Goal: Task Accomplishment & Management: Manage account settings

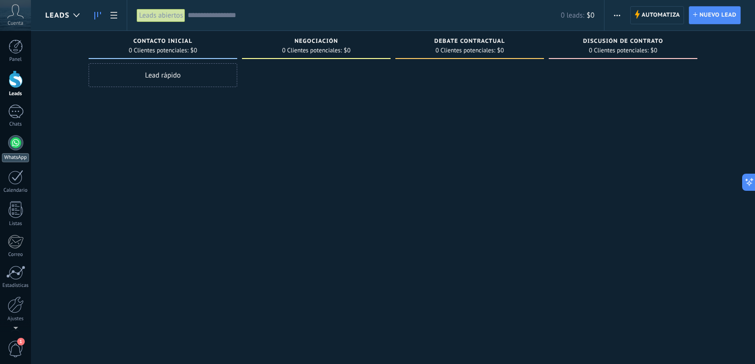
click at [7, 149] on link "WhatsApp" at bounding box center [15, 148] width 31 height 27
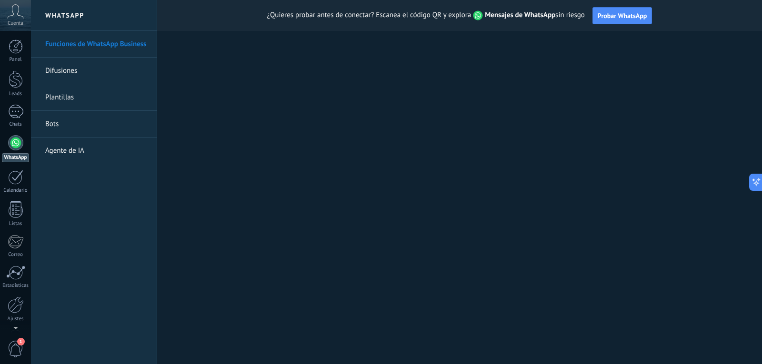
click at [67, 99] on link "Plantillas" at bounding box center [96, 97] width 102 height 27
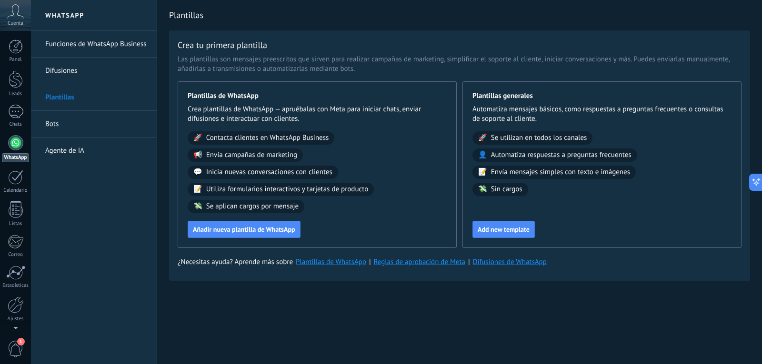
click at [388, 313] on div "Plantillas Crea tu primera plantilla Las plantillas son mensajes preescritos qu…" at bounding box center [459, 161] width 605 height 322
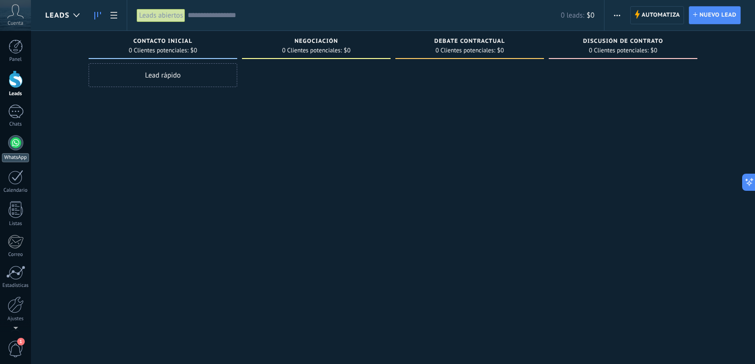
click at [8, 152] on link "WhatsApp" at bounding box center [15, 148] width 31 height 27
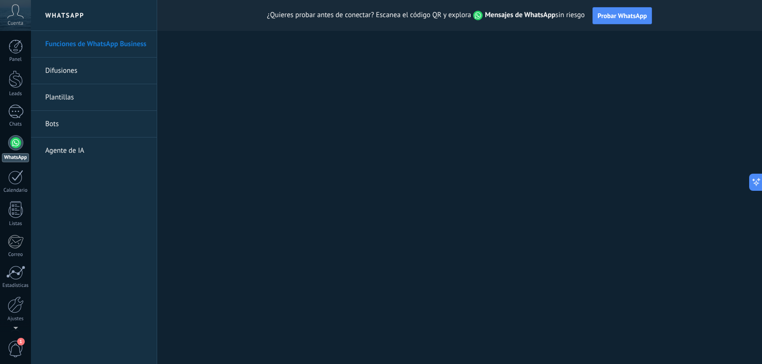
click at [21, 144] on div at bounding box center [15, 142] width 15 height 15
click at [611, 18] on span "Probar WhatsApp" at bounding box center [623, 15] width 50 height 9
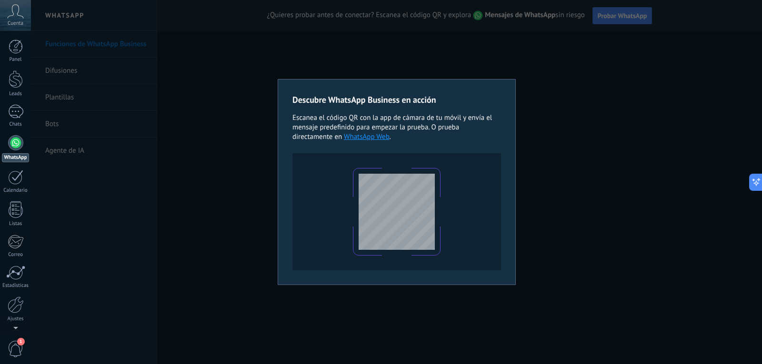
click at [372, 139] on link "WhatsApp Web" at bounding box center [367, 136] width 46 height 9
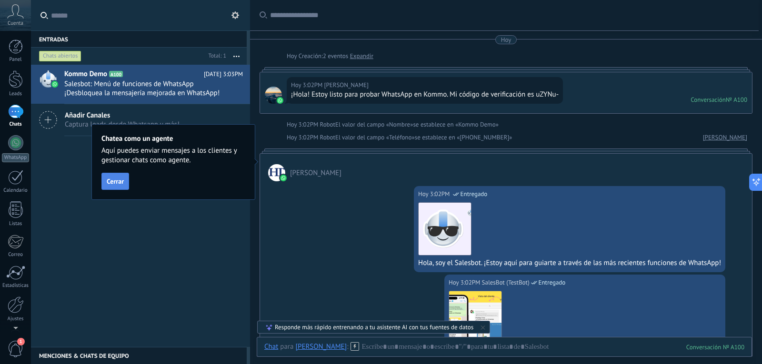
click at [114, 180] on span "Cerrar" at bounding box center [115, 181] width 17 height 7
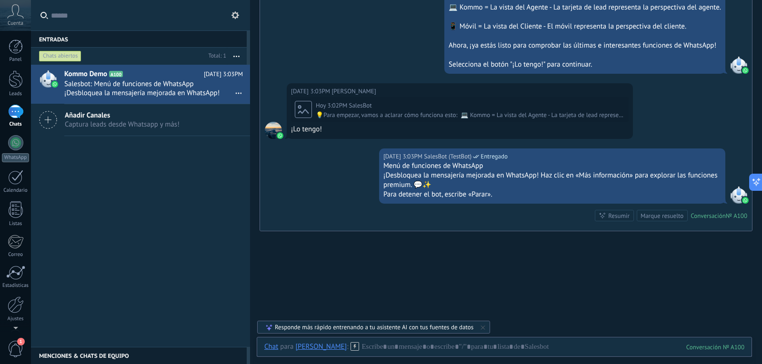
scroll to position [397, 0]
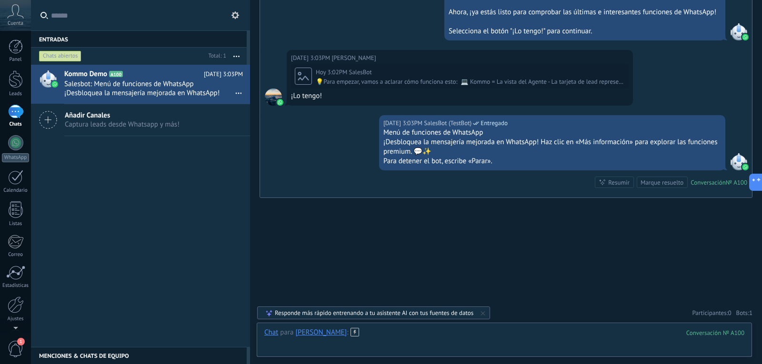
click at [357, 336] on div at bounding box center [504, 342] width 480 height 29
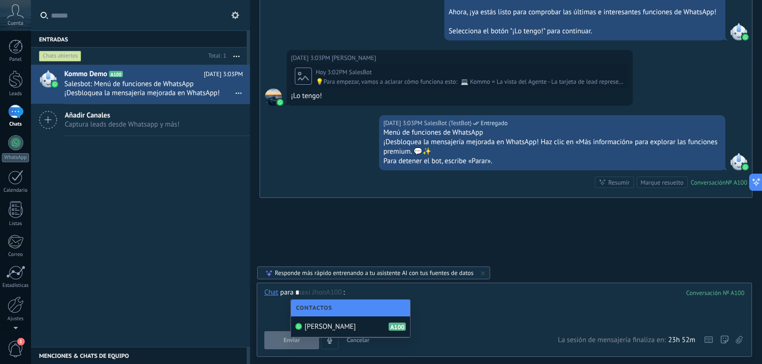
type input "*"
click at [322, 311] on span "Contactos" at bounding box center [316, 308] width 41 height 7
click at [306, 294] on input "*" at bounding box center [319, 292] width 48 height 9
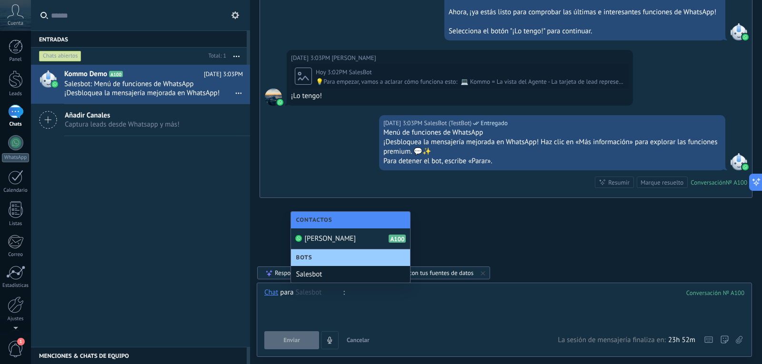
click at [299, 295] on input "text" at bounding box center [319, 292] width 48 height 9
click at [364, 305] on div at bounding box center [504, 306] width 480 height 36
click at [368, 296] on div at bounding box center [504, 306] width 480 height 36
click at [112, 124] on span "Captura leads desde Whatsapp y más!" at bounding box center [122, 124] width 115 height 9
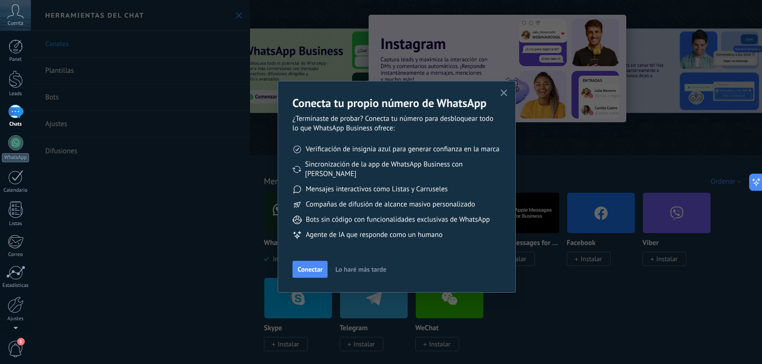
click at [503, 92] on use "button" at bounding box center [504, 93] width 7 height 7
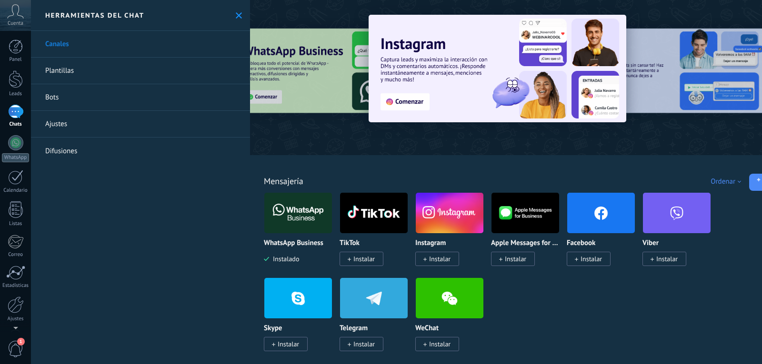
click at [236, 13] on icon at bounding box center [239, 15] width 6 height 6
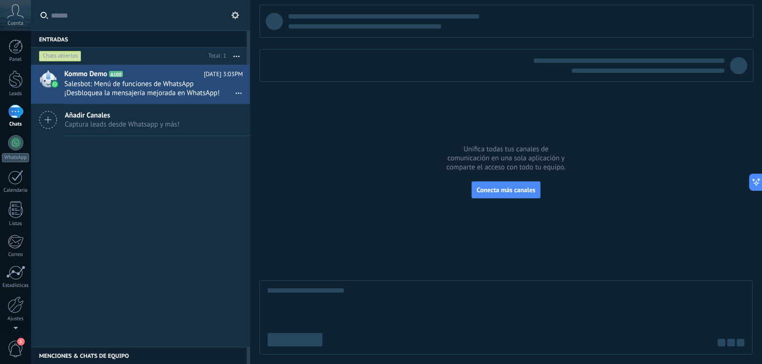
click at [189, 183] on div "Kommo Demo A100 Hoy 3:03PM Salesbot: Menú de funciones de WhatsApp ¡Desbloquea …" at bounding box center [140, 206] width 219 height 282
click at [150, 11] on input "text" at bounding box center [146, 15] width 190 height 30
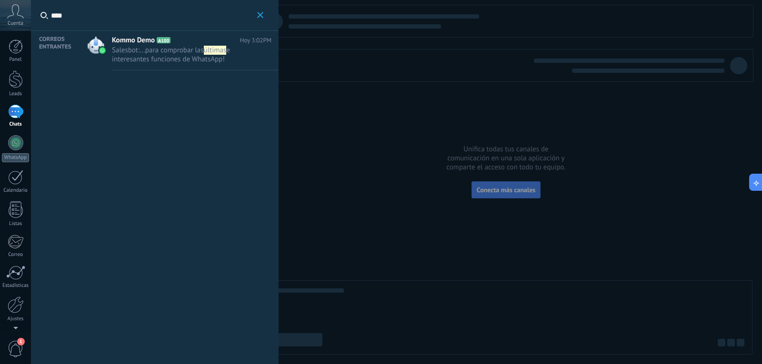
type input "***"
click at [257, 14] on icon "button" at bounding box center [260, 15] width 6 height 6
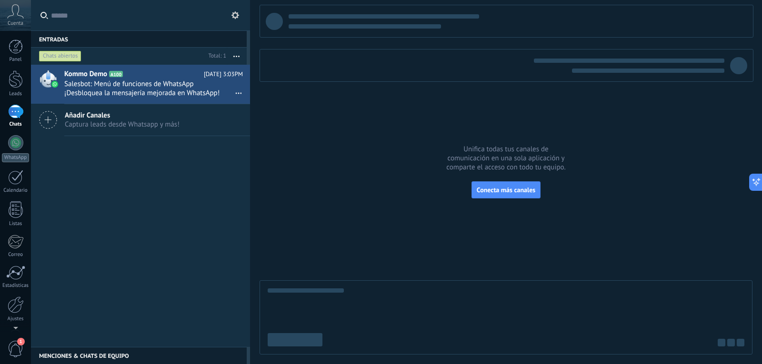
click at [417, 203] on div at bounding box center [506, 180] width 493 height 350
drag, startPoint x: 727, startPoint y: 146, endPoint x: 718, endPoint y: 144, distance: 9.6
click at [721, 144] on div at bounding box center [506, 180] width 493 height 350
click at [153, 96] on span "Salesbot: Menú de funciones de WhatsApp ¡Desbloquea la mensajería mejorada en W…" at bounding box center [144, 89] width 161 height 18
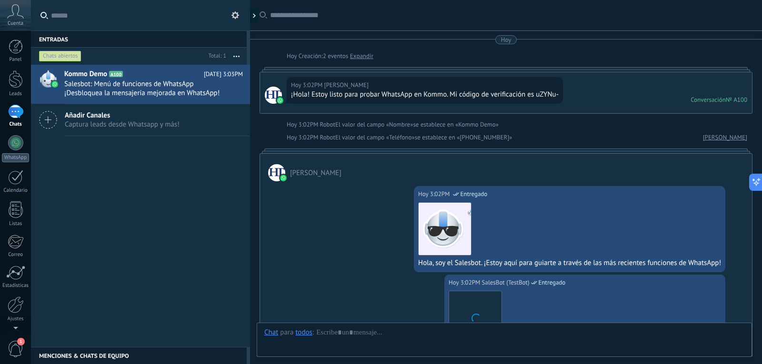
scroll to position [371, 0]
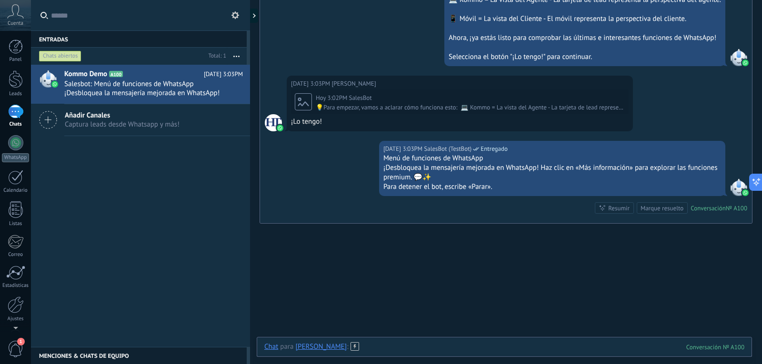
click at [362, 348] on div at bounding box center [504, 357] width 480 height 29
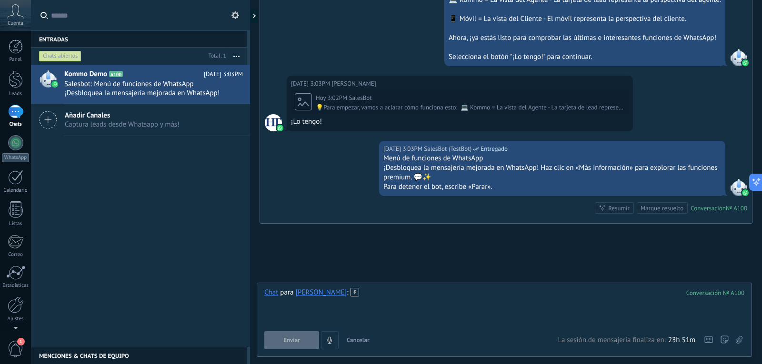
click at [377, 303] on div at bounding box center [504, 306] width 480 height 36
click at [331, 342] on icon "4" at bounding box center [330, 341] width 8 height 8
click at [328, 343] on icon "4" at bounding box center [330, 341] width 8 height 8
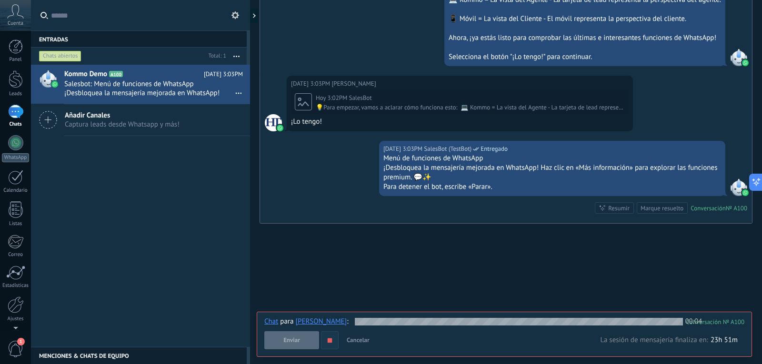
click at [333, 344] on icon "button" at bounding box center [330, 341] width 8 height 8
click at [307, 336] on button "Enviar" at bounding box center [291, 341] width 55 height 18
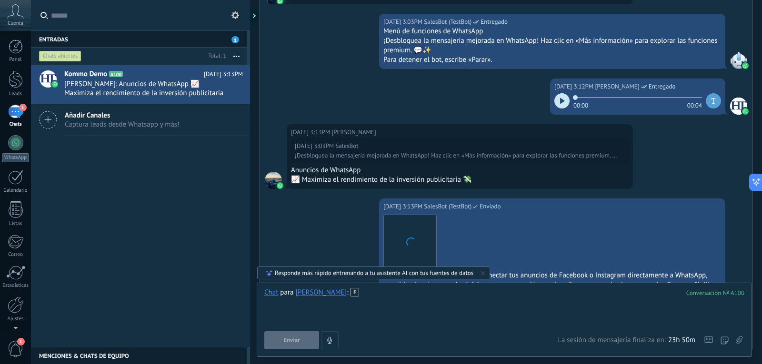
scroll to position [651, 0]
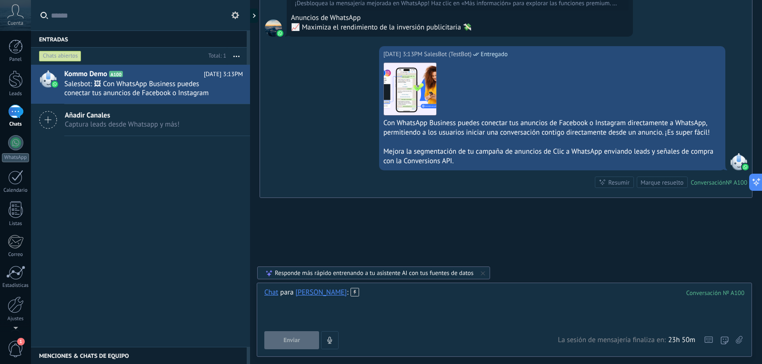
click at [380, 300] on div at bounding box center [504, 306] width 480 height 36
click at [414, 276] on div "Responde más rápido entrenando a tu asistente AI con tus fuentes de datos" at bounding box center [374, 273] width 199 height 8
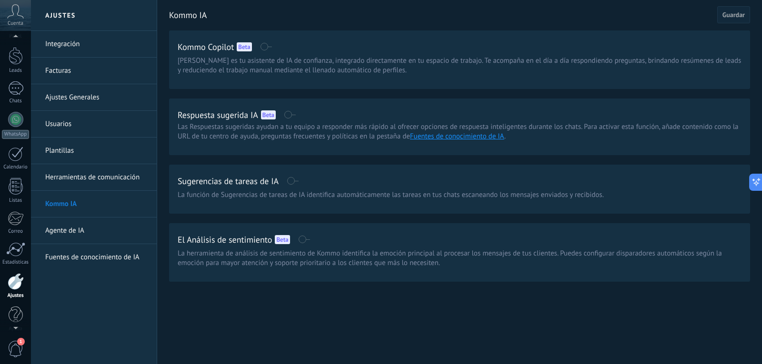
scroll to position [19, 0]
click at [17, 128] on div at bounding box center [15, 123] width 15 height 15
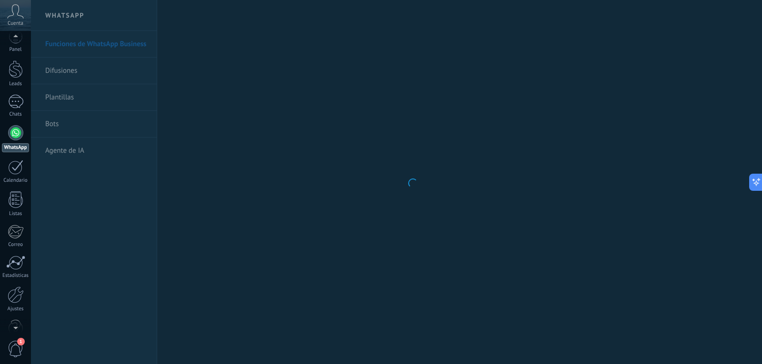
scroll to position [21, 0]
click at [15, 343] on span "1" at bounding box center [16, 349] width 16 height 17
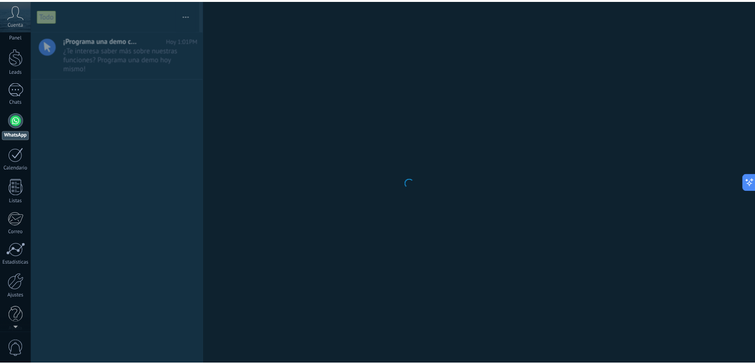
scroll to position [0, 0]
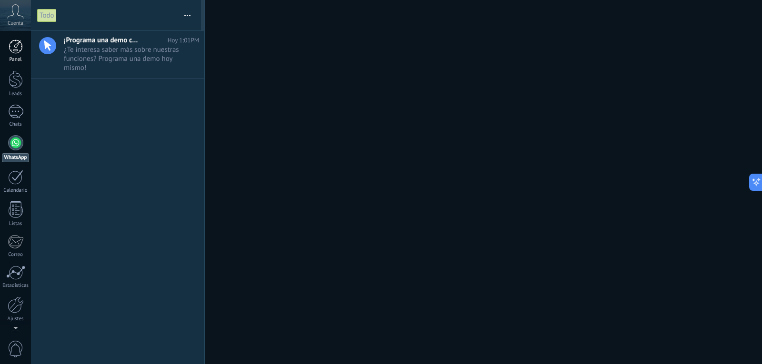
click at [13, 50] on div at bounding box center [16, 47] width 14 height 14
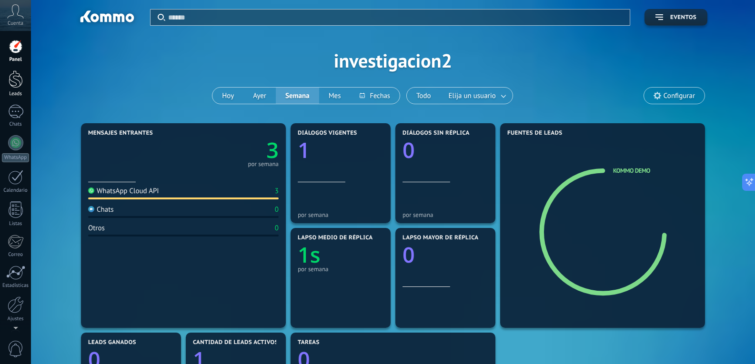
click at [21, 83] on div at bounding box center [16, 80] width 14 height 18
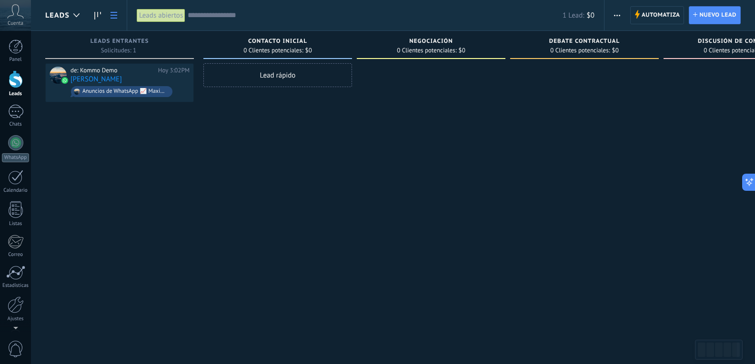
click at [111, 17] on icon at bounding box center [114, 15] width 7 height 7
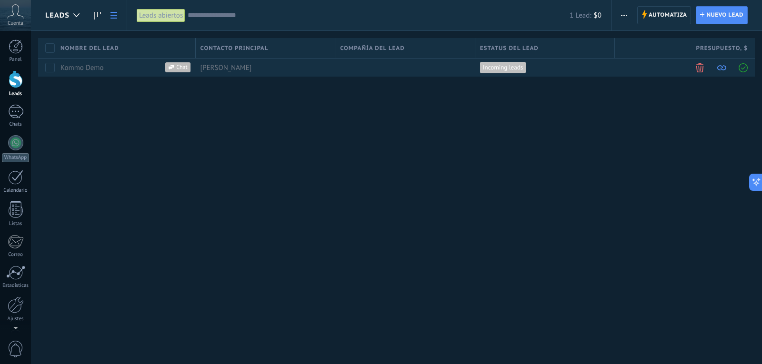
click at [20, 83] on div at bounding box center [16, 80] width 14 height 18
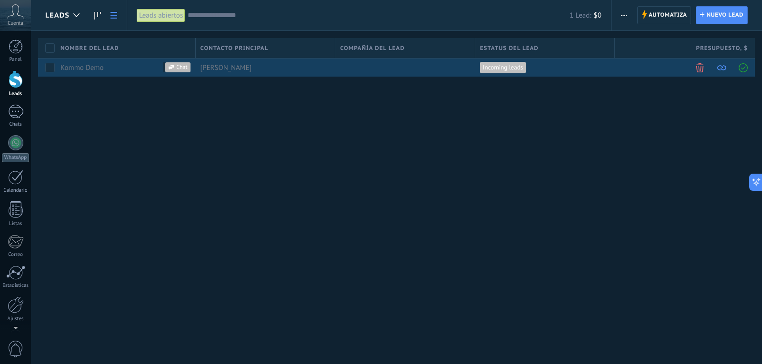
click at [120, 71] on div "Kommo Demo" at bounding box center [121, 67] width 120 height 9
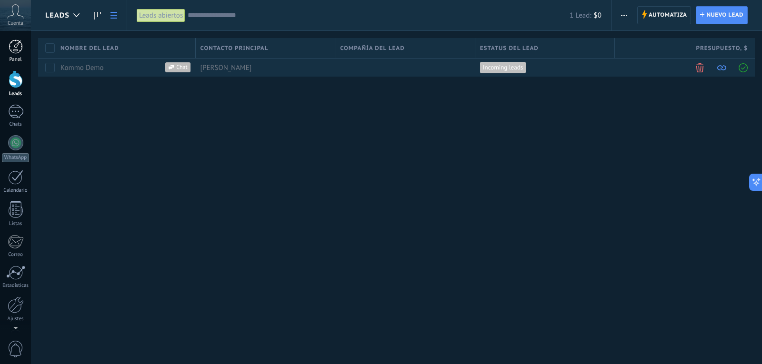
click at [15, 51] on div at bounding box center [16, 47] width 14 height 14
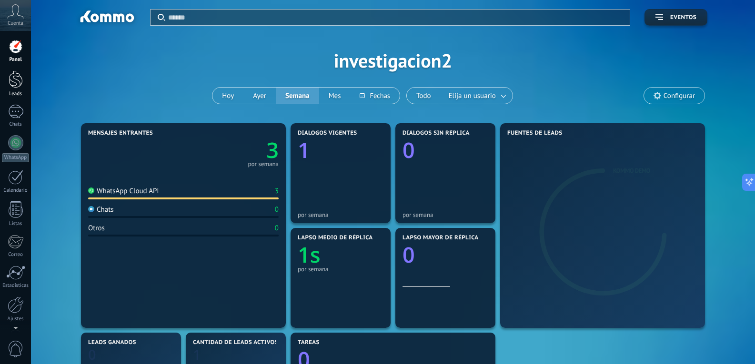
click at [14, 83] on div at bounding box center [16, 80] width 14 height 18
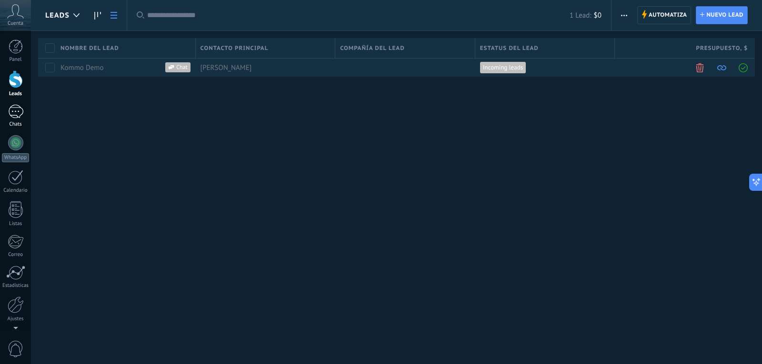
click at [16, 116] on div "1" at bounding box center [15, 112] width 15 height 14
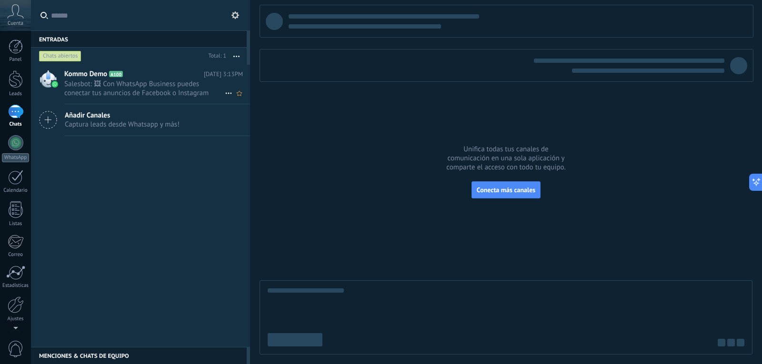
click at [134, 85] on span "Salesbot: 🖼 Con WhatsApp Business puedes conectar tus anuncios de Facebook o In…" at bounding box center [144, 89] width 161 height 18
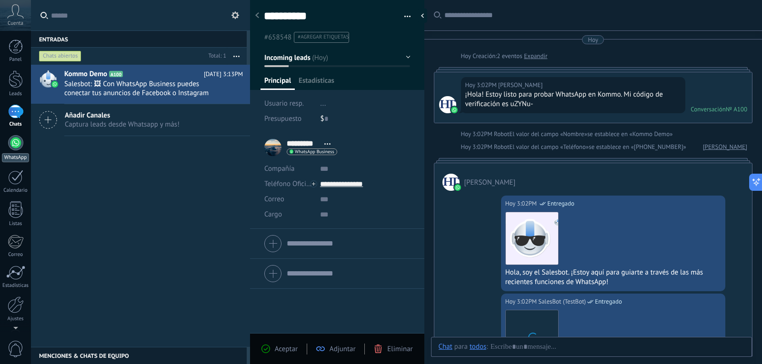
type textarea "**********"
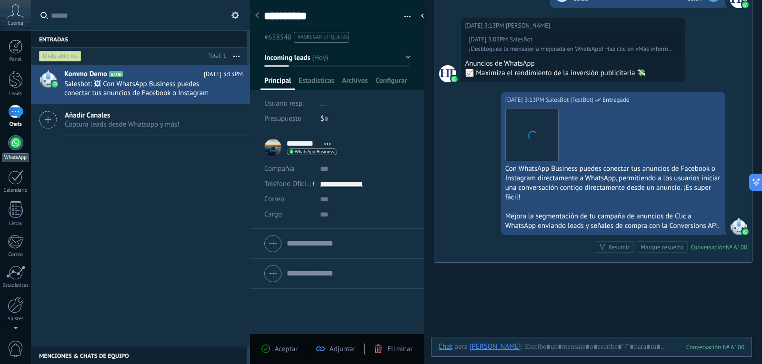
click at [22, 141] on div at bounding box center [15, 142] width 15 height 15
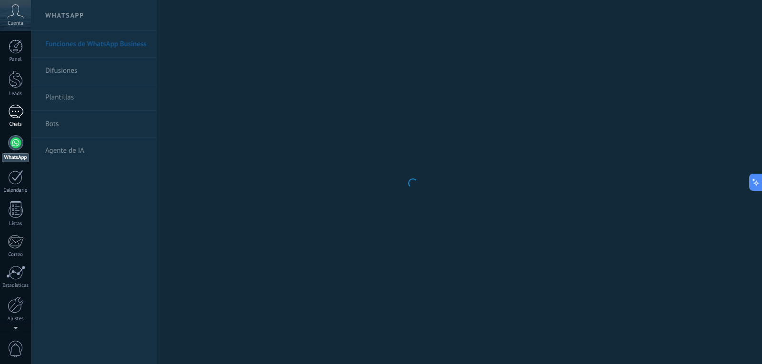
click at [16, 111] on div "1" at bounding box center [15, 112] width 15 height 14
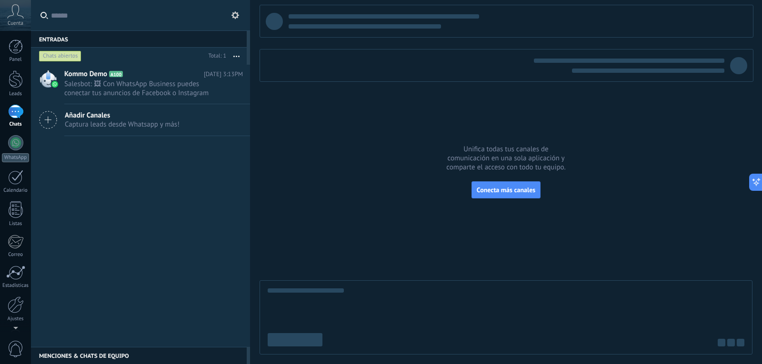
click at [236, 55] on button "button" at bounding box center [236, 56] width 20 height 17
click at [226, 20] on input "text" at bounding box center [146, 15] width 190 height 30
click at [234, 15] on icon at bounding box center [236, 15] width 8 height 8
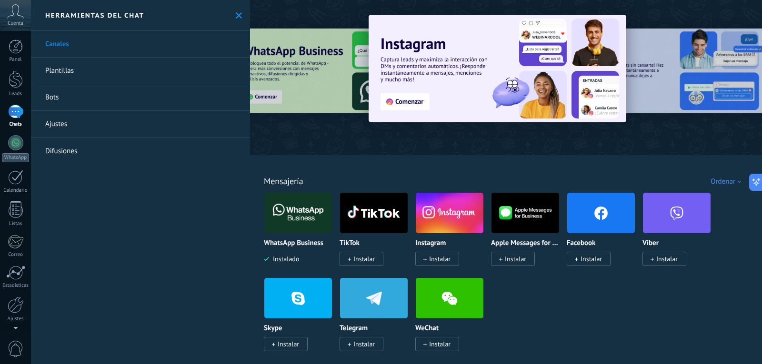
click at [76, 68] on link "Plantillas" at bounding box center [140, 71] width 219 height 27
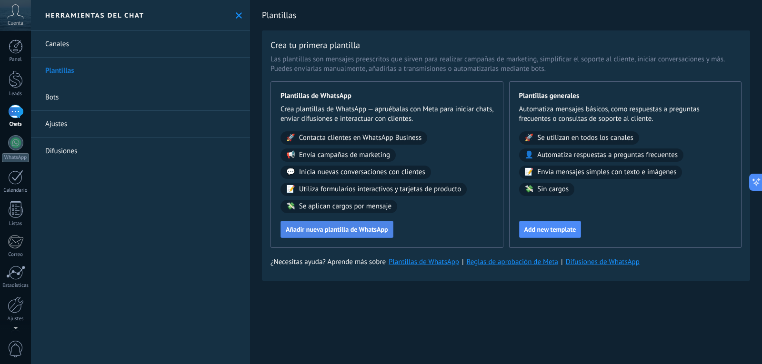
click at [364, 234] on button "Añadir nueva plantilla de WhatsApp" at bounding box center [337, 229] width 113 height 17
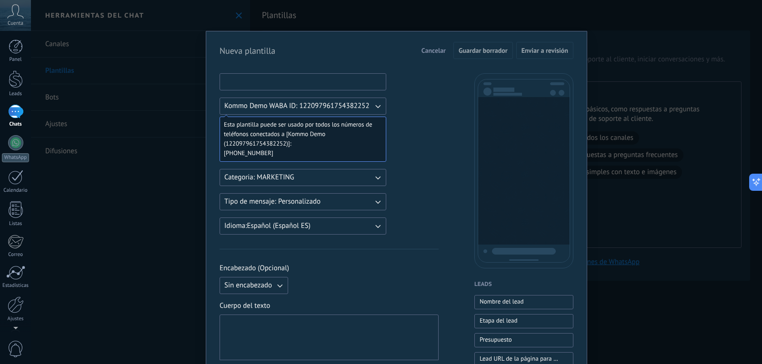
click at [269, 81] on input at bounding box center [303, 81] width 166 height 15
click at [329, 176] on button "Categoria: MARKETING" at bounding box center [303, 177] width 167 height 17
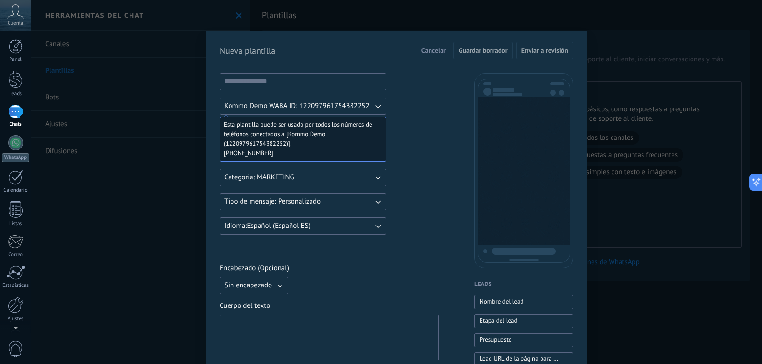
click at [328, 202] on button "Tipo de mensaje: Personalizado" at bounding box center [303, 201] width 167 height 17
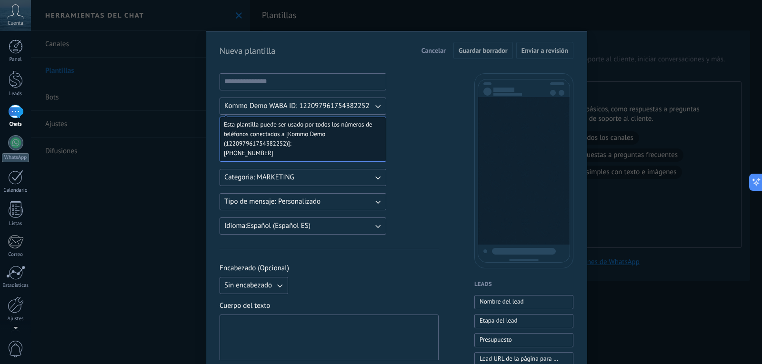
click at [336, 230] on button "Idioma: Español (Español ES)" at bounding box center [303, 226] width 167 height 17
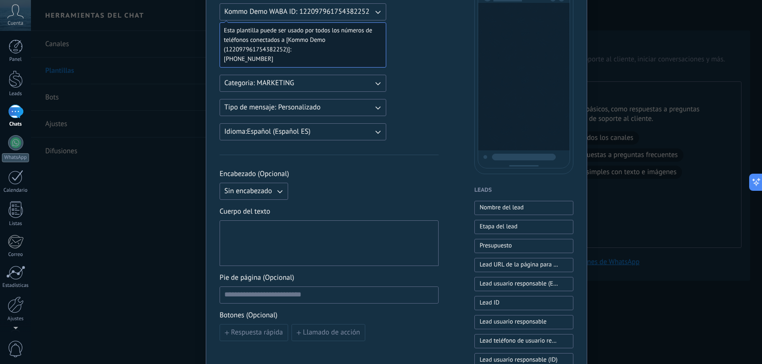
scroll to position [95, 0]
click at [272, 192] on button "Sin encabezado" at bounding box center [254, 190] width 69 height 17
click at [262, 206] on li "Texto" at bounding box center [251, 207] width 74 height 16
click at [280, 187] on icon "button" at bounding box center [280, 191] width 10 height 10
click at [259, 189] on span "Sin encabezado" at bounding box center [248, 191] width 48 height 10
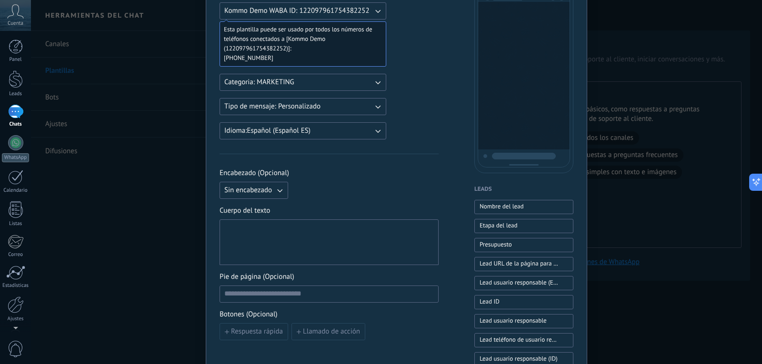
click at [262, 225] on div at bounding box center [329, 243] width 210 height 38
click at [225, 230] on div "**********" at bounding box center [329, 243] width 210 height 38
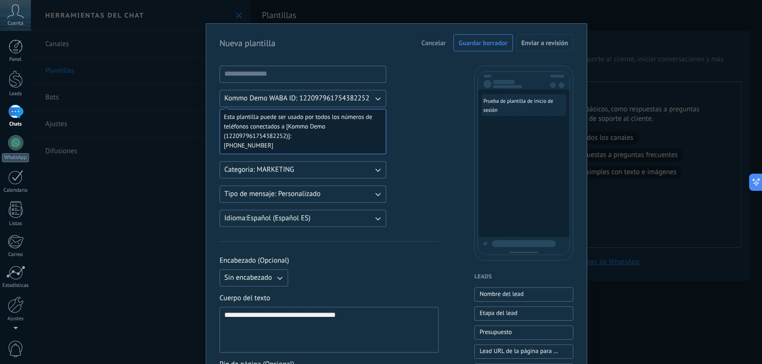
scroll to position [0, 0]
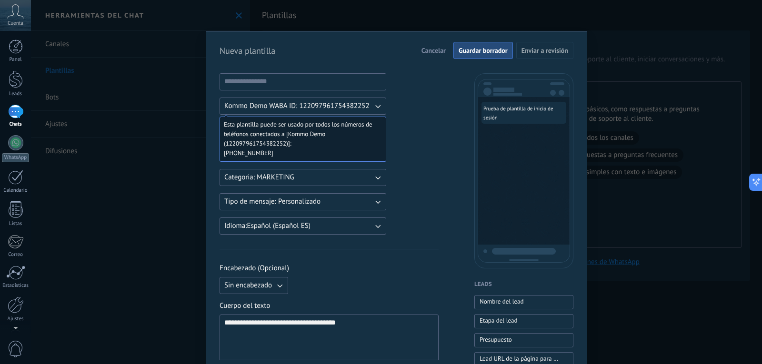
click at [478, 54] on span "Guardar borrador" at bounding box center [483, 50] width 49 height 7
click at [287, 84] on input at bounding box center [303, 81] width 166 height 15
type input "**********"
click at [489, 50] on span "Guardar borrador" at bounding box center [483, 50] width 49 height 7
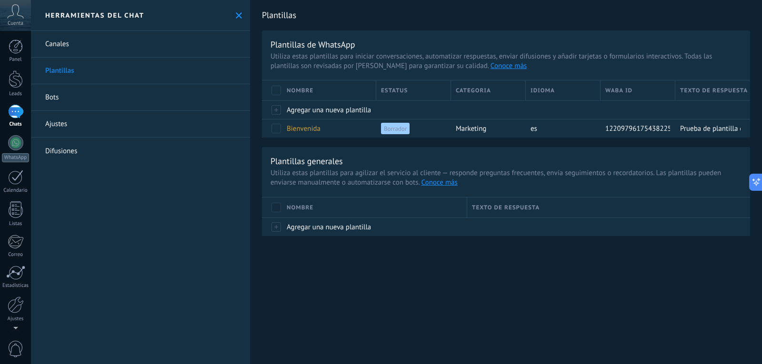
click at [19, 118] on div "1" at bounding box center [15, 112] width 15 height 14
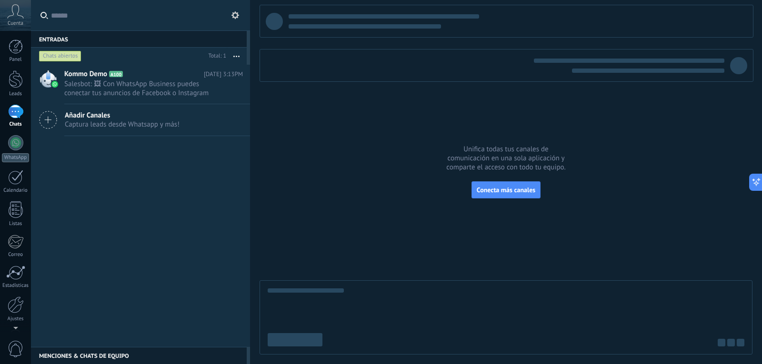
click at [397, 300] on div at bounding box center [506, 318] width 493 height 74
click at [185, 86] on span "Salesbot: 🖼 Con WhatsApp Business puedes conectar tus anuncios de Facebook o In…" at bounding box center [144, 89] width 161 height 18
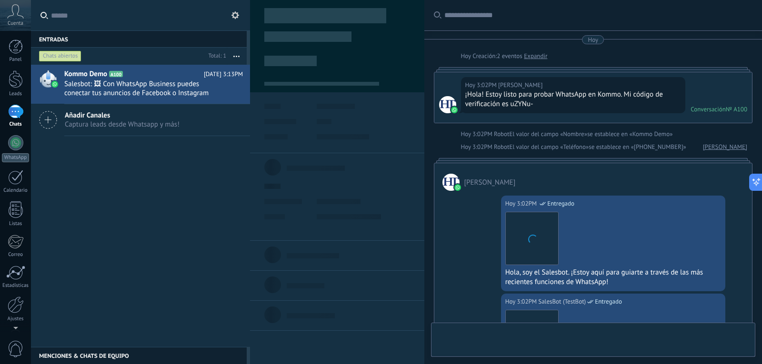
scroll to position [727, 0]
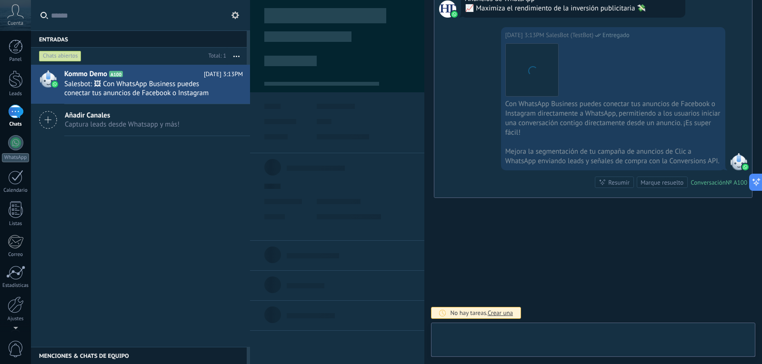
type textarea "**********"
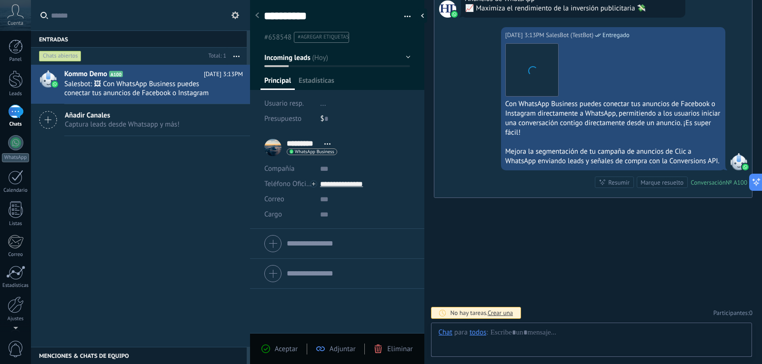
scroll to position [14, 0]
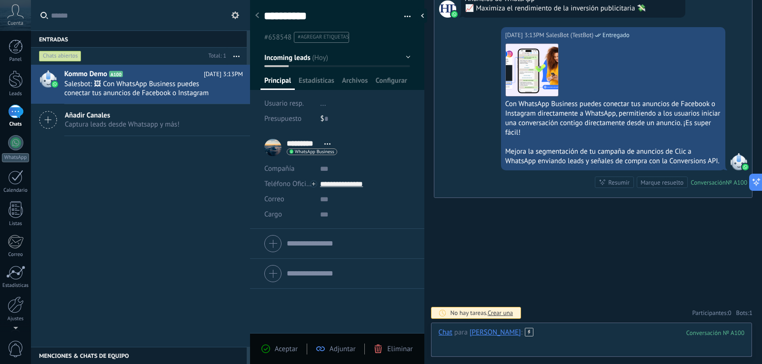
click at [546, 339] on div at bounding box center [592, 342] width 306 height 29
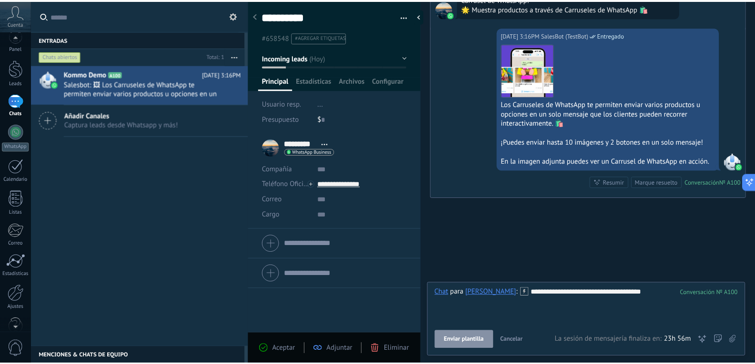
scroll to position [0, 0]
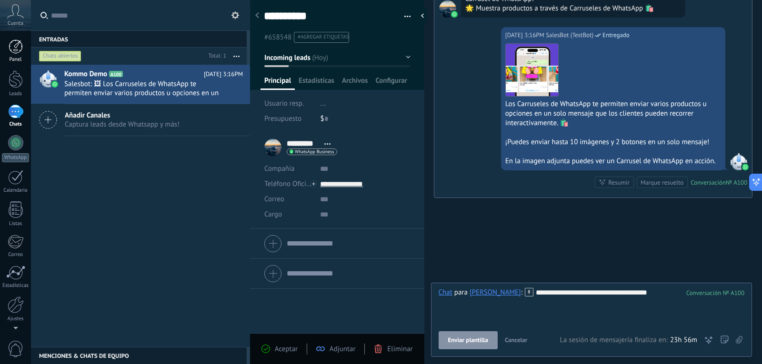
click at [17, 51] on div at bounding box center [16, 47] width 14 height 14
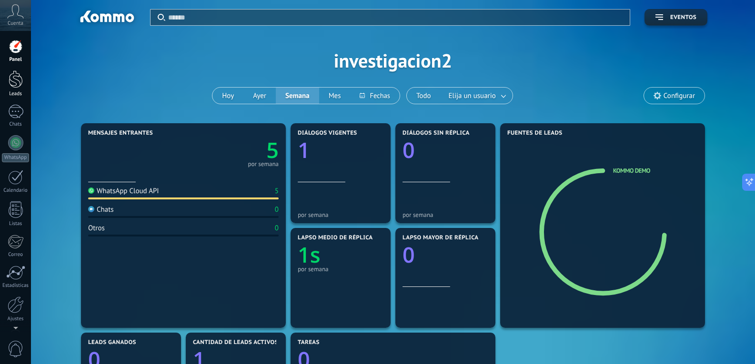
click at [9, 88] on link "Leads" at bounding box center [15, 84] width 31 height 27
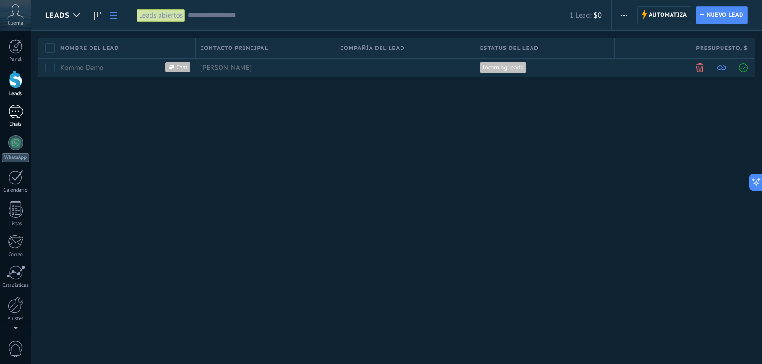
click at [19, 115] on div "1" at bounding box center [15, 112] width 15 height 14
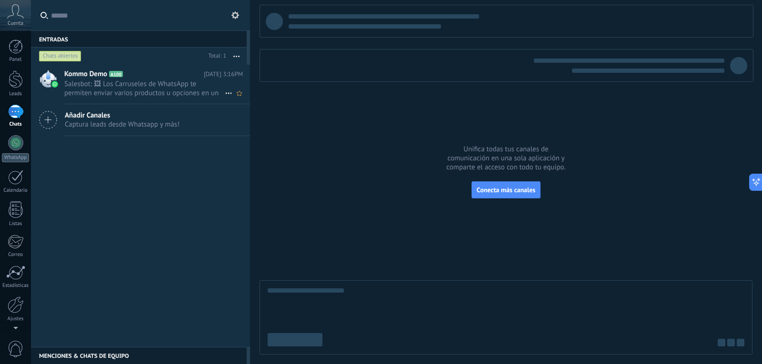
click at [122, 85] on span "Salesbot: 🖼 Los Carruseles de WhatsApp te permiten enviar varios productos u op…" at bounding box center [144, 89] width 161 height 18
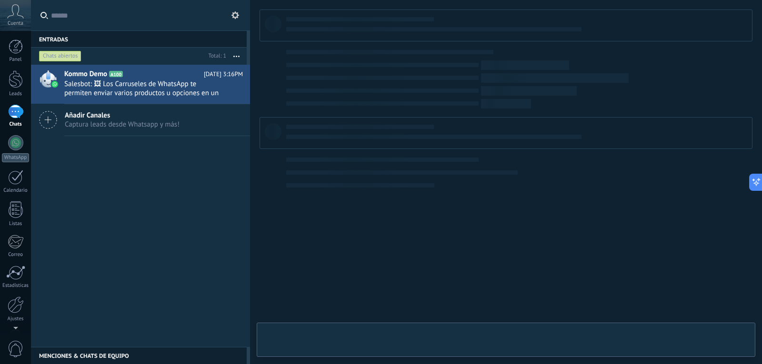
type textarea "**********"
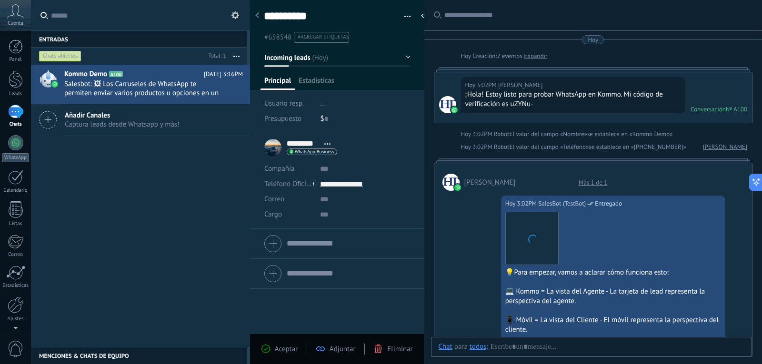
scroll to position [917, 0]
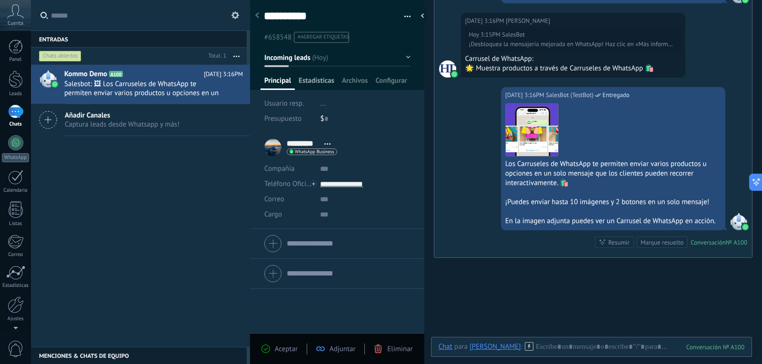
click at [327, 81] on span "Estadísticas" at bounding box center [317, 83] width 36 height 14
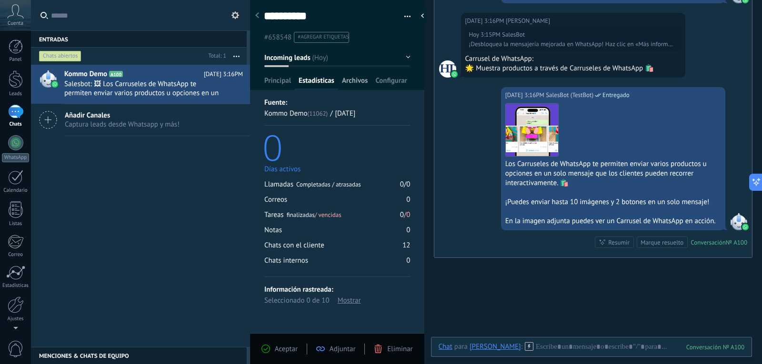
click at [359, 86] on span "Archivos" at bounding box center [355, 83] width 26 height 14
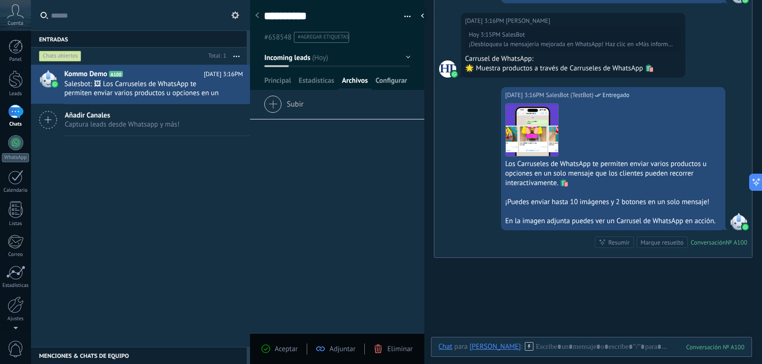
click at [393, 80] on span "Configurar" at bounding box center [390, 83] width 31 height 14
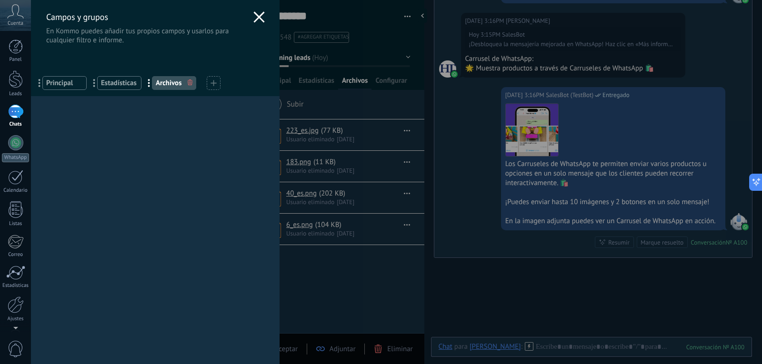
click at [112, 87] on span "Estadísticas" at bounding box center [119, 83] width 37 height 9
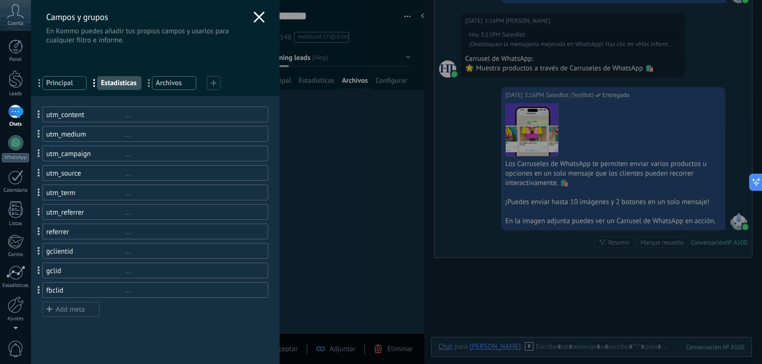
click at [73, 85] on span "Principal" at bounding box center [64, 83] width 37 height 9
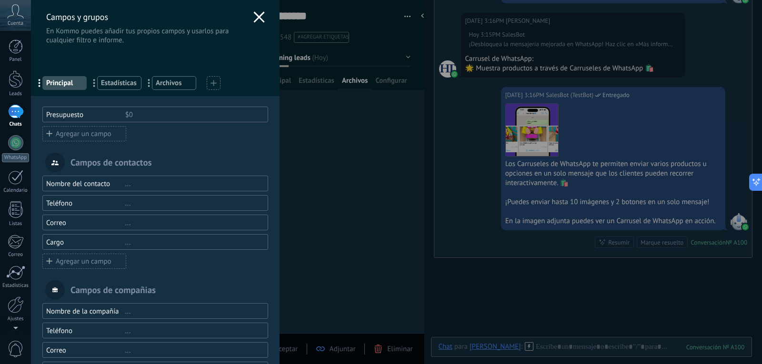
click at [162, 82] on span "Archivos" at bounding box center [174, 83] width 37 height 9
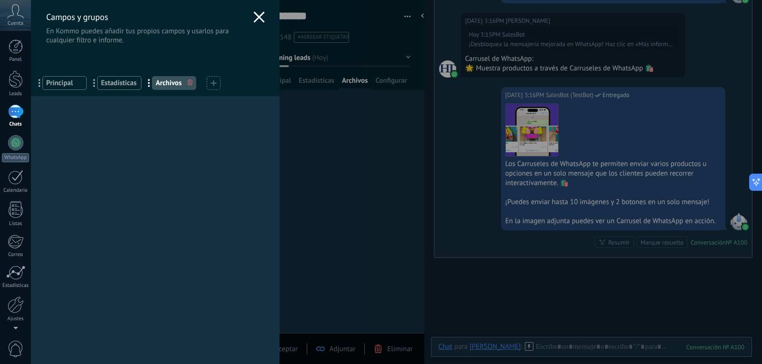
click at [258, 19] on use at bounding box center [258, 16] width 11 height 11
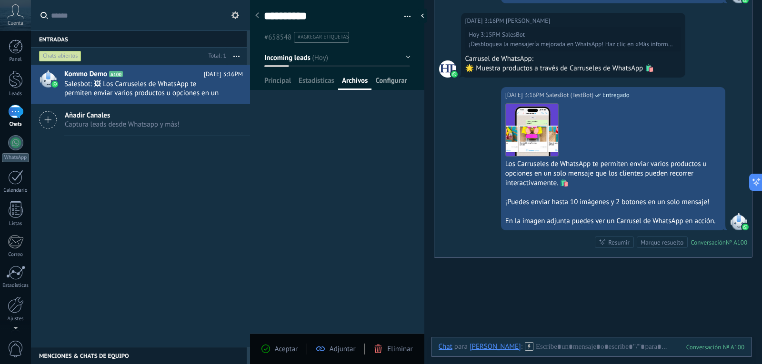
click at [390, 85] on span "Configurar" at bounding box center [390, 83] width 31 height 14
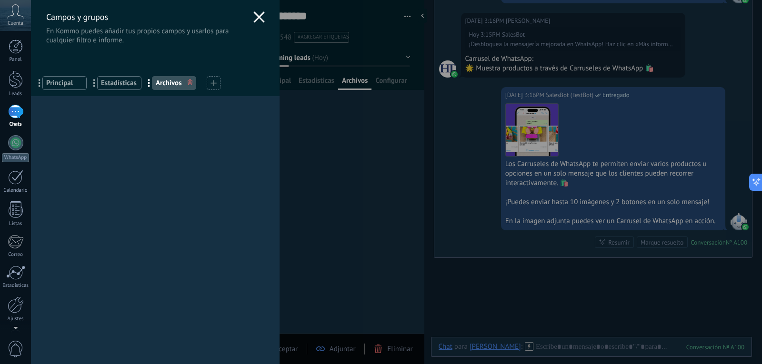
click at [255, 19] on icon at bounding box center [258, 16] width 11 height 11
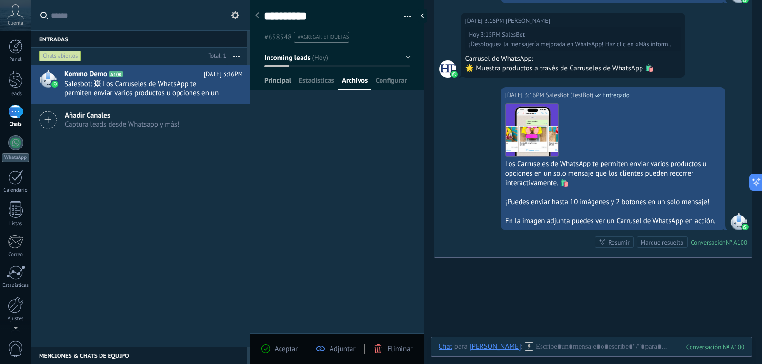
click at [274, 80] on span "Principal" at bounding box center [277, 83] width 27 height 14
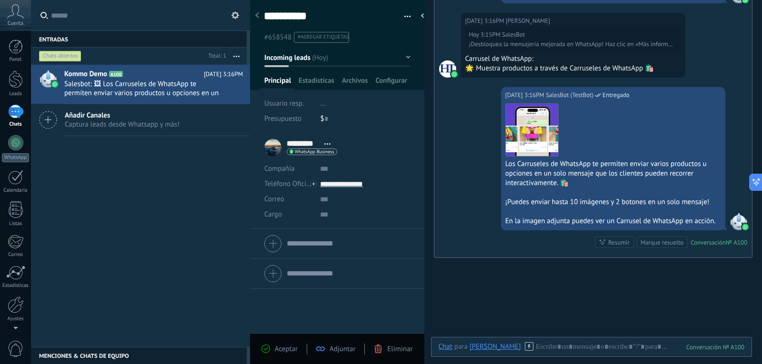
click at [666, 247] on div "Marque resuelto" at bounding box center [662, 242] width 43 height 9
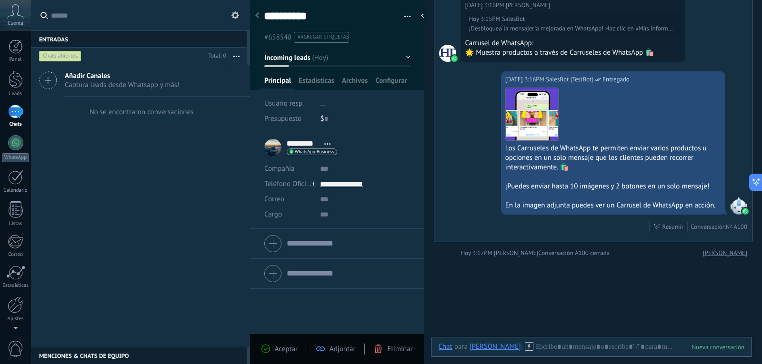
click at [69, 55] on div "Chats abiertos" at bounding box center [60, 55] width 42 height 11
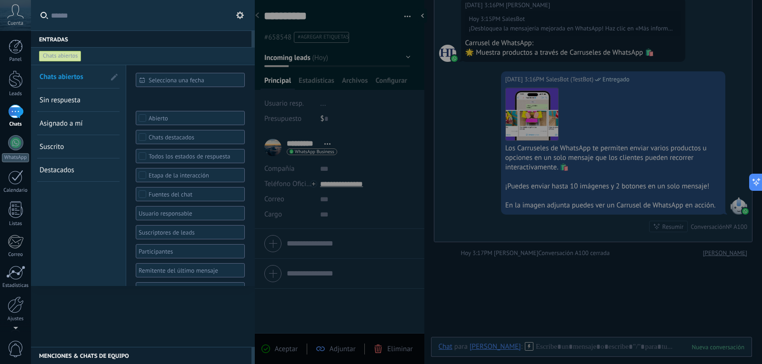
click at [576, 254] on div at bounding box center [381, 182] width 762 height 364
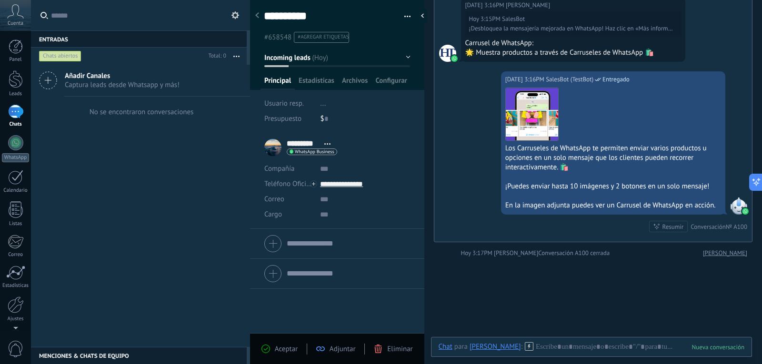
click at [94, 80] on div "Añadir Canales Captura leads desde Whatsapp y más!" at bounding box center [122, 80] width 115 height 18
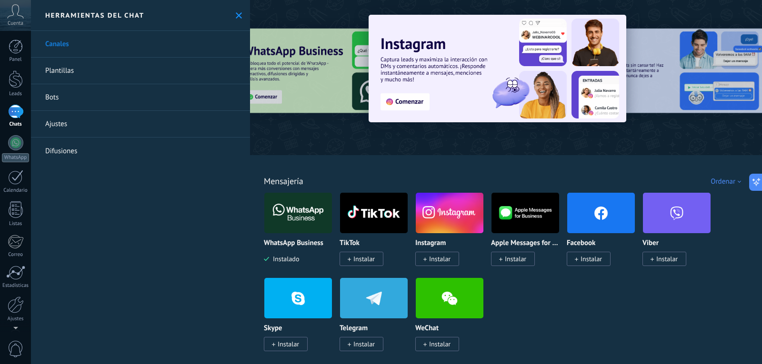
click at [77, 72] on link "Plantillas" at bounding box center [140, 71] width 219 height 27
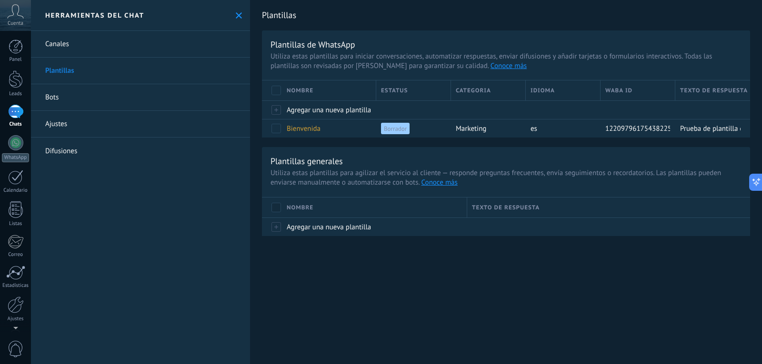
click at [77, 98] on link "Bots" at bounding box center [140, 97] width 219 height 27
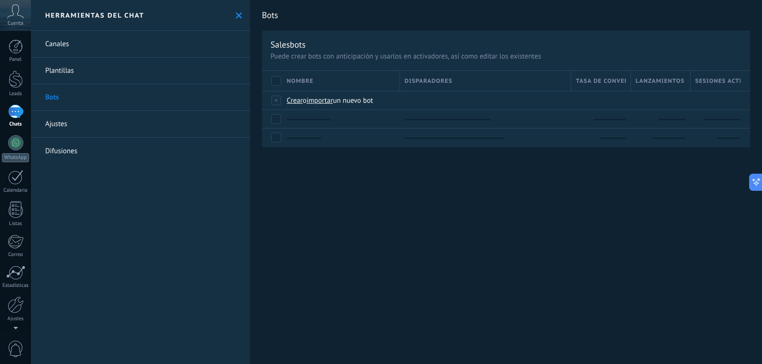
click at [88, 77] on link "Plantillas" at bounding box center [140, 71] width 219 height 27
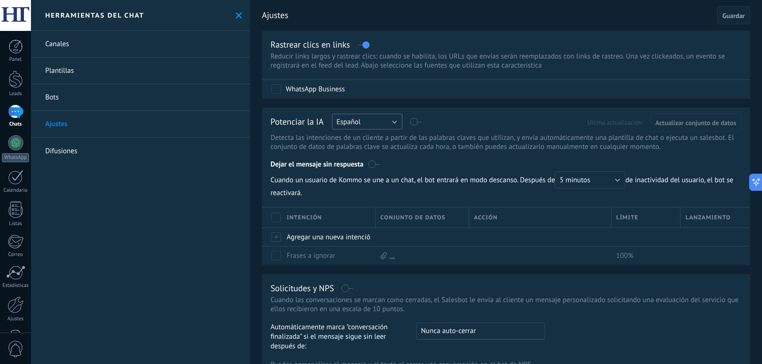
click at [385, 121] on button "Español" at bounding box center [367, 122] width 71 height 16
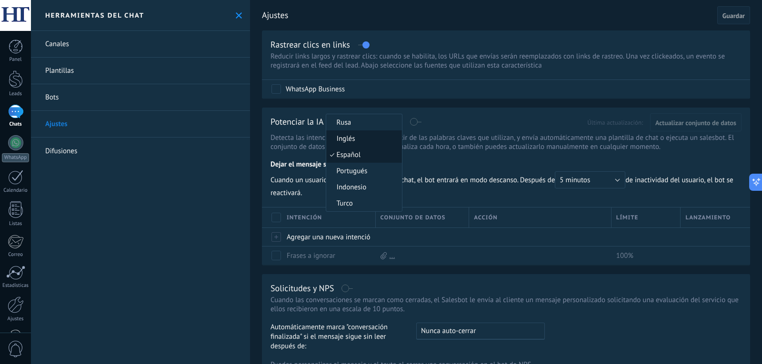
click at [370, 138] on span "Inglés" at bounding box center [362, 138] width 73 height 9
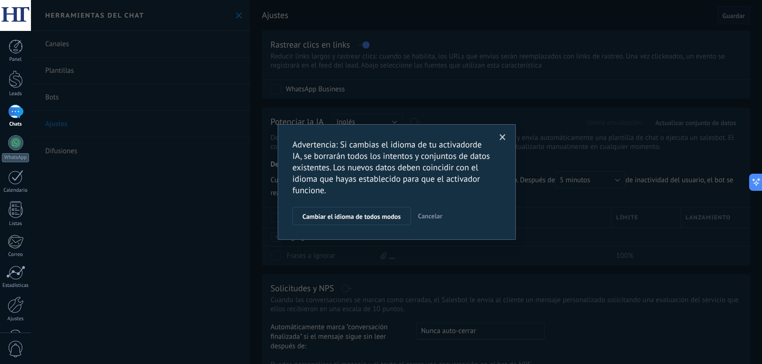
click at [504, 137] on span at bounding box center [503, 137] width 6 height 7
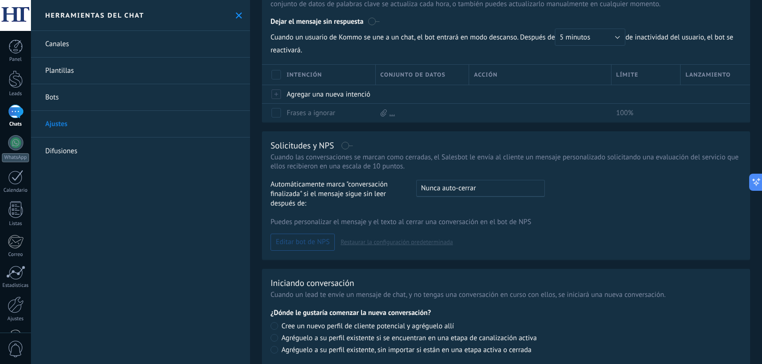
click at [347, 146] on label at bounding box center [347, 146] width 11 height 0
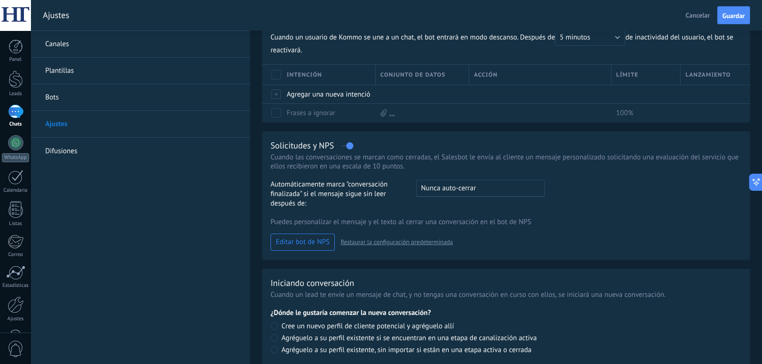
click at [348, 146] on label at bounding box center [347, 146] width 11 height 0
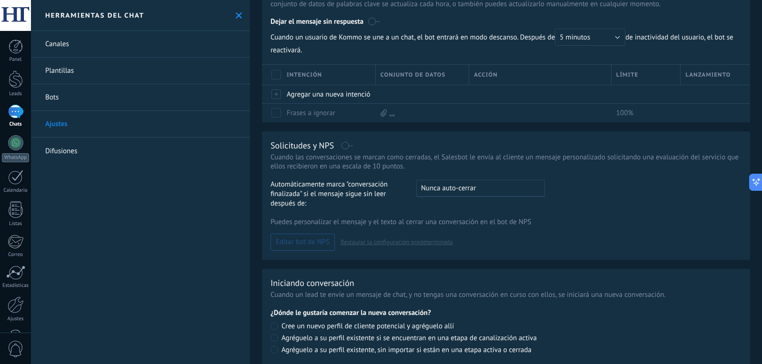
click at [351, 146] on div "Solicitudes y NPS" at bounding box center [506, 145] width 471 height 11
click at [343, 146] on label at bounding box center [347, 146] width 11 height 0
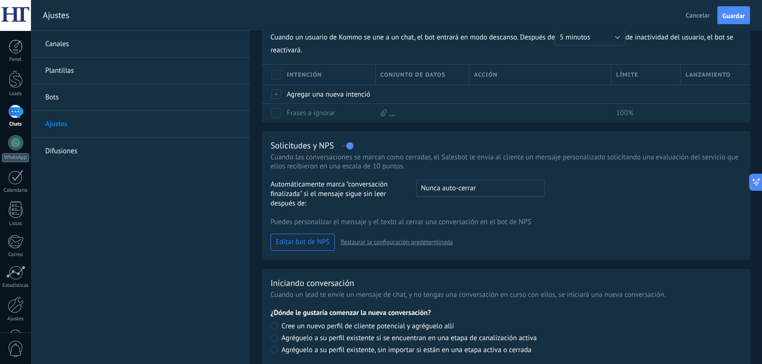
click at [450, 190] on span "Nunca auto-cerrar" at bounding box center [448, 188] width 55 height 9
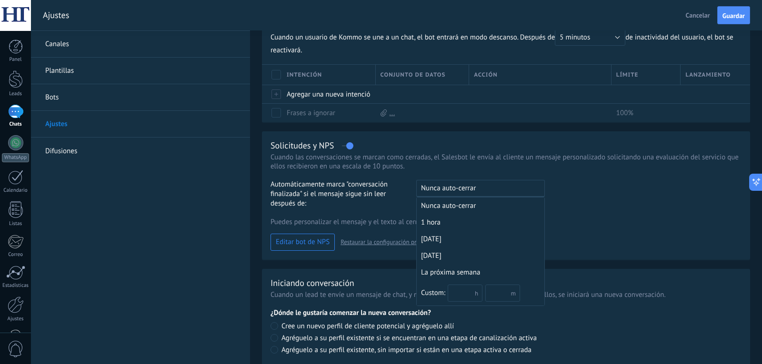
click at [457, 192] on span "Nunca auto-cerrar" at bounding box center [448, 188] width 55 height 9
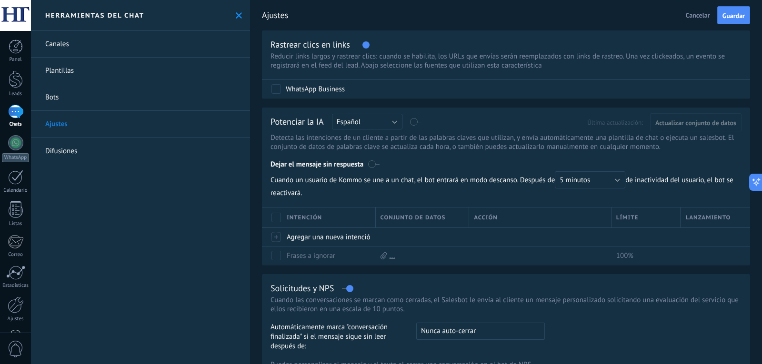
click at [79, 152] on link "Difusiones" at bounding box center [140, 151] width 219 height 27
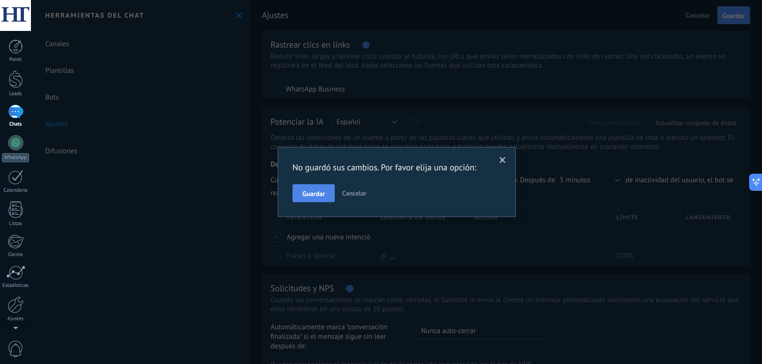
click at [327, 196] on button "Guardar" at bounding box center [314, 193] width 42 height 18
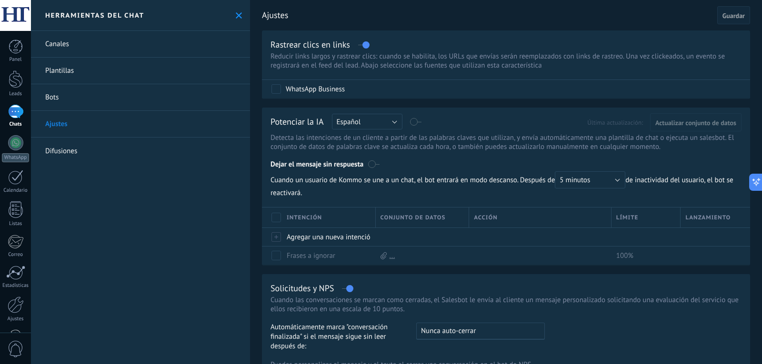
click at [101, 51] on link "Canales" at bounding box center [140, 44] width 219 height 27
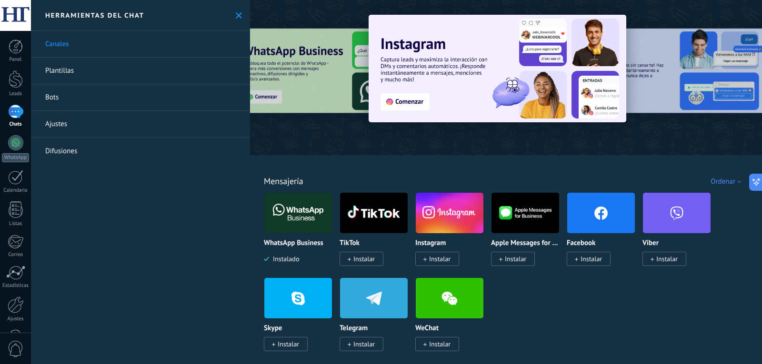
click at [72, 72] on link "Plantillas" at bounding box center [140, 71] width 219 height 27
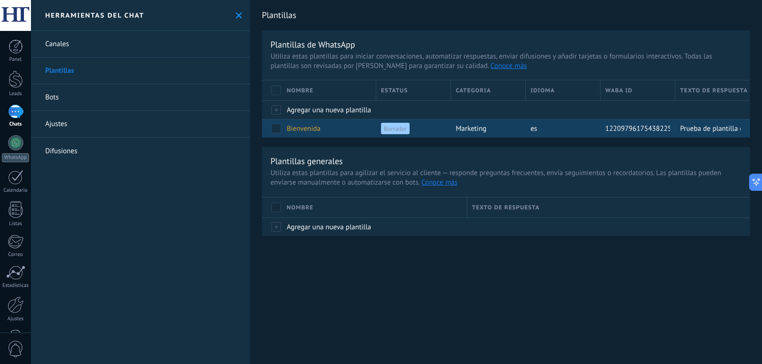
click at [367, 134] on div "Bienvenida" at bounding box center [327, 129] width 90 height 18
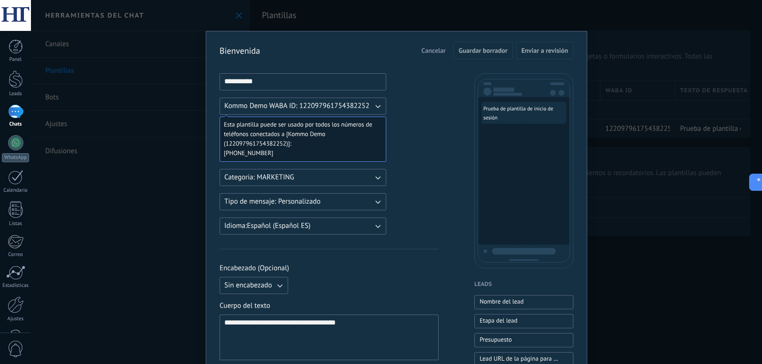
click at [297, 179] on button "Categoria: MARKETING" at bounding box center [303, 177] width 167 height 17
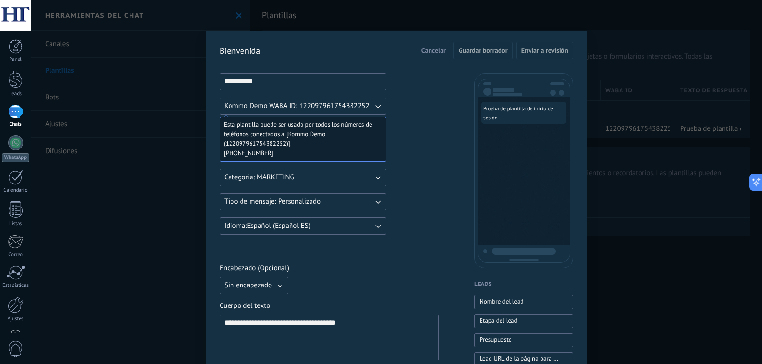
click at [313, 151] on span "[PHONE_NUMBER]" at bounding box center [299, 154] width 151 height 10
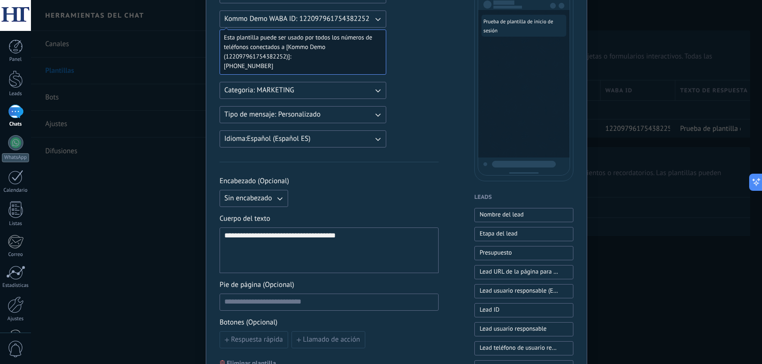
scroll to position [95, 0]
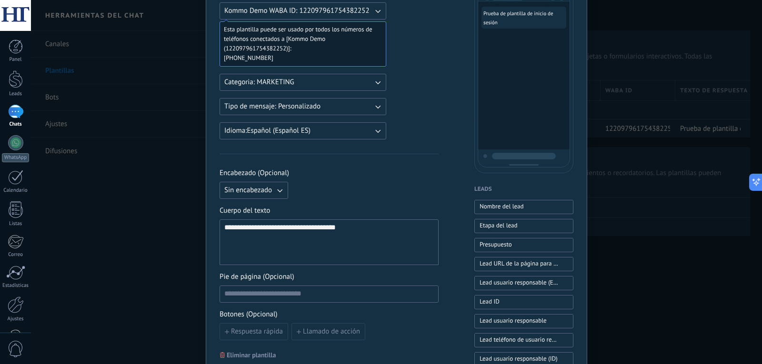
click at [336, 102] on button "Tipo de mensaje: Personalizado" at bounding box center [303, 106] width 167 height 17
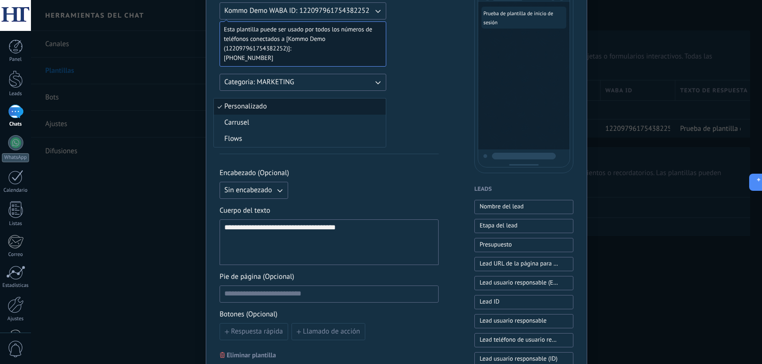
click at [336, 102] on li "Personalizado" at bounding box center [300, 107] width 172 height 16
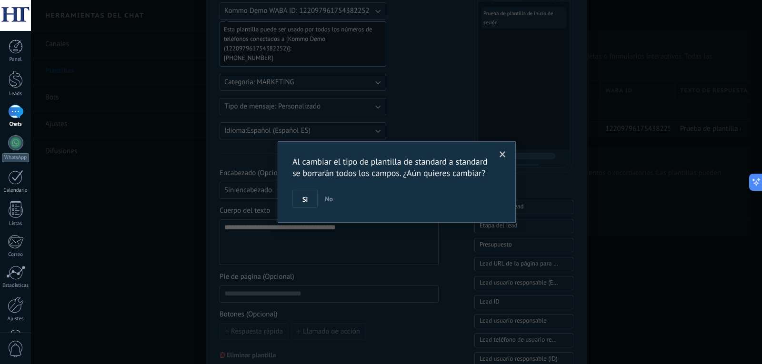
click at [503, 154] on span at bounding box center [503, 154] width 6 height 7
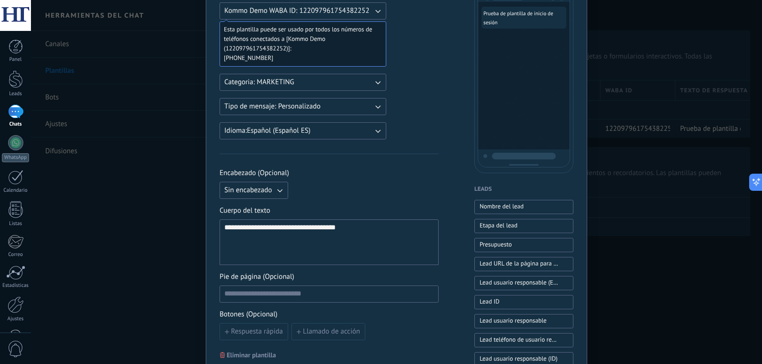
click at [332, 107] on button "Tipo de mensaje: Personalizado" at bounding box center [303, 106] width 167 height 17
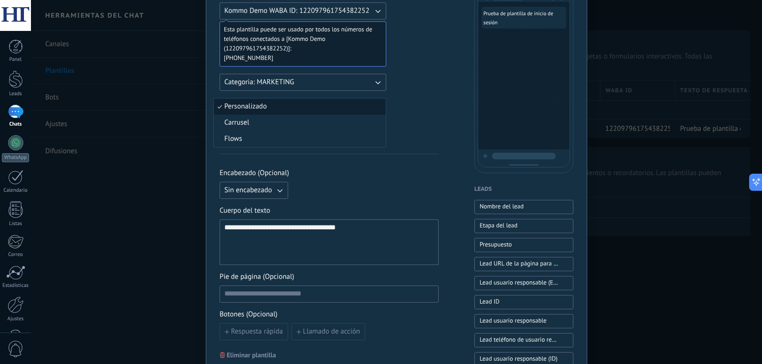
click at [332, 107] on li "Personalizado" at bounding box center [300, 107] width 172 height 16
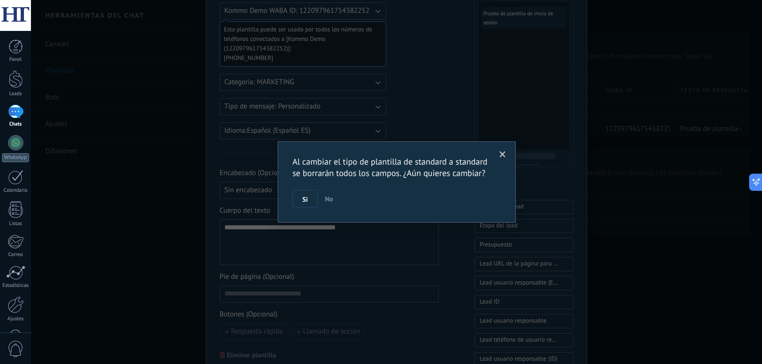
click at [503, 153] on span at bounding box center [503, 154] width 6 height 7
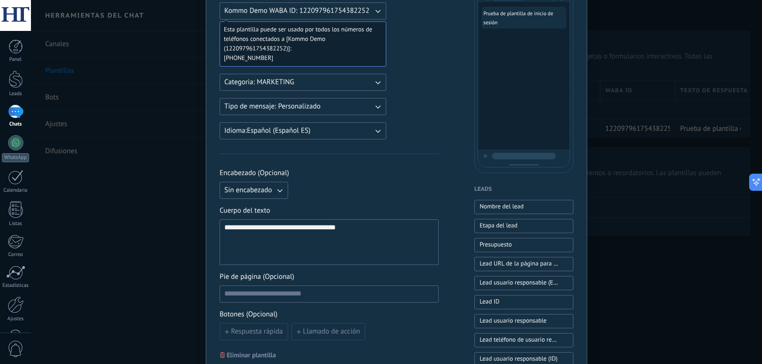
click at [313, 105] on span "Tipo de mensaje: Personalizado" at bounding box center [272, 107] width 96 height 10
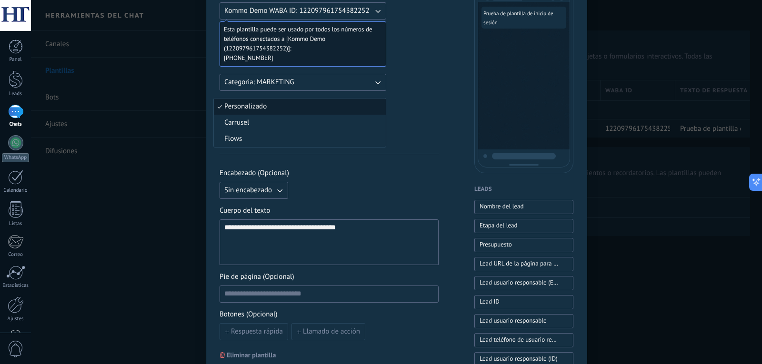
click at [431, 94] on div "**********" at bounding box center [329, 300] width 219 height 644
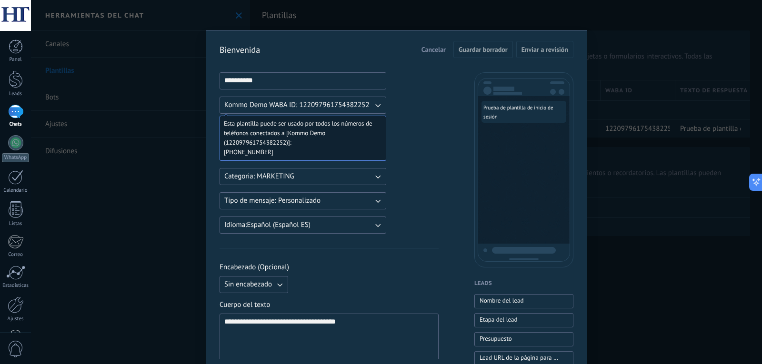
scroll to position [0, 0]
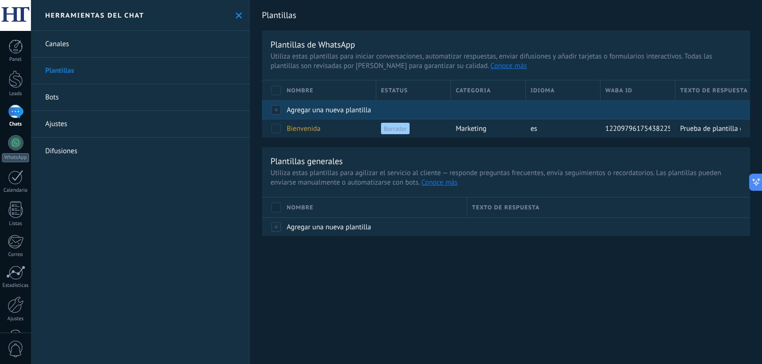
click at [314, 110] on span "Agregar una nueva plantilla" at bounding box center [329, 110] width 84 height 9
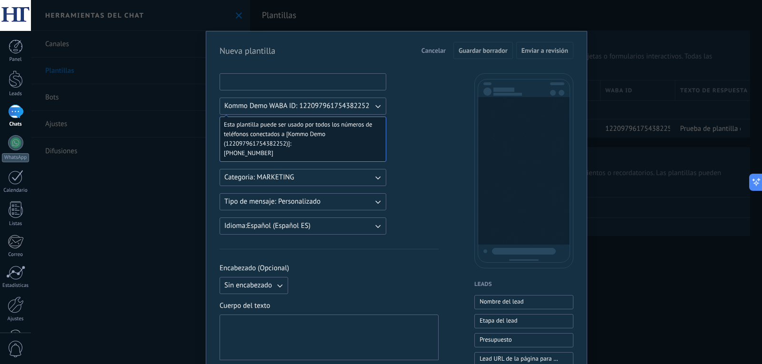
click at [281, 82] on input at bounding box center [303, 81] width 166 height 15
type input "**********"
click at [305, 107] on span "Kommo Demo WABA ID: 122097961754382252" at bounding box center [296, 106] width 145 height 10
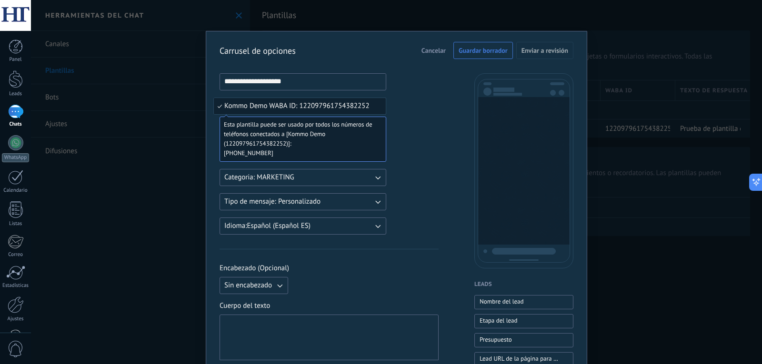
click at [311, 105] on span "Kommo Demo WABA ID: 122097961754382252" at bounding box center [296, 106] width 145 height 10
click at [287, 179] on span "Categoria: MARKETING" at bounding box center [259, 178] width 70 height 10
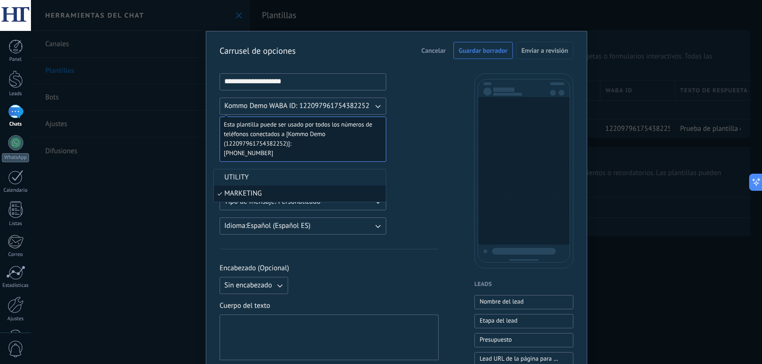
click at [290, 178] on li "UTILITY" at bounding box center [300, 178] width 172 height 16
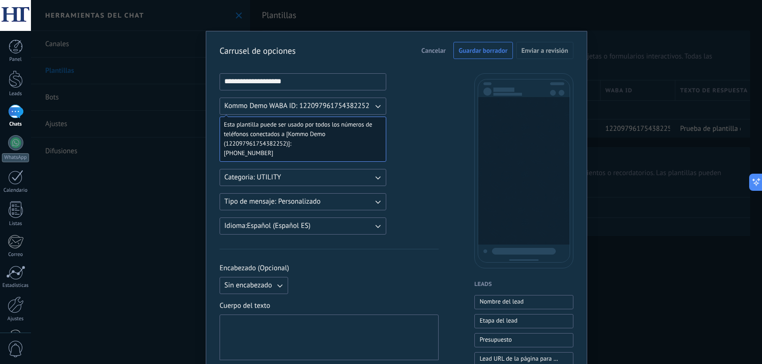
click at [291, 178] on button "Categoria: UTILITY" at bounding box center [303, 177] width 167 height 17
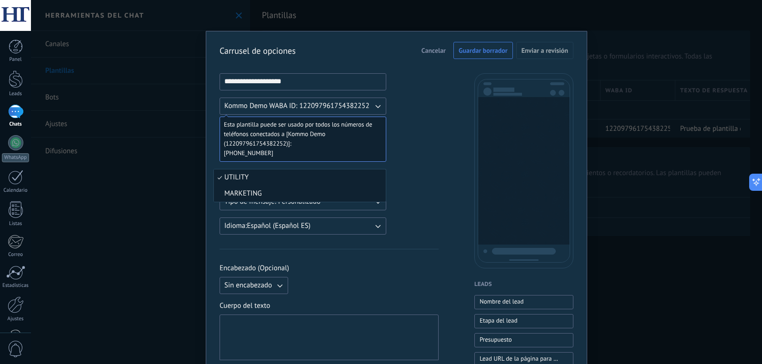
click at [288, 192] on li "MARKETING" at bounding box center [300, 194] width 172 height 16
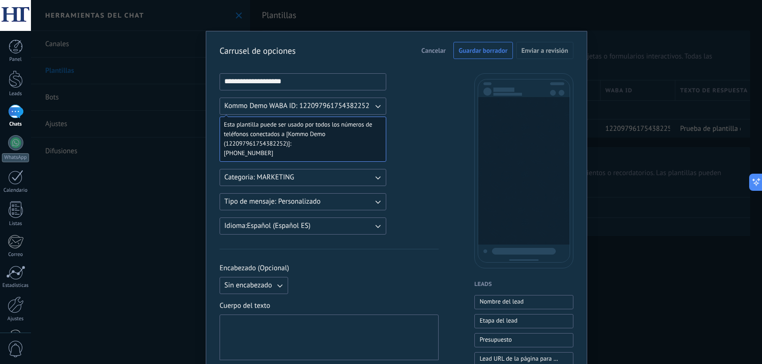
click at [297, 207] on button "Tipo de mensaje: Personalizado" at bounding box center [303, 201] width 167 height 17
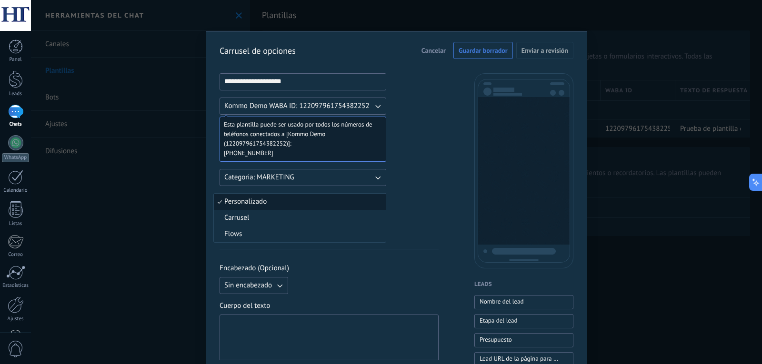
click at [273, 219] on li "Carrusel" at bounding box center [300, 218] width 172 height 16
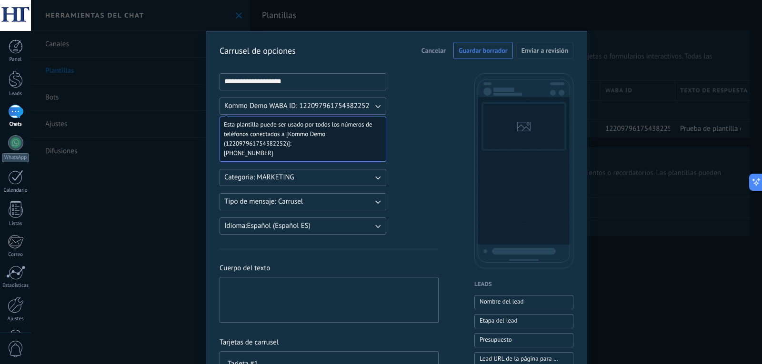
click at [315, 284] on div at bounding box center [329, 301] width 210 height 38
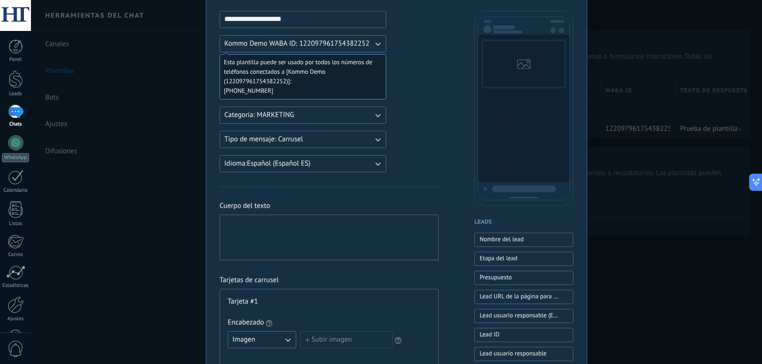
scroll to position [48, 0]
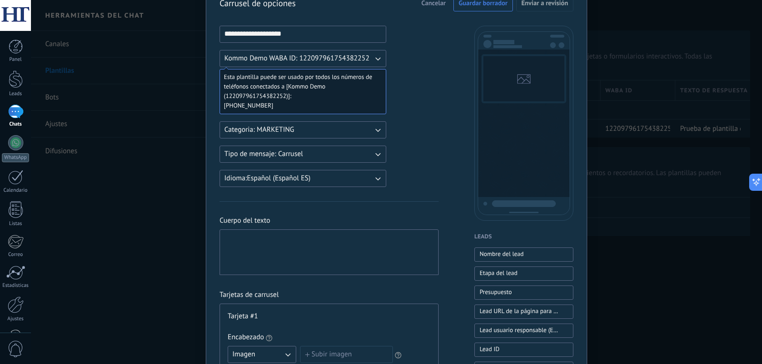
click at [288, 241] on div at bounding box center [329, 253] width 210 height 38
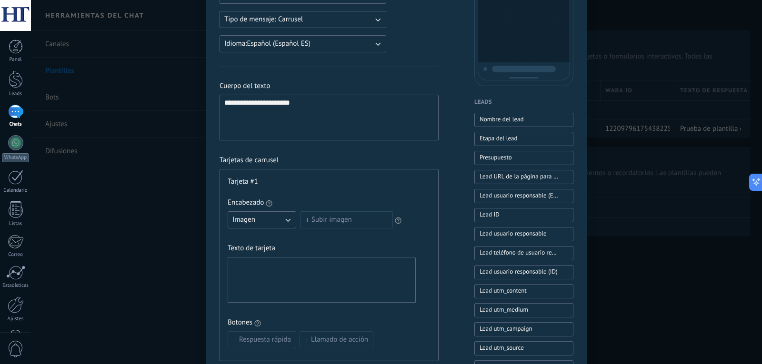
scroll to position [191, 0]
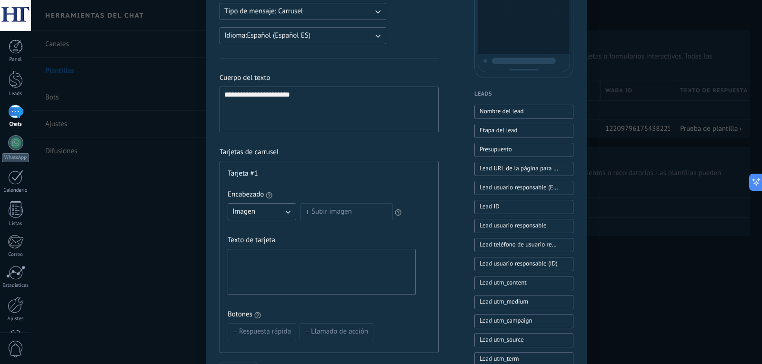
click at [332, 213] on label "Subir imagen" at bounding box center [346, 211] width 93 height 17
click at [300, 203] on input "Subir imagen" at bounding box center [300, 203] width 0 height 0
click at [266, 210] on button "Imagen" at bounding box center [262, 211] width 69 height 17
click at [323, 208] on label "Subir imagen" at bounding box center [346, 211] width 93 height 17
click at [300, 203] on input "Subir imagen" at bounding box center [300, 203] width 0 height 0
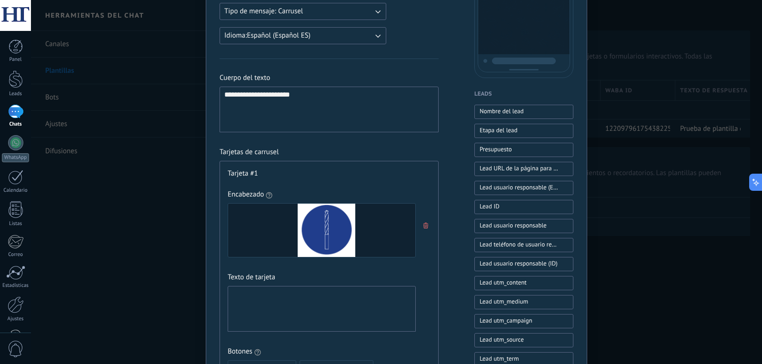
click at [300, 290] on div at bounding box center [322, 309] width 188 height 46
click at [301, 296] on div at bounding box center [321, 310] width 179 height 38
click at [239, 293] on div "**********" at bounding box center [321, 310] width 179 height 38
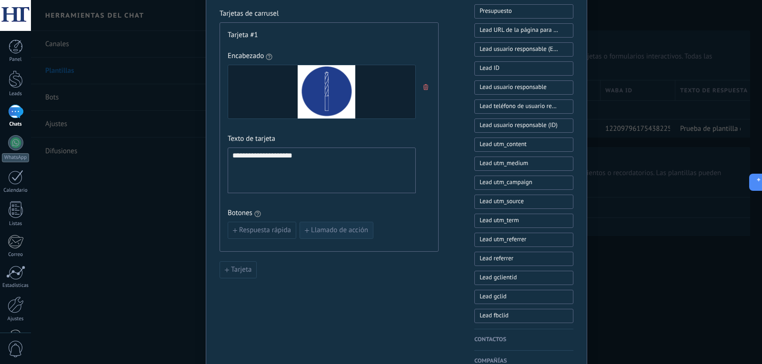
scroll to position [333, 0]
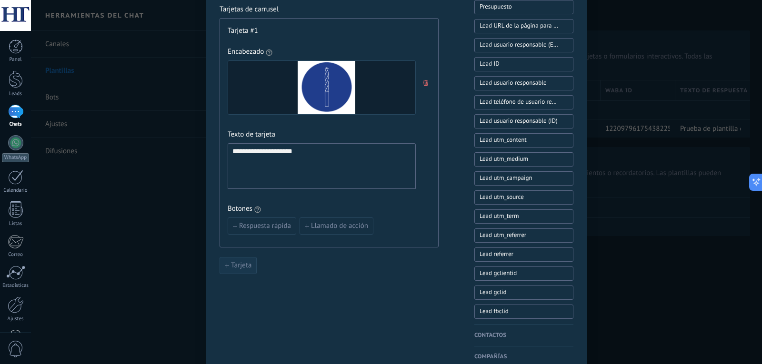
click at [240, 266] on span "Tarjeta" at bounding box center [241, 265] width 20 height 7
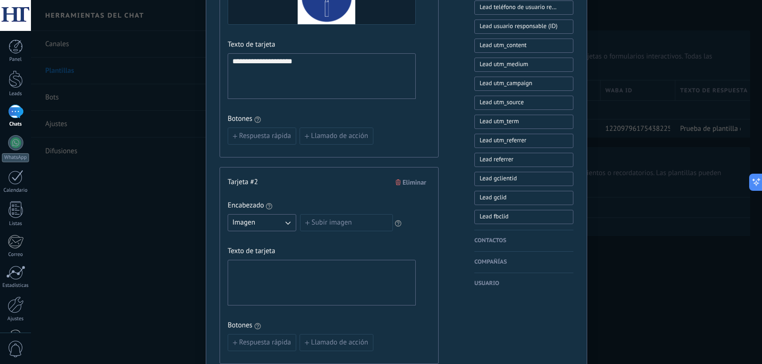
scroll to position [429, 0]
click at [321, 224] on label "Subir imagen" at bounding box center [346, 222] width 93 height 17
click at [300, 214] on input "Subir imagen" at bounding box center [300, 214] width 0 height 0
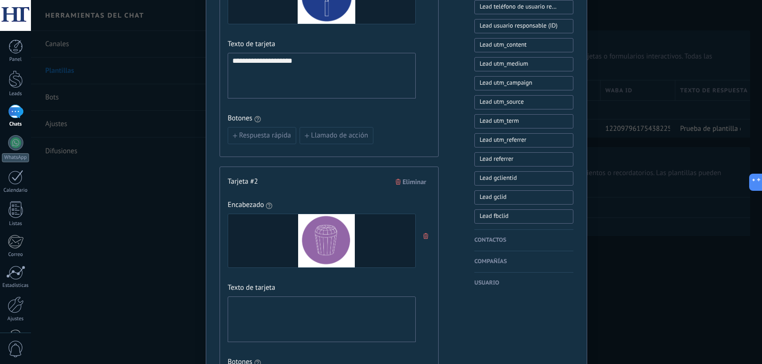
click at [293, 304] on div at bounding box center [321, 320] width 179 height 38
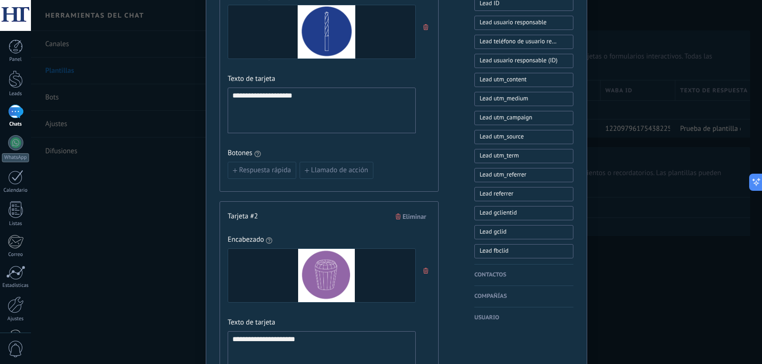
scroll to position [286, 0]
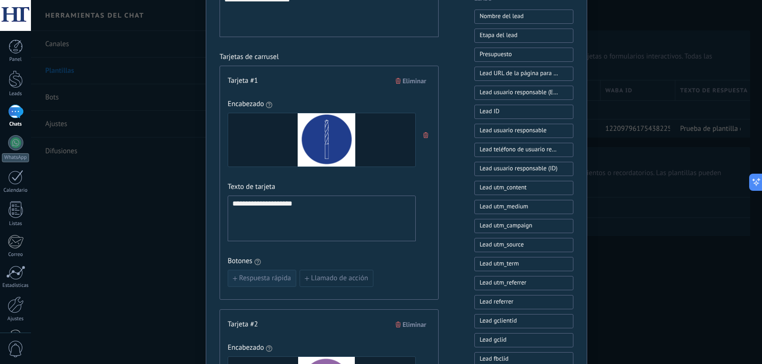
click at [266, 281] on span "Respuesta rápida" at bounding box center [265, 278] width 52 height 7
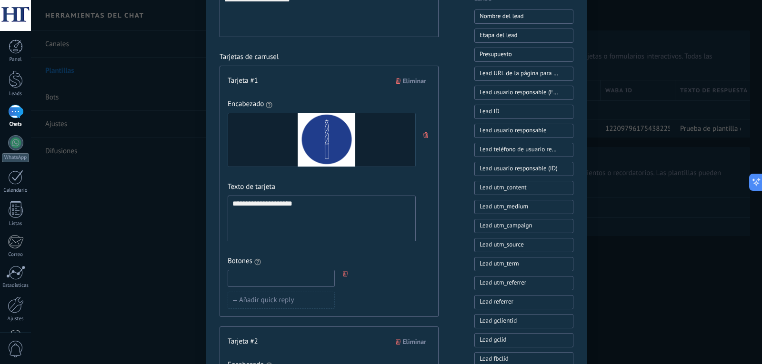
click at [277, 277] on input at bounding box center [281, 278] width 106 height 15
click at [371, 282] on div "Añadir quick reply" at bounding box center [322, 289] width 188 height 39
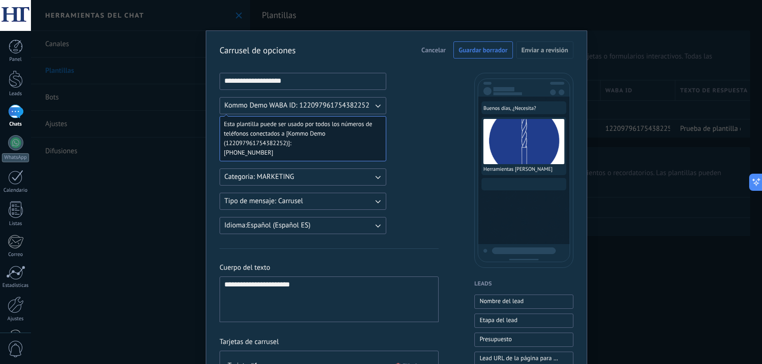
scroll to position [0, 0]
click at [373, 106] on icon "button" at bounding box center [378, 106] width 10 height 10
click at [381, 107] on li "Kommo Demo WABA ID: 122097961754382252" at bounding box center [300, 106] width 172 height 16
click at [299, 81] on input "**********" at bounding box center [303, 81] width 166 height 15
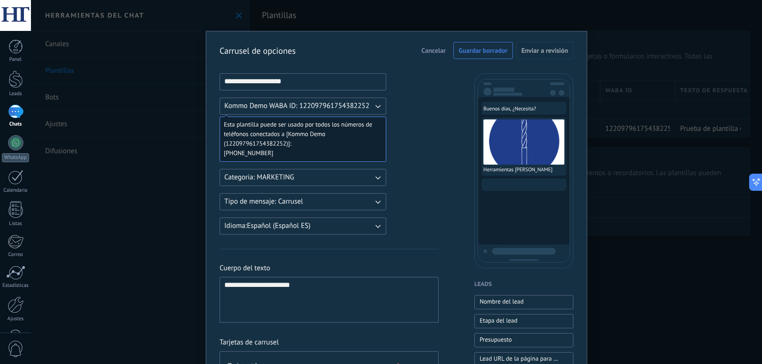
drag, startPoint x: 305, startPoint y: 84, endPoint x: 192, endPoint y: 93, distance: 113.3
click at [192, 93] on div "**********" at bounding box center [396, 182] width 731 height 364
type input "**********"
click at [466, 57] on button "Guardar borrador" at bounding box center [484, 50] width 60 height 17
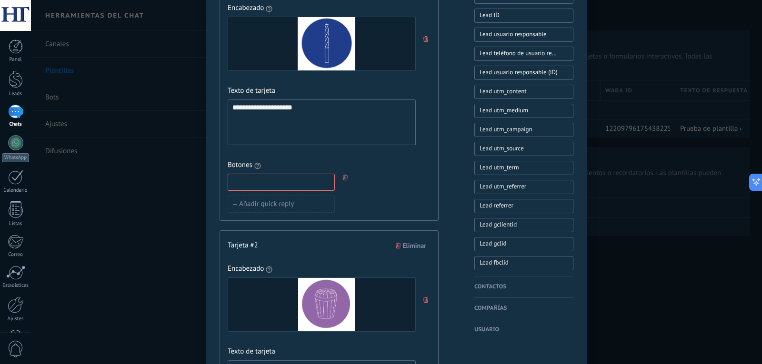
click at [260, 183] on input at bounding box center [281, 181] width 106 height 15
click at [386, 195] on div "Añadir quick reply" at bounding box center [322, 193] width 188 height 39
click at [346, 178] on icon "button" at bounding box center [345, 178] width 5 height 6
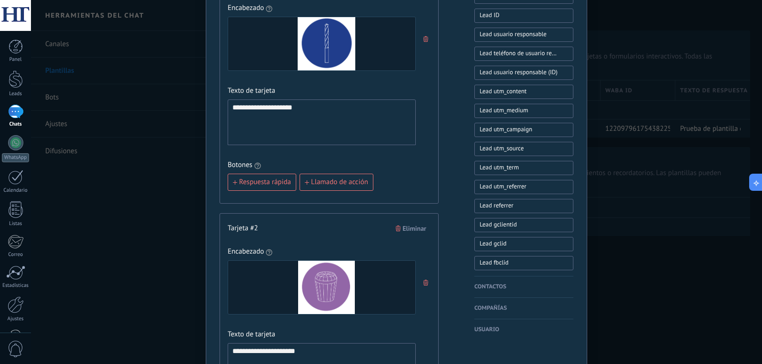
click at [416, 172] on div "**********" at bounding box center [329, 87] width 219 height 234
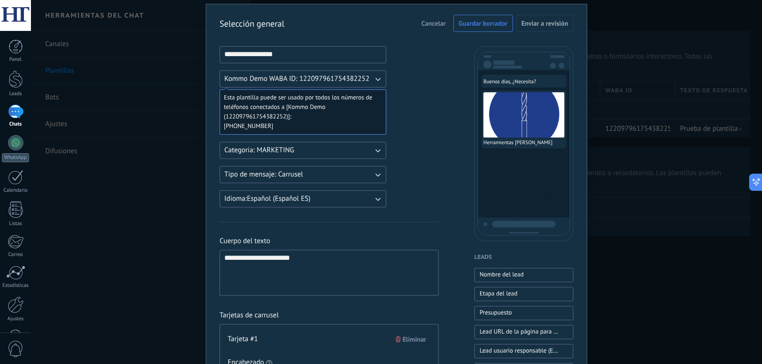
scroll to position [19, 0]
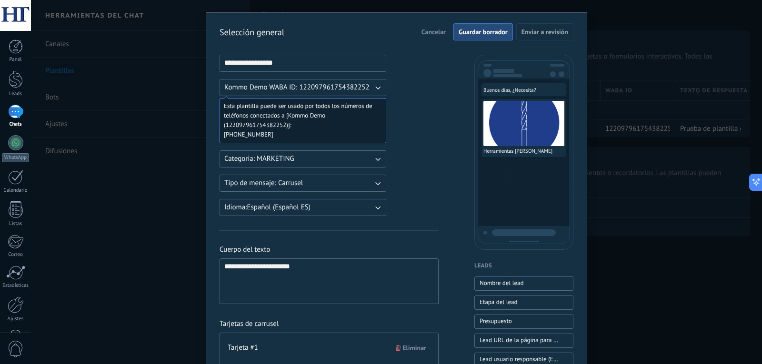
click at [478, 35] on span "Guardar borrador" at bounding box center [483, 32] width 49 height 7
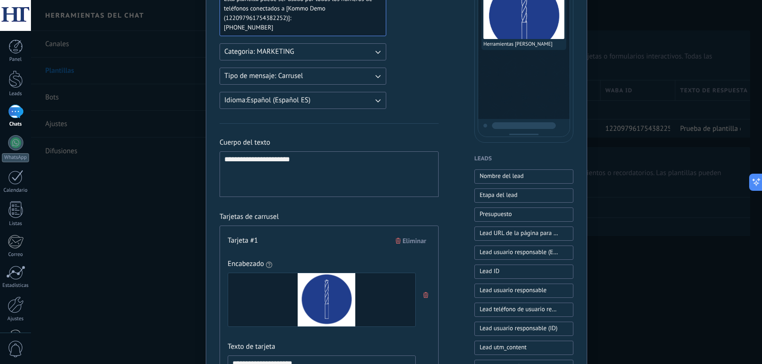
scroll to position [304, 0]
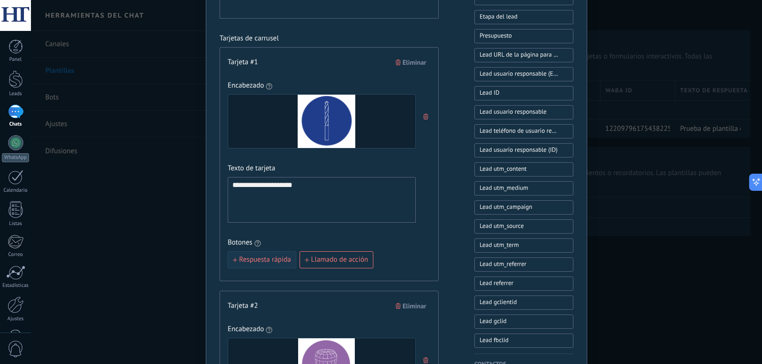
click at [275, 261] on span "Respuesta rápida" at bounding box center [265, 260] width 52 height 7
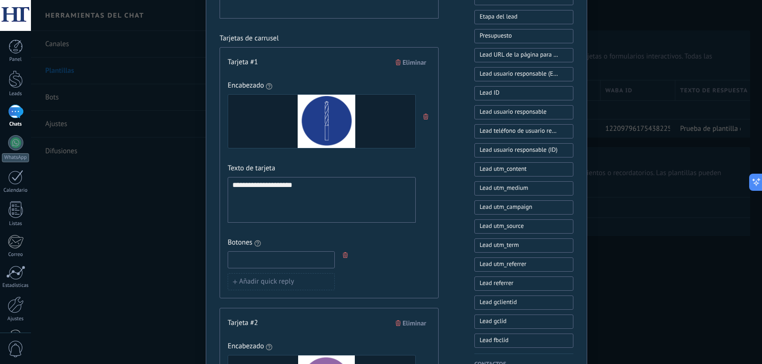
click at [295, 260] on input at bounding box center [281, 259] width 106 height 15
type input "*"
type input "**********"
click at [303, 281] on button "Añadir quick reply" at bounding box center [281, 281] width 107 height 17
click at [276, 284] on input at bounding box center [281, 281] width 106 height 15
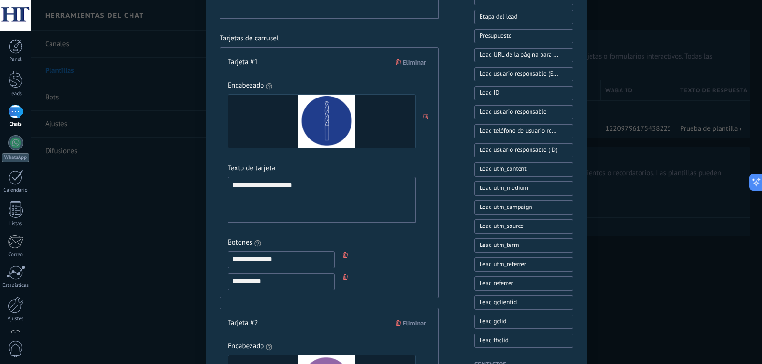
type input "**********"
click at [370, 260] on div "**********" at bounding box center [322, 271] width 188 height 39
drag, startPoint x: 388, startPoint y: 279, endPoint x: 366, endPoint y: 278, distance: 21.5
click at [387, 279] on div "**********" at bounding box center [322, 271] width 188 height 39
click at [296, 286] on input "**********" at bounding box center [281, 281] width 106 height 15
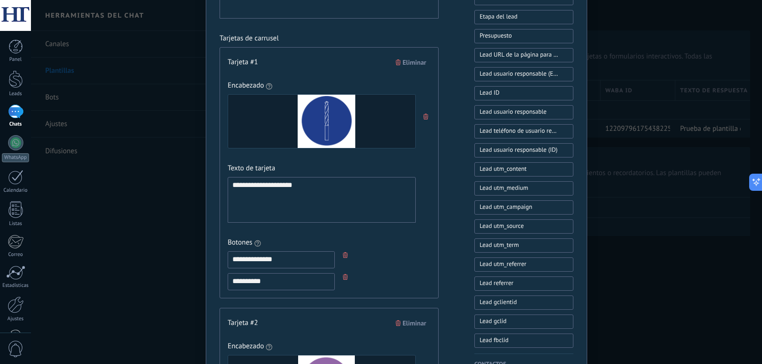
drag, startPoint x: 404, startPoint y: 284, endPoint x: 372, endPoint y: 273, distance: 34.0
click at [403, 284] on div "**********" at bounding box center [322, 271] width 188 height 39
drag, startPoint x: 282, startPoint y: 233, endPoint x: 285, endPoint y: 221, distance: 12.2
click at [282, 232] on div "**********" at bounding box center [322, 186] width 188 height 210
click at [287, 213] on div "**********" at bounding box center [321, 201] width 179 height 38
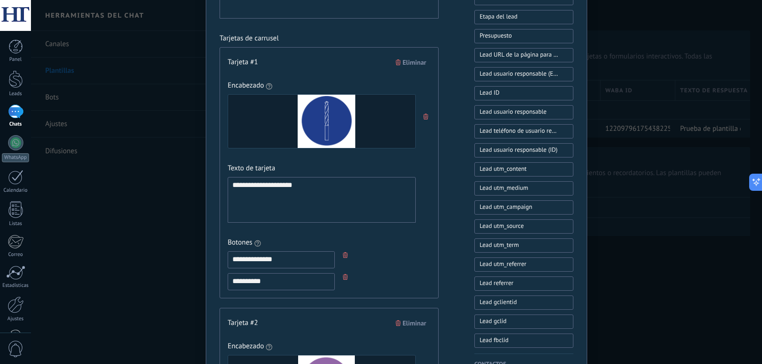
drag, startPoint x: 398, startPoint y: 258, endPoint x: 391, endPoint y: 259, distance: 7.2
click at [397, 258] on div "**********" at bounding box center [322, 271] width 188 height 39
click at [303, 282] on input "**********" at bounding box center [281, 281] width 106 height 15
click at [399, 272] on div "**********" at bounding box center [322, 271] width 188 height 39
click at [338, 276] on div "**********" at bounding box center [322, 271] width 188 height 39
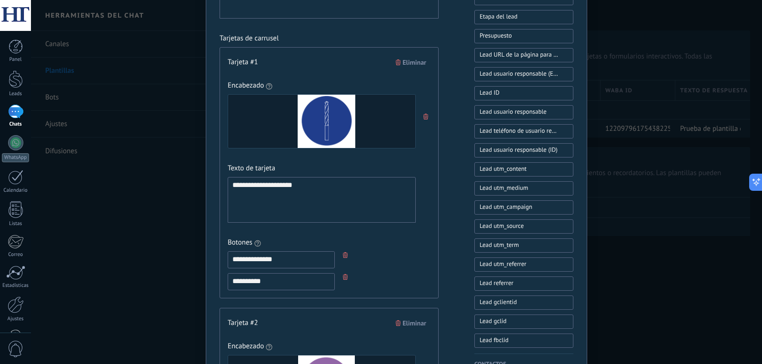
click at [343, 280] on icon "button" at bounding box center [345, 277] width 5 height 6
click at [343, 254] on icon "button" at bounding box center [345, 255] width 5 height 6
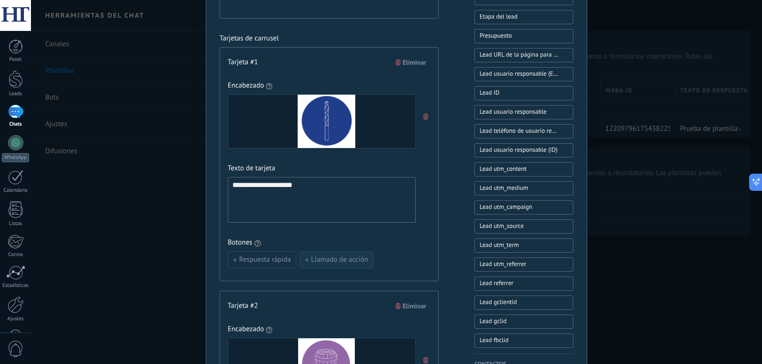
click at [343, 261] on span "Llamado de acción" at bounding box center [339, 260] width 57 height 7
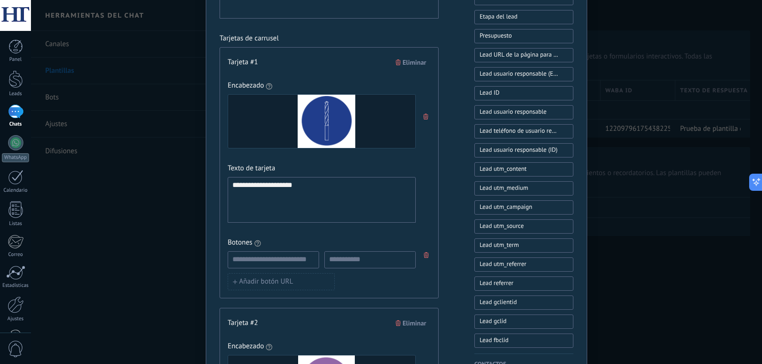
click at [427, 256] on icon "button" at bounding box center [426, 255] width 5 height 6
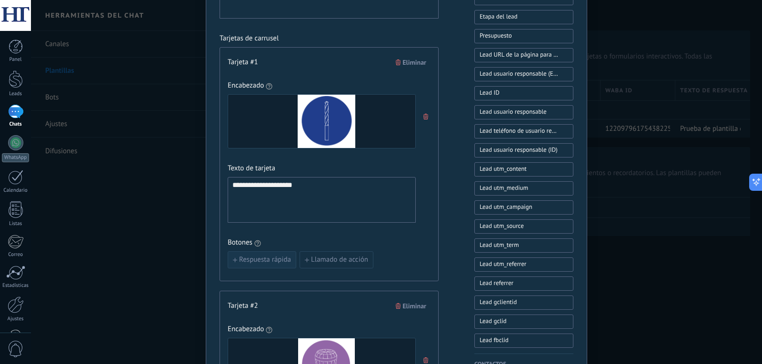
click at [276, 262] on span "Respuesta rápida" at bounding box center [265, 260] width 52 height 7
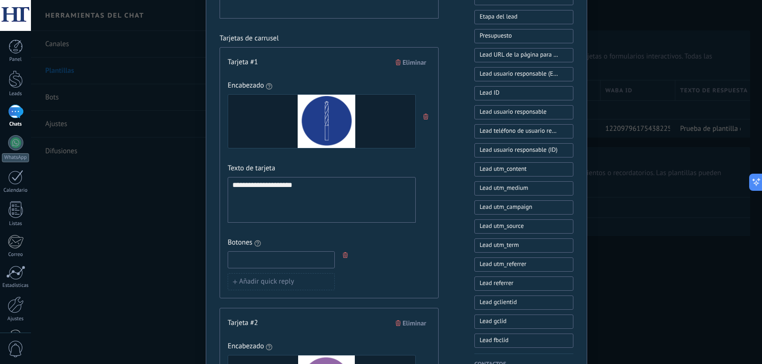
click at [274, 264] on input at bounding box center [281, 259] width 106 height 15
type input "**********"
click at [343, 256] on icon "button" at bounding box center [345, 255] width 5 height 6
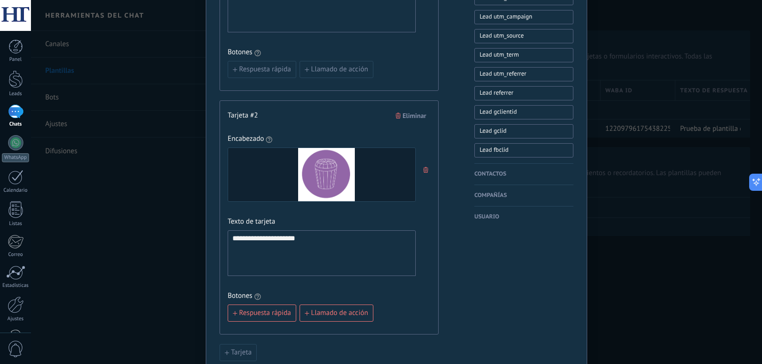
scroll to position [543, 0]
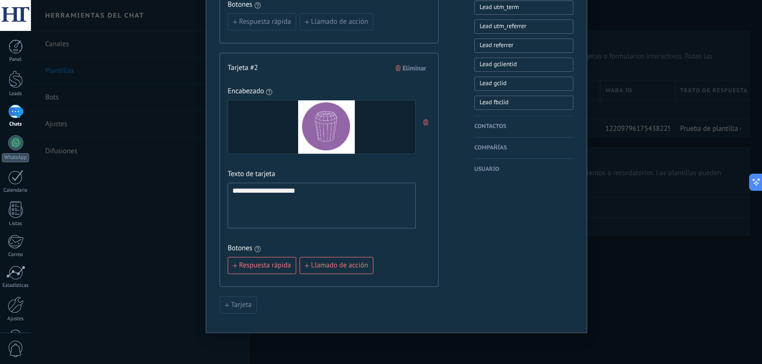
click at [320, 297] on div "Tarjeta" at bounding box center [329, 305] width 219 height 17
click at [300, 201] on div "**********" at bounding box center [321, 206] width 179 height 38
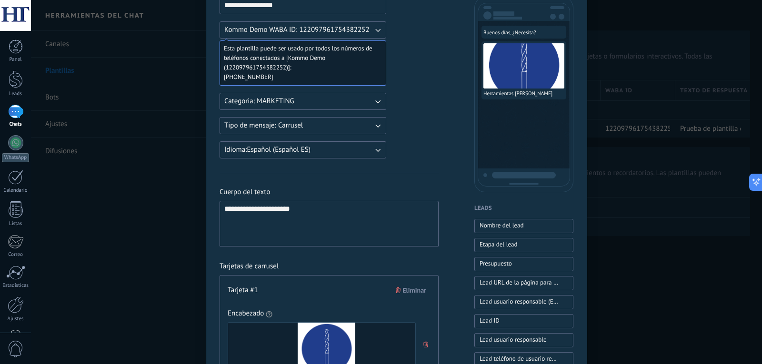
scroll to position [0, 0]
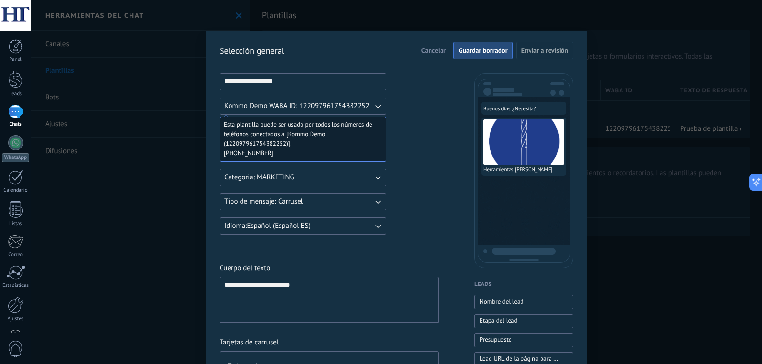
click at [338, 202] on button "Tipo de mensaje: Carrusel" at bounding box center [303, 201] width 167 height 17
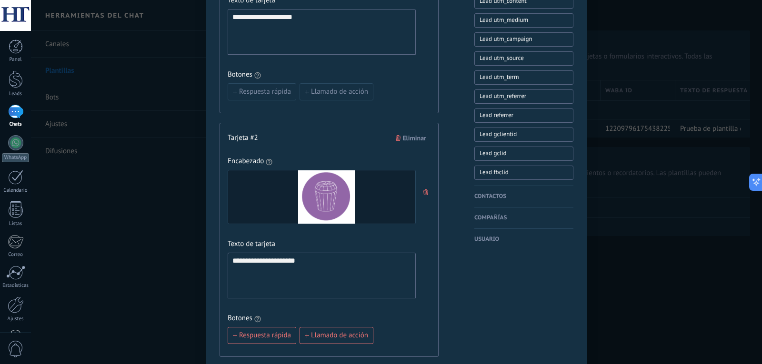
scroll to position [543, 0]
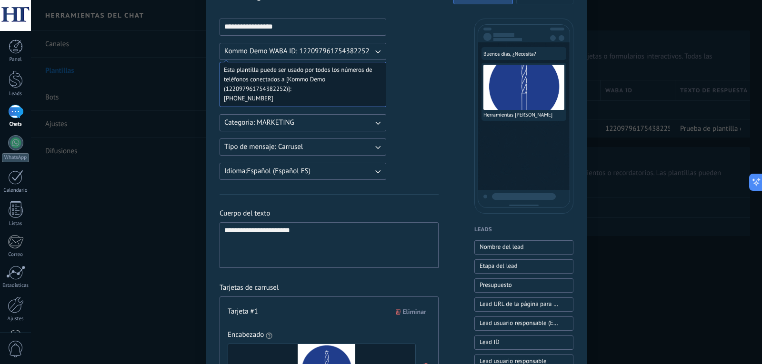
scroll to position [0, 0]
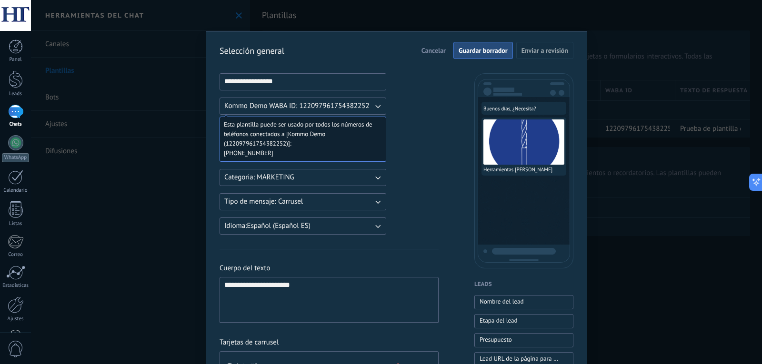
click at [468, 54] on span "Guardar borrador" at bounding box center [483, 50] width 49 height 7
click at [367, 202] on button "Tipo de mensaje: Carrusel" at bounding box center [303, 201] width 167 height 17
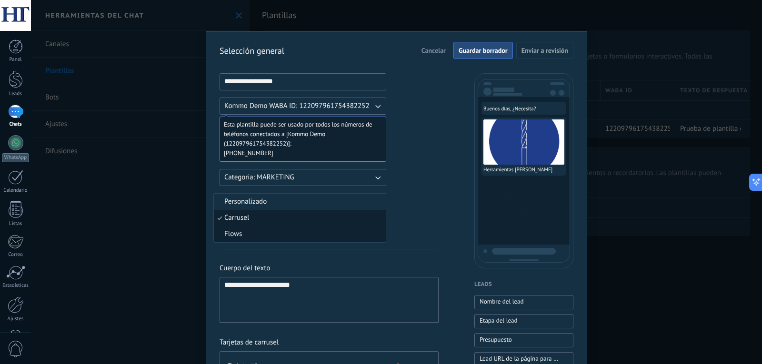
click at [307, 228] on li "Flows" at bounding box center [300, 234] width 172 height 16
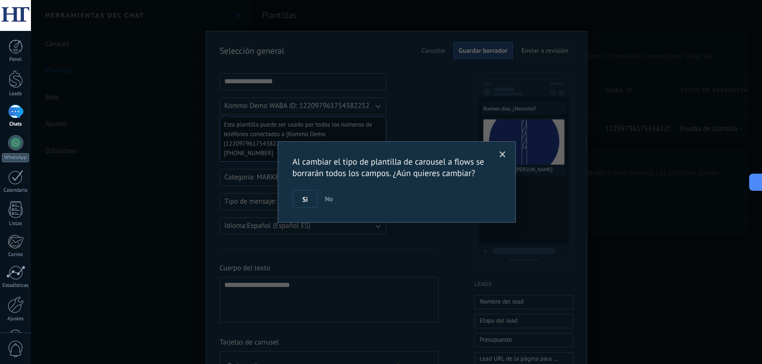
drag, startPoint x: 501, startPoint y: 157, endPoint x: 486, endPoint y: 160, distance: 15.0
click at [501, 156] on span at bounding box center [503, 154] width 6 height 7
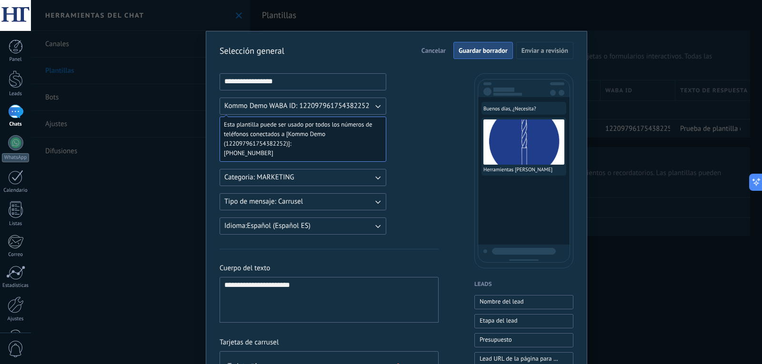
click at [329, 202] on button "Tipo de mensaje: Carrusel" at bounding box center [303, 201] width 167 height 17
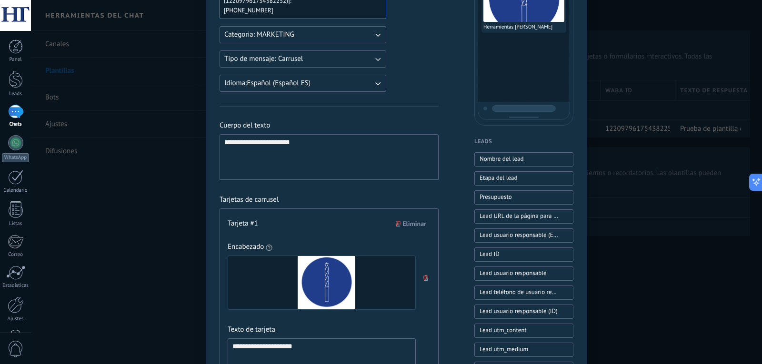
scroll to position [191, 0]
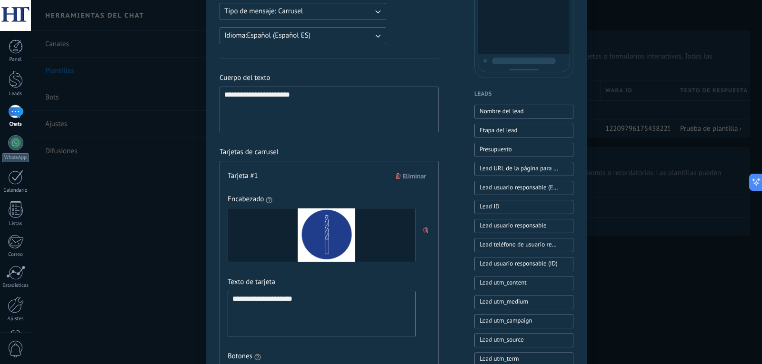
click at [282, 182] on div "Tarjeta #1 Eliminar" at bounding box center [329, 176] width 203 height 14
click at [308, 305] on div "**********" at bounding box center [321, 314] width 179 height 38
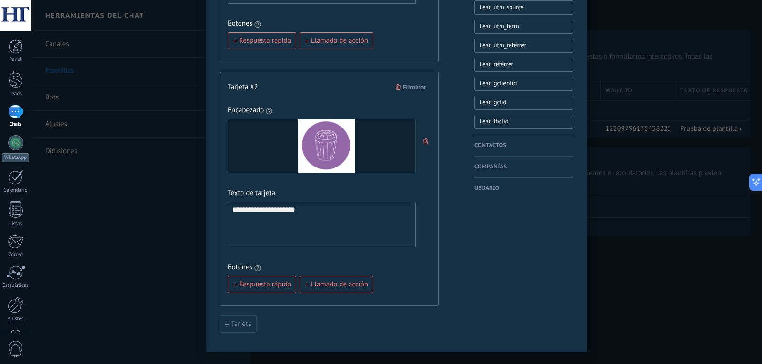
scroll to position [524, 0]
click at [310, 218] on div "**********" at bounding box center [321, 225] width 179 height 38
click at [281, 38] on span "Respuesta rápida" at bounding box center [265, 40] width 52 height 7
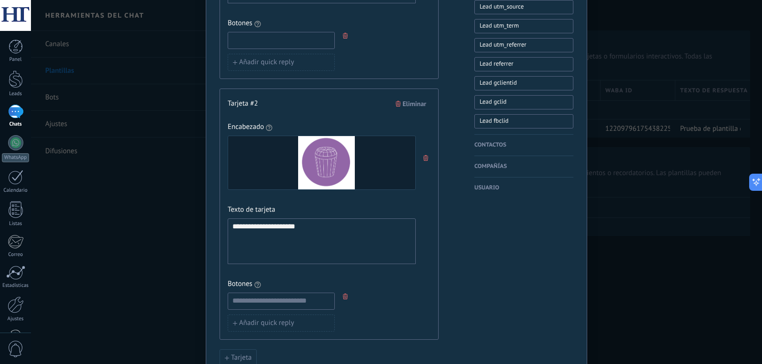
click at [295, 40] on input at bounding box center [281, 39] width 106 height 15
type input "*"
click at [377, 49] on div "* Añadir quick reply" at bounding box center [322, 51] width 188 height 39
click at [317, 303] on input at bounding box center [281, 300] width 106 height 15
type input "*"
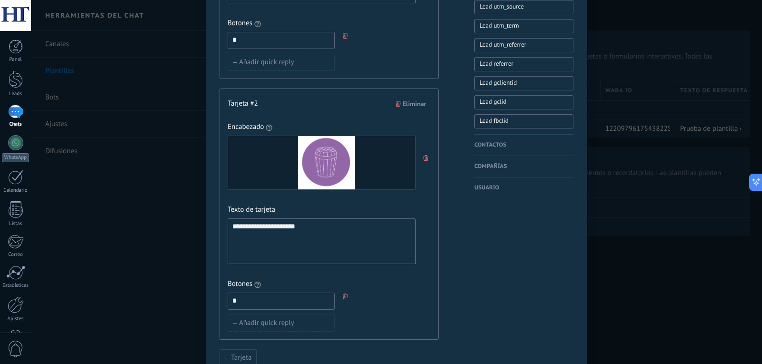
drag, startPoint x: 242, startPoint y: 46, endPoint x: 222, endPoint y: 40, distance: 20.2
type input "**********"
drag, startPoint x: 304, startPoint y: 42, endPoint x: 195, endPoint y: 32, distance: 109.5
click at [195, 32] on div "**********" at bounding box center [396, 182] width 731 height 364
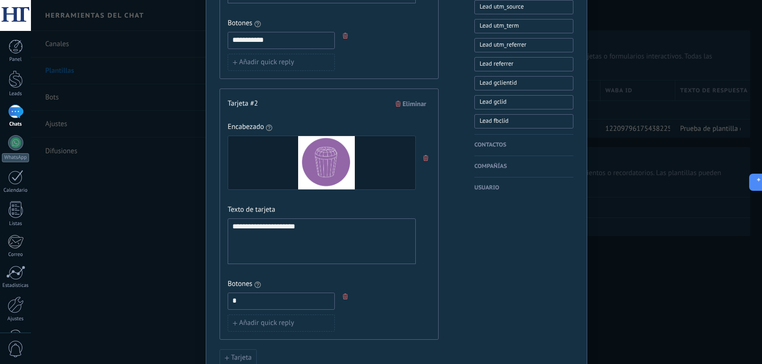
type input "**********"
click at [271, 296] on input "*" at bounding box center [281, 300] width 106 height 15
drag, startPoint x: 250, startPoint y: 303, endPoint x: 206, endPoint y: 293, distance: 44.9
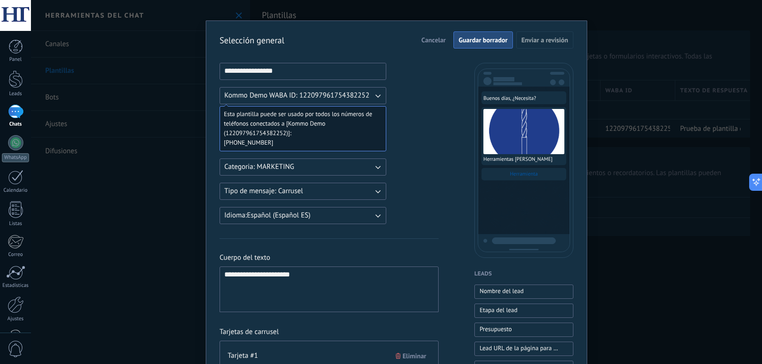
scroll to position [0, 0]
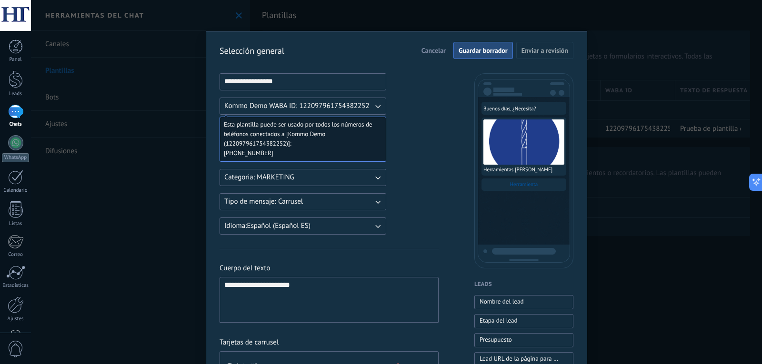
type input "********"
click at [466, 54] on span "Guardar borrador" at bounding box center [483, 50] width 49 height 7
click at [482, 51] on span "Guardar borrador" at bounding box center [483, 50] width 49 height 7
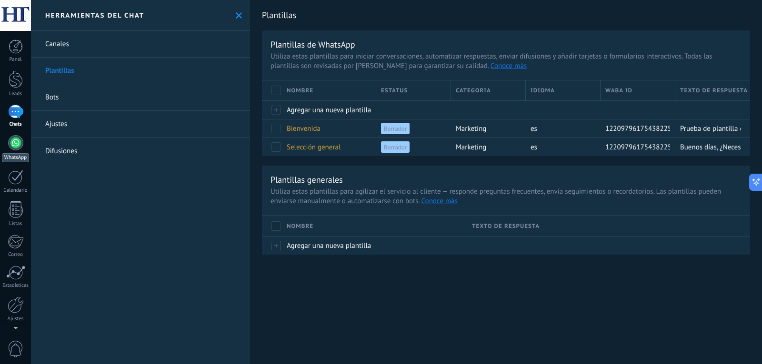
click at [9, 144] on div at bounding box center [15, 142] width 15 height 15
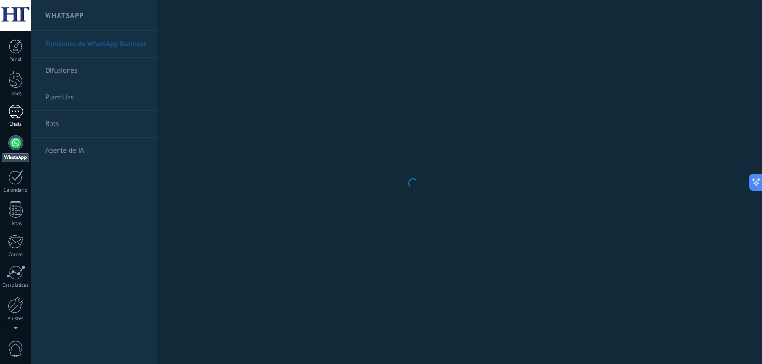
click at [12, 114] on div at bounding box center [15, 112] width 15 height 14
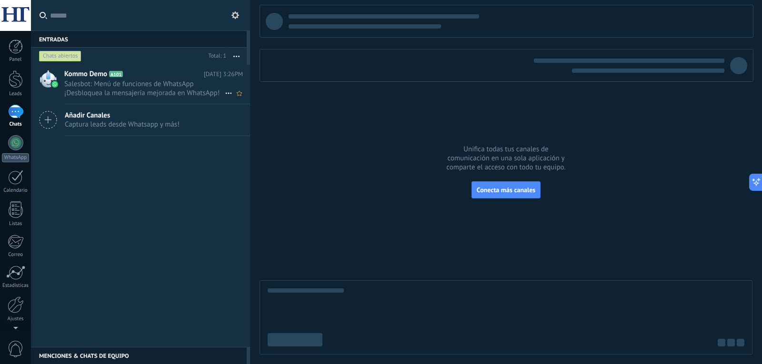
click at [140, 86] on span "Salesbot: Menú de funciones de WhatsApp ¡Desbloquea la mensajería mejorada en W…" at bounding box center [144, 89] width 161 height 18
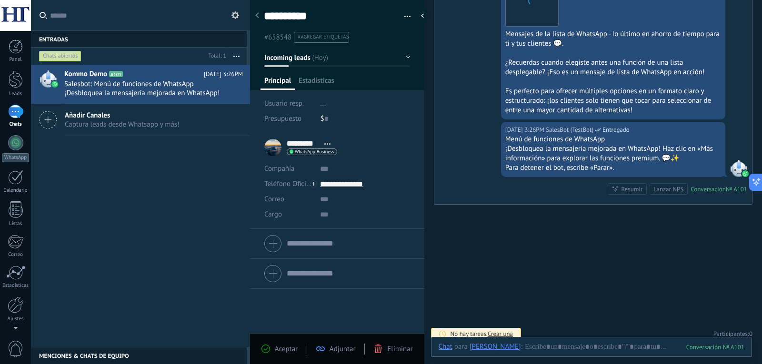
scroll to position [14, 0]
click at [556, 346] on div at bounding box center [592, 357] width 306 height 29
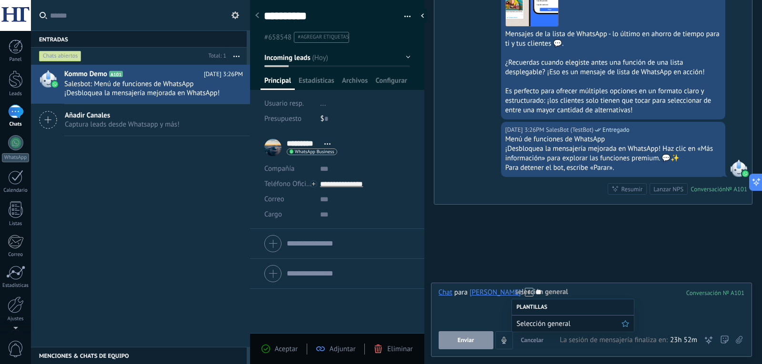
click at [586, 324] on span "Selección general" at bounding box center [569, 324] width 105 height 9
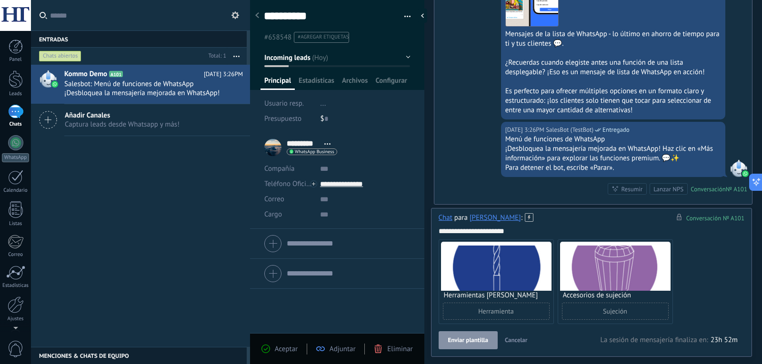
click at [473, 342] on span "Enviar plantilla" at bounding box center [468, 340] width 40 height 7
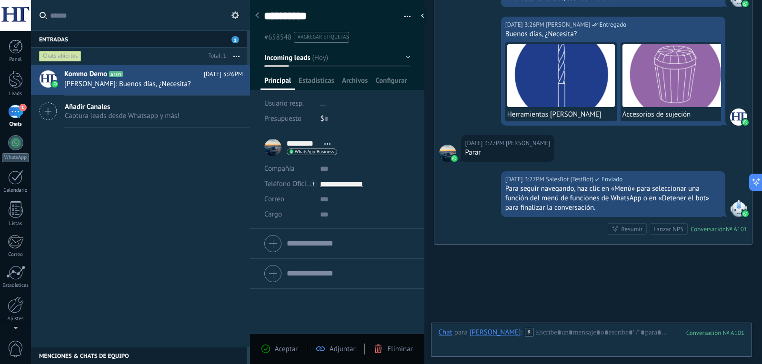
scroll to position [2061, 0]
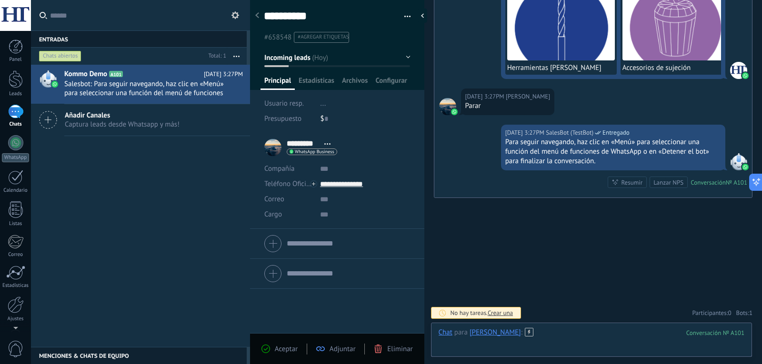
click at [550, 340] on div at bounding box center [592, 342] width 306 height 29
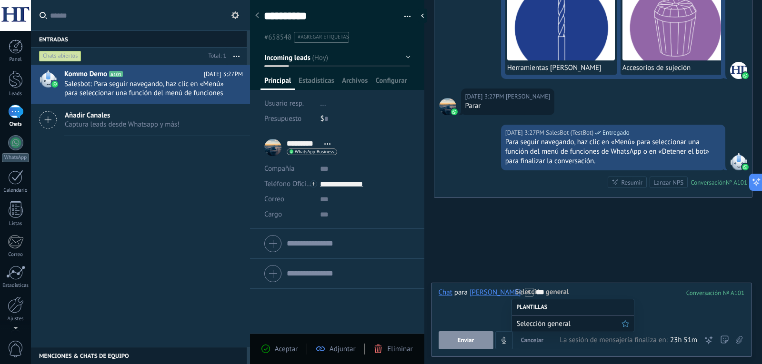
click at [557, 328] on span "Selección general" at bounding box center [569, 324] width 105 height 9
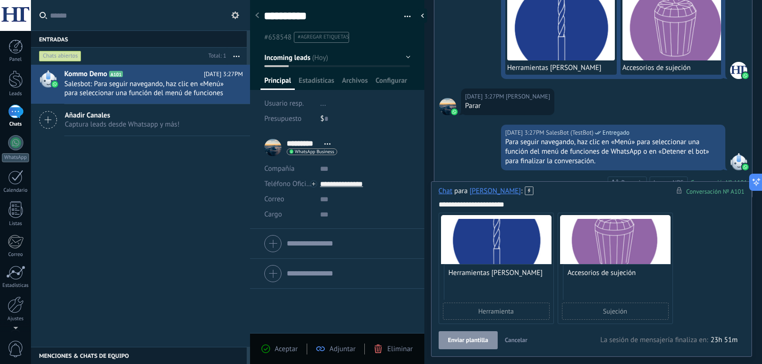
click at [456, 342] on span "Enviar plantilla" at bounding box center [468, 340] width 40 height 7
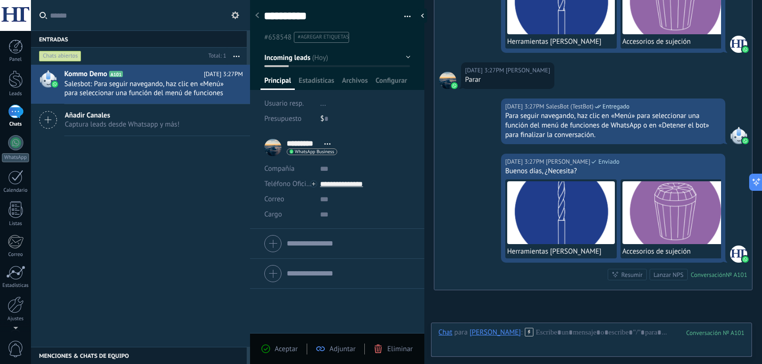
scroll to position [2187, 0]
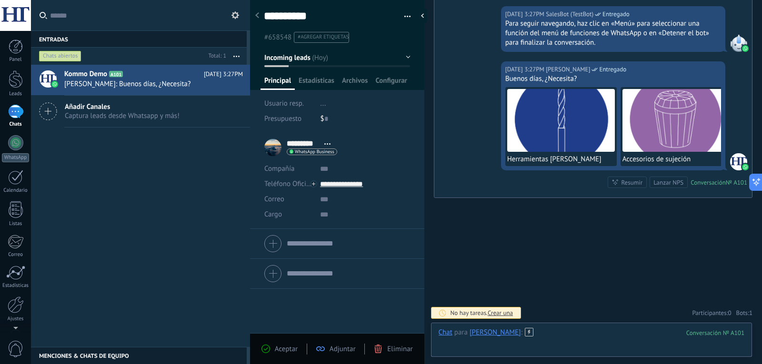
click at [556, 332] on div at bounding box center [592, 342] width 306 height 29
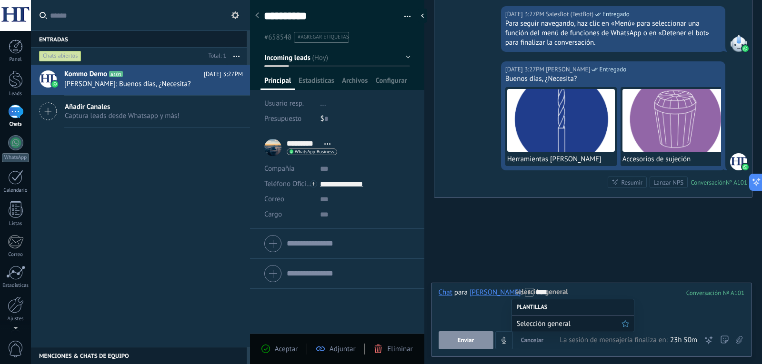
click at [565, 328] on span "Selección general" at bounding box center [569, 324] width 105 height 9
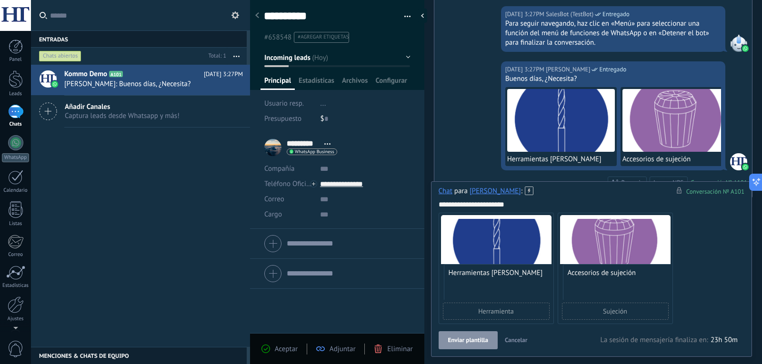
click at [557, 332] on div "Enviar plantilla Cancelar Rastrear clics en links ? Reducir links largos y rast…" at bounding box center [520, 341] width 162 height 18
click at [481, 340] on span "Enviar plantilla" at bounding box center [468, 340] width 40 height 7
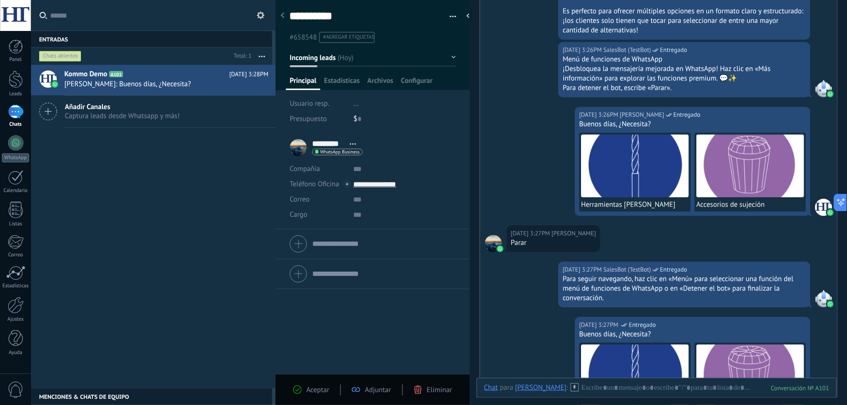
scroll to position [1913, 0]
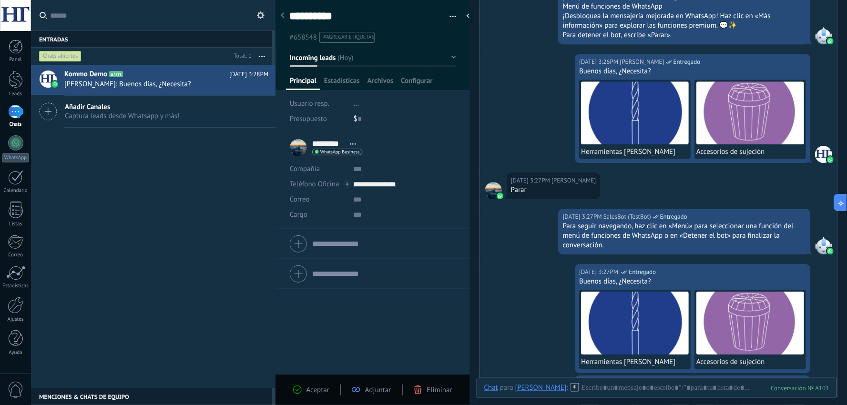
click at [283, 14] on use at bounding box center [283, 15] width 4 height 6
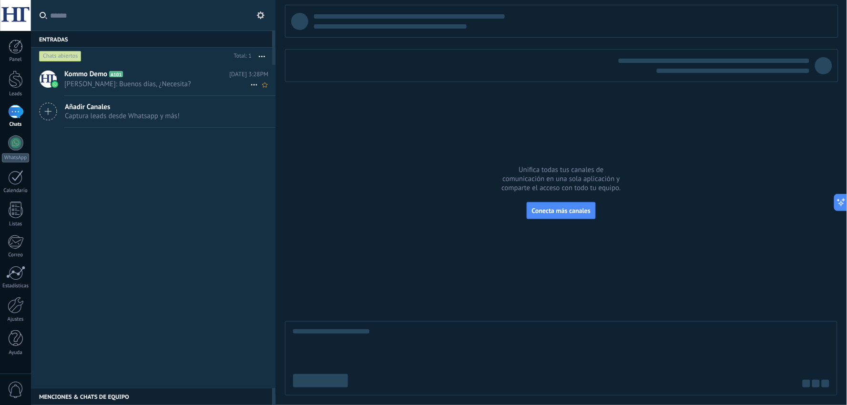
click at [196, 82] on span "Jhon Alexander Ocampo Perez: Buenos días, ¿Necesita?" at bounding box center [157, 84] width 186 height 9
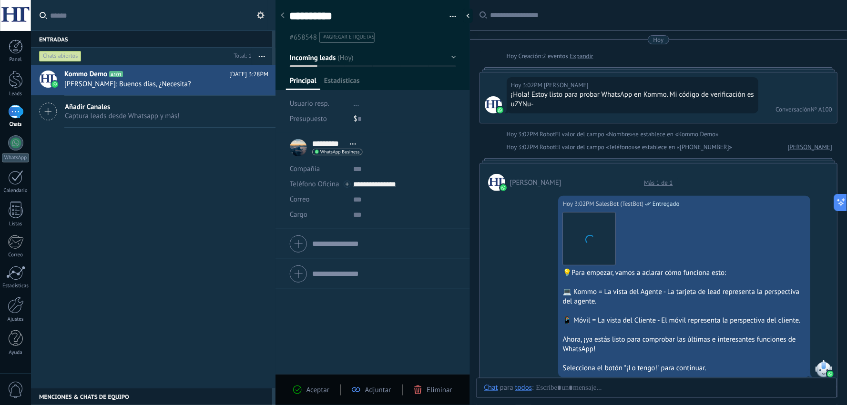
type textarea "**********"
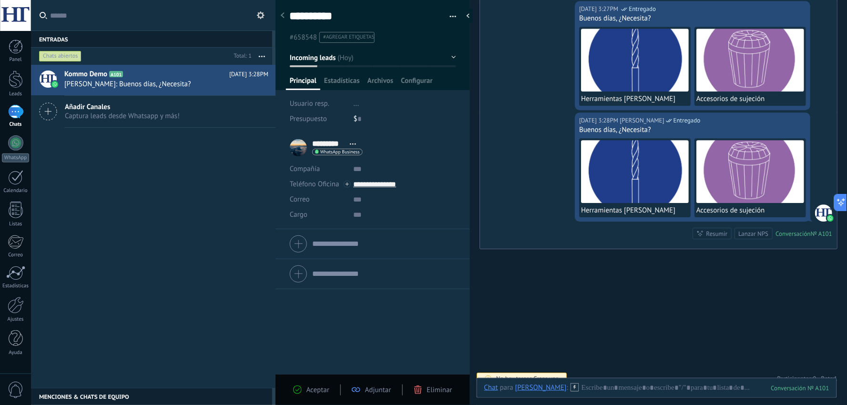
scroll to position [1845, 0]
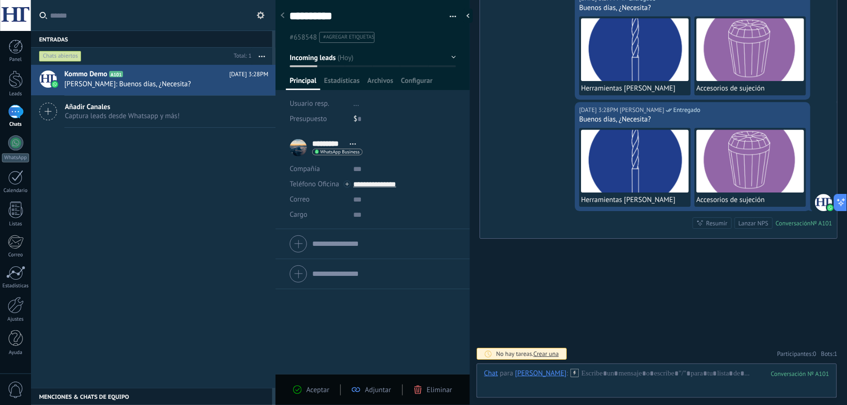
click at [360, 364] on div "Adjuntar" at bounding box center [372, 389] width 40 height 9
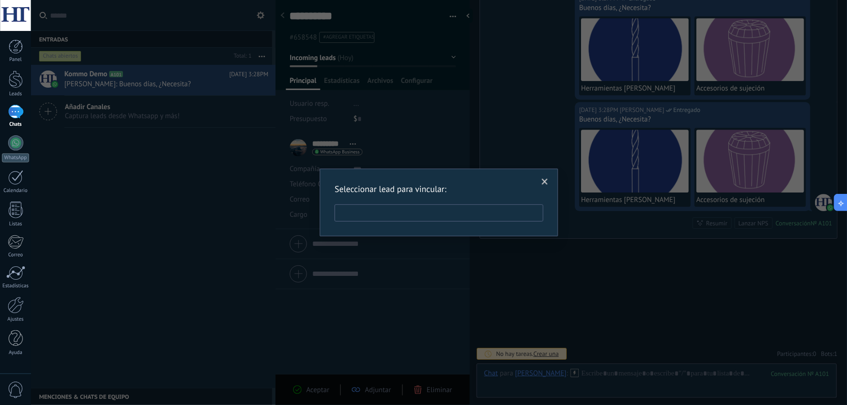
click at [434, 212] on input "text" at bounding box center [438, 212] width 209 height 17
click at [542, 179] on span at bounding box center [545, 182] width 6 height 7
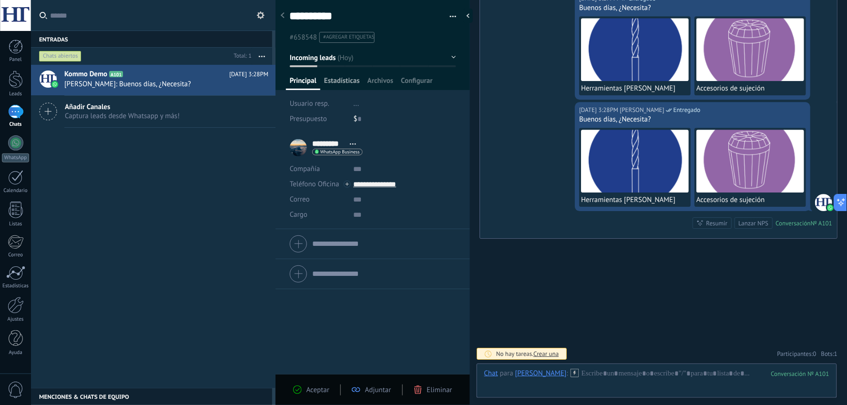
click at [345, 78] on span "Estadísticas" at bounding box center [342, 83] width 36 height 14
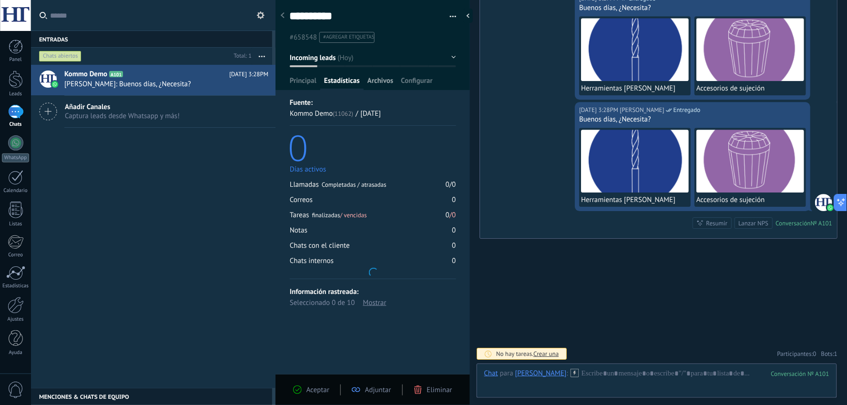
click at [380, 79] on span "Archivos" at bounding box center [380, 83] width 26 height 14
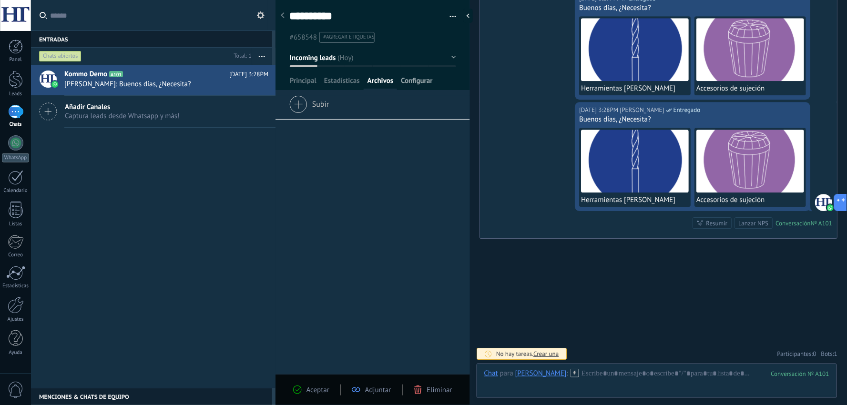
click at [417, 79] on span "Configurar" at bounding box center [416, 83] width 31 height 14
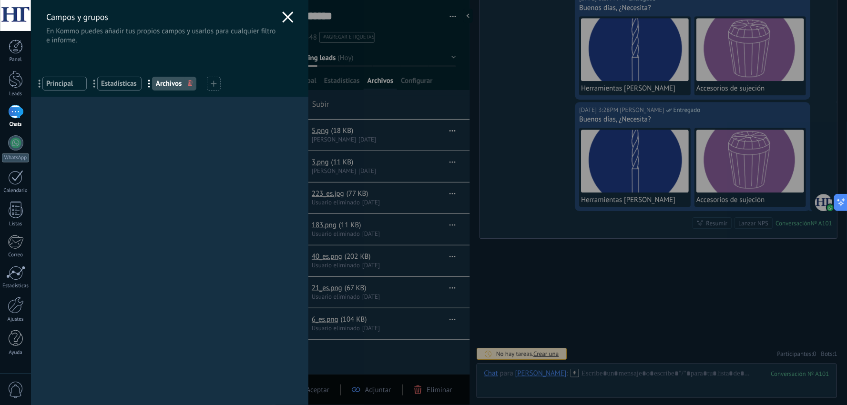
click at [332, 40] on div "Campos y grupos En Kommo puedes añadir tus propios campos y usarlos para cualqu…" at bounding box center [439, 202] width 816 height 405
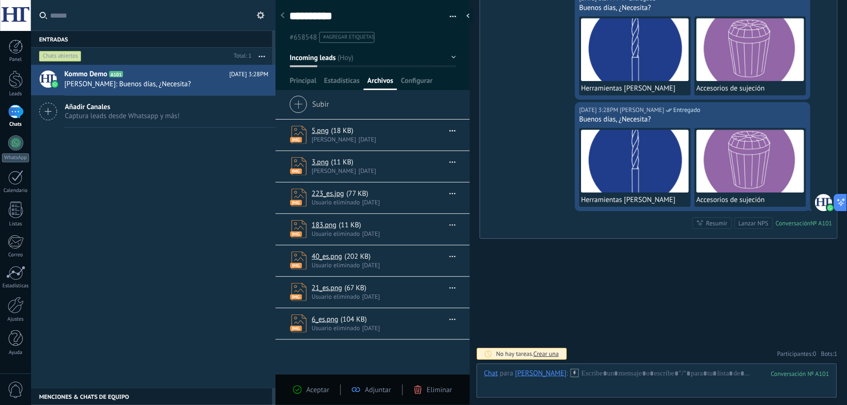
click at [321, 131] on link "5.png" at bounding box center [320, 130] width 17 height 9
click at [580, 364] on div at bounding box center [656, 383] width 345 height 29
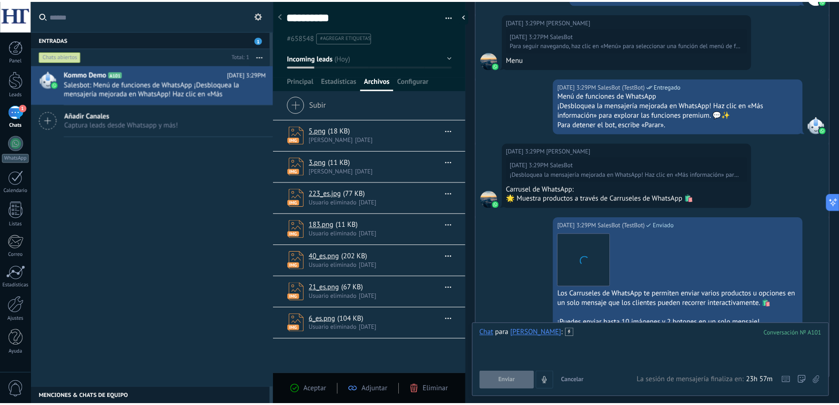
scroll to position [2192, 0]
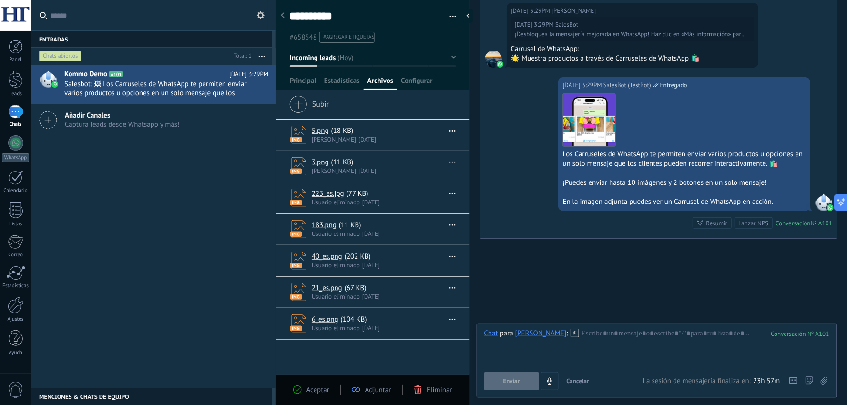
click at [15, 115] on div "1" at bounding box center [15, 112] width 15 height 14
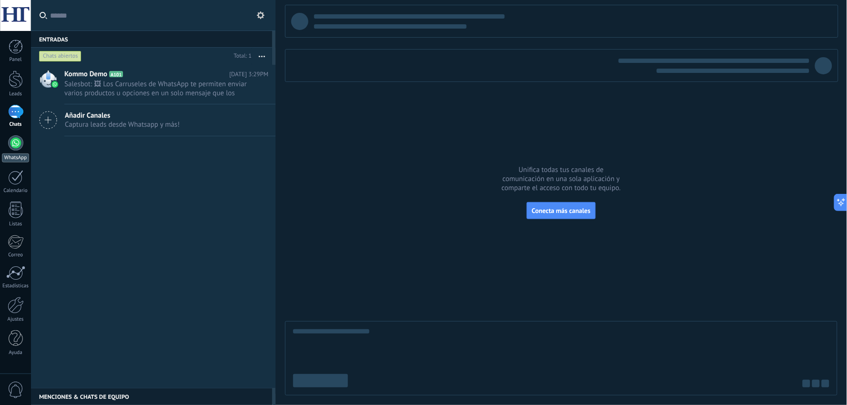
click at [22, 149] on link "WhatsApp" at bounding box center [15, 148] width 31 height 27
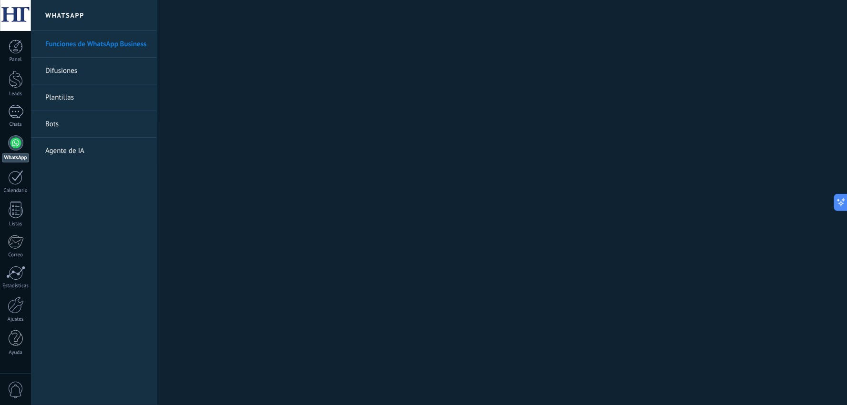
click at [17, 364] on span "0" at bounding box center [16, 390] width 16 height 17
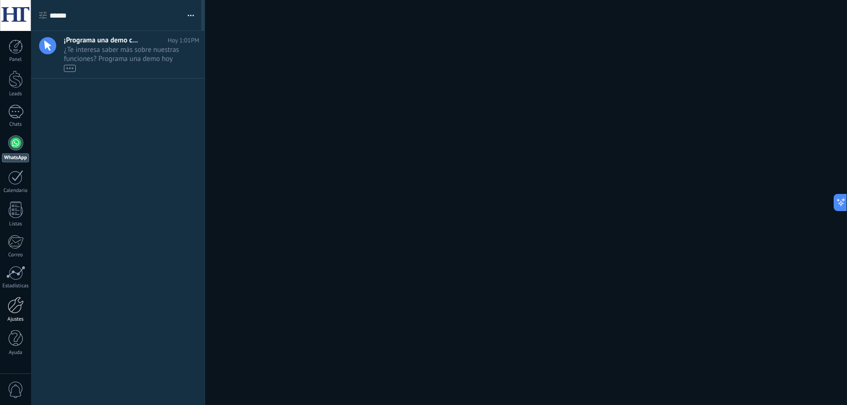
click at [16, 311] on div at bounding box center [16, 305] width 16 height 17
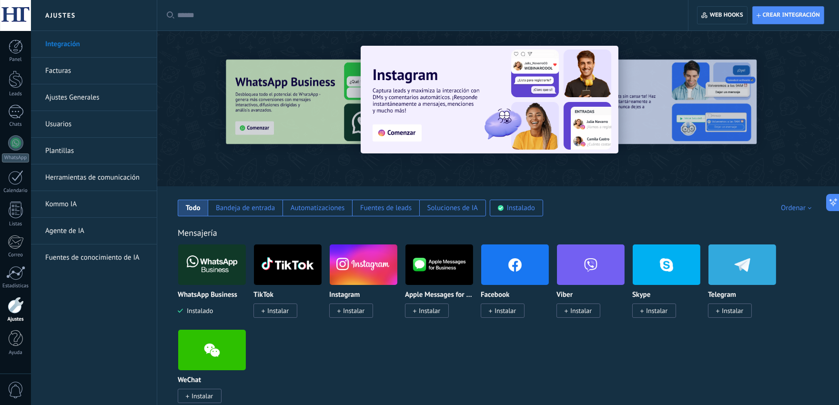
click at [73, 67] on link "Facturas" at bounding box center [96, 71] width 102 height 27
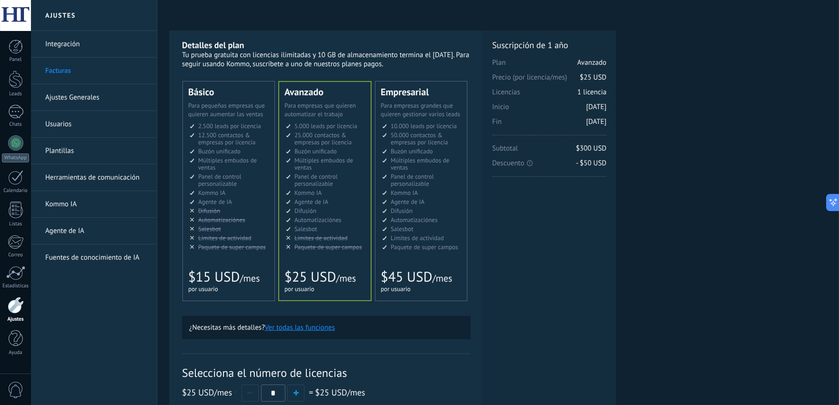
click at [548, 239] on div "Licencias adicionales Plan Avanzado Precio (por licencia/mes) $25 USD Nuevas li…" at bounding box center [549, 149] width 114 height 219
drag, startPoint x: 492, startPoint y: 47, endPoint x: 582, endPoint y: 61, distance: 91.6
click at [582, 56] on span "Suscripción de 1 año" at bounding box center [549, 49] width 114 height 19
drag, startPoint x: 575, startPoint y: 69, endPoint x: 599, endPoint y: 70, distance: 24.8
click at [599, 70] on span "Plan Avanzado" at bounding box center [549, 65] width 114 height 15
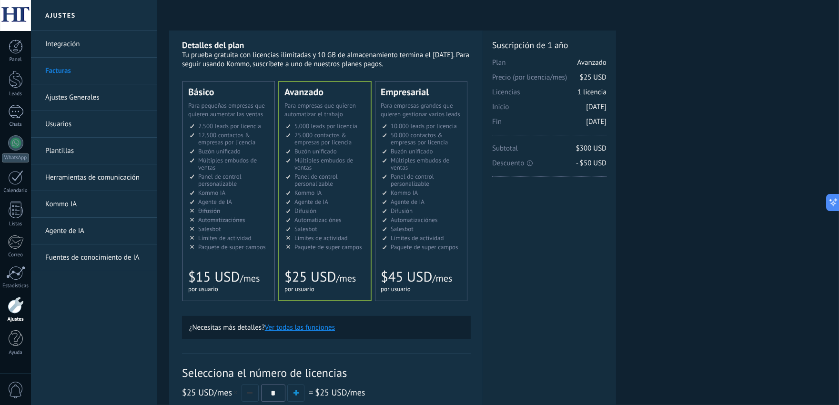
click at [14, 20] on div at bounding box center [15, 15] width 31 height 31
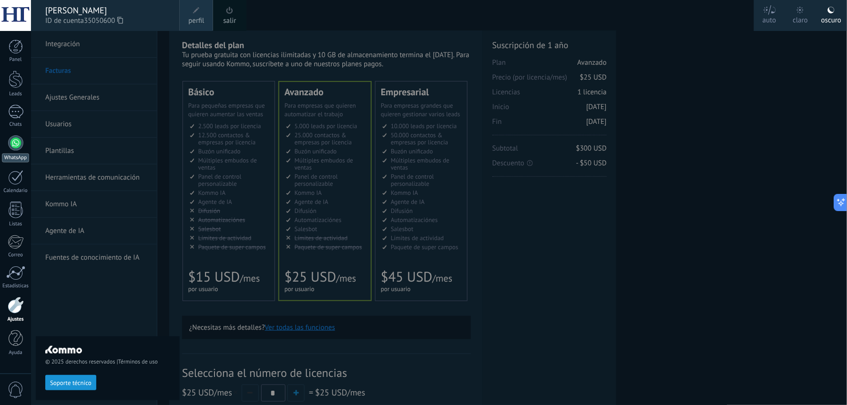
click at [15, 149] on div at bounding box center [15, 142] width 15 height 15
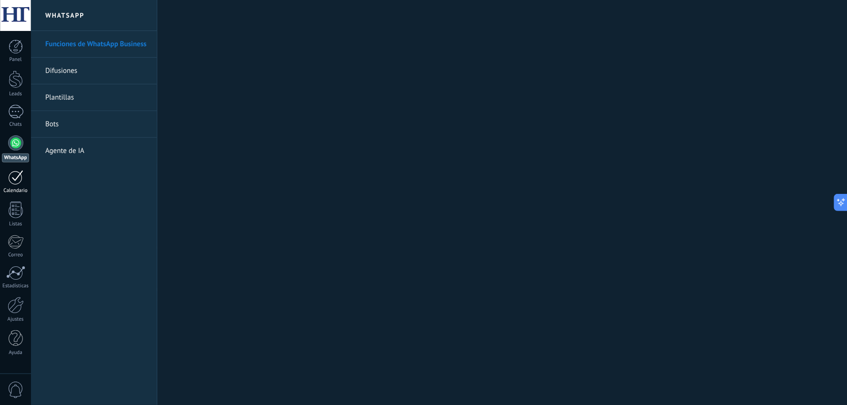
click at [16, 186] on link "Calendario" at bounding box center [15, 182] width 31 height 24
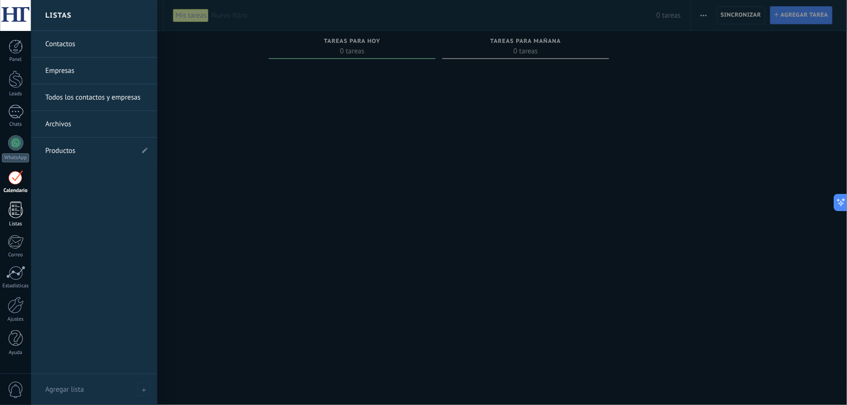
click at [18, 216] on div at bounding box center [16, 210] width 14 height 17
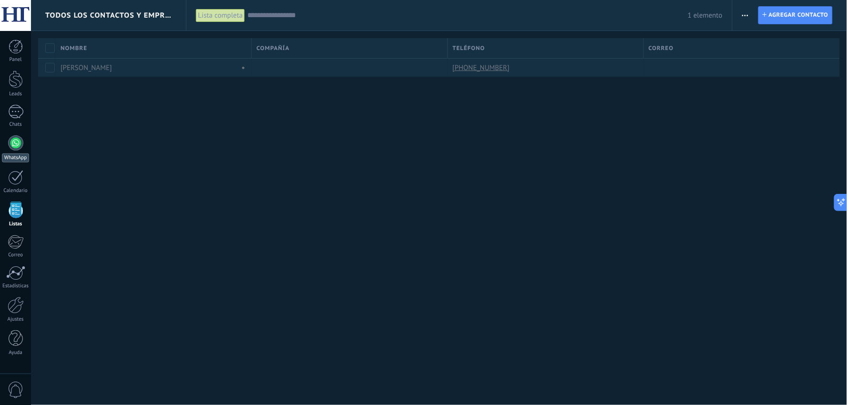
click at [13, 145] on div at bounding box center [15, 142] width 15 height 15
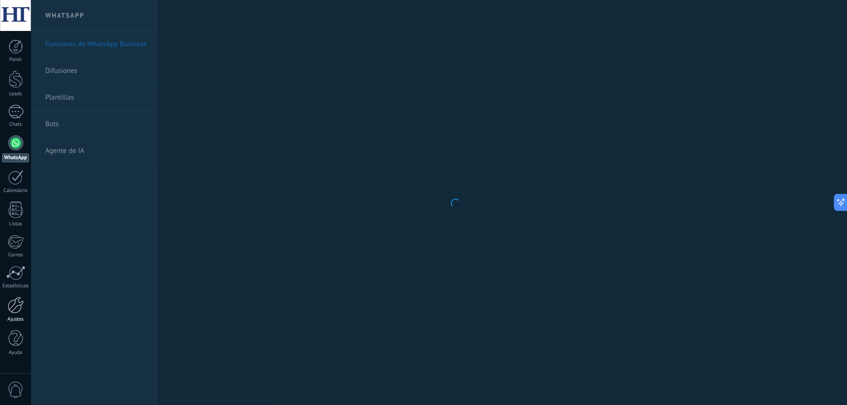
click at [13, 304] on div at bounding box center [16, 305] width 16 height 17
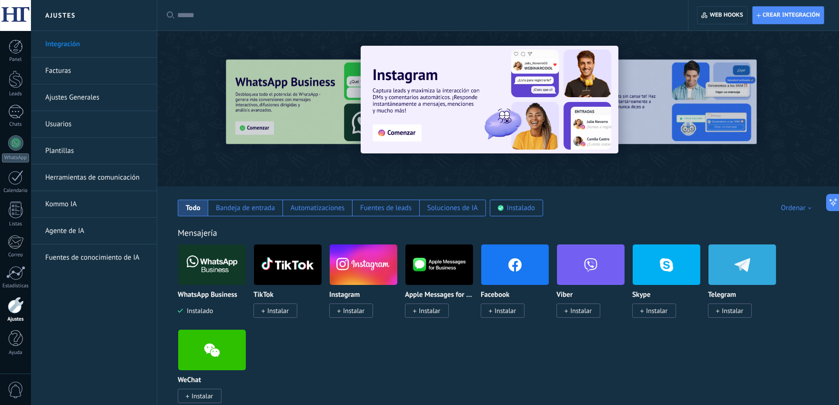
click at [62, 68] on link "Facturas" at bounding box center [96, 71] width 102 height 27
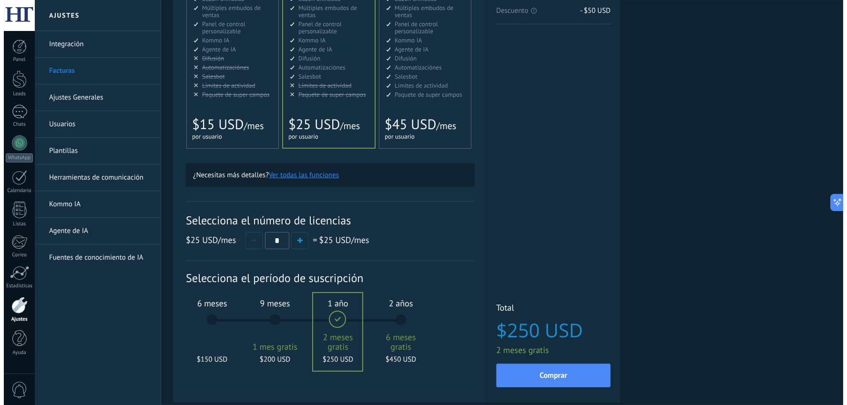
scroll to position [159, 0]
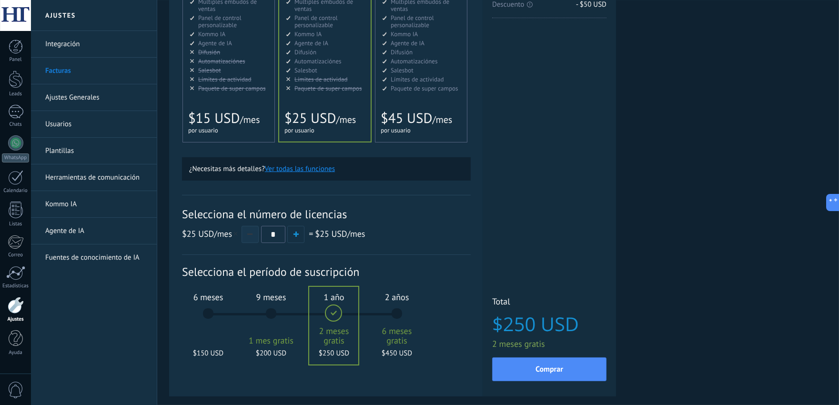
click at [253, 235] on button "button" at bounding box center [250, 234] width 17 height 17
click at [199, 299] on span "6 meses" at bounding box center [207, 297] width 51 height 11
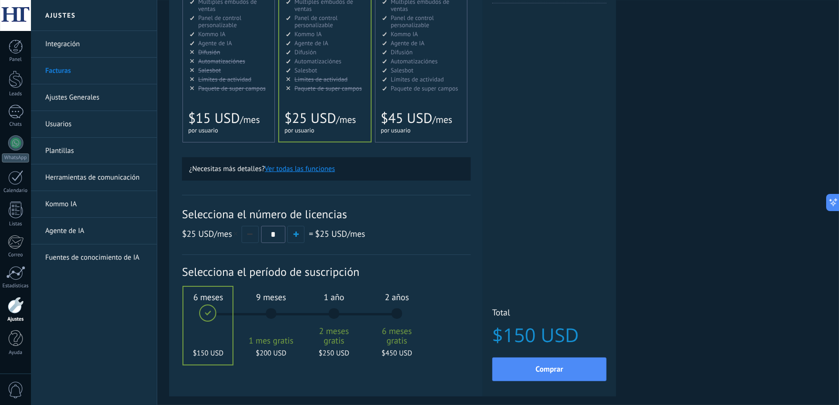
drag, startPoint x: 277, startPoint y: 169, endPoint x: 240, endPoint y: 163, distance: 37.6
click at [237, 163] on div "¿Necesitas más detalles? Ver todas las funciones" at bounding box center [326, 168] width 289 height 23
click at [286, 171] on button "Ver todas las funciones" at bounding box center [300, 168] width 70 height 9
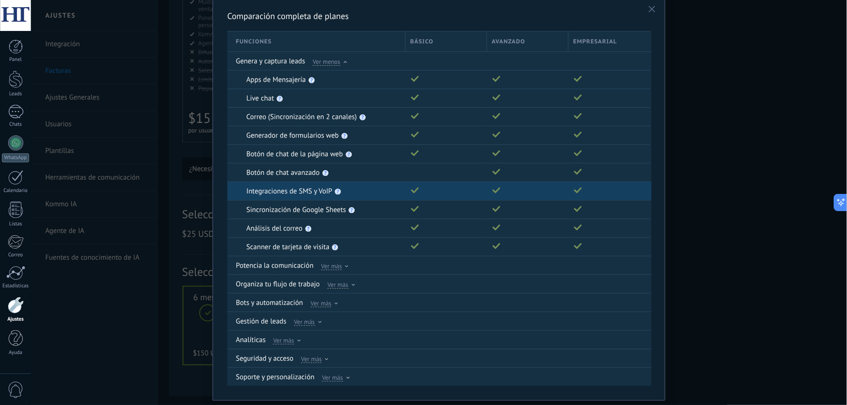
scroll to position [10, 0]
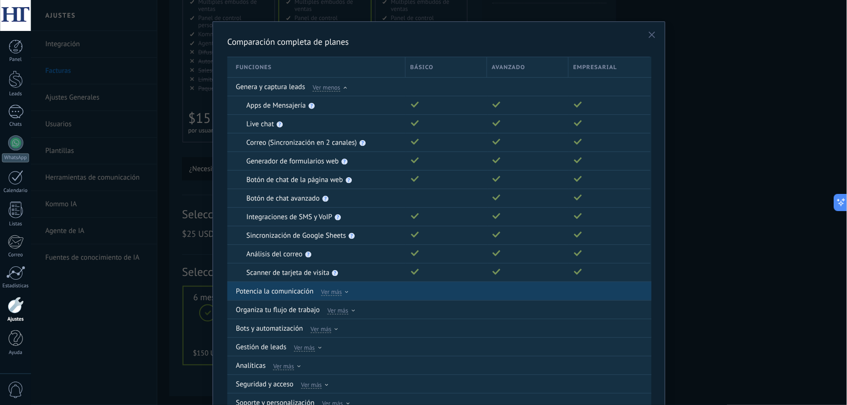
click at [334, 293] on span "Ver más" at bounding box center [331, 291] width 21 height 9
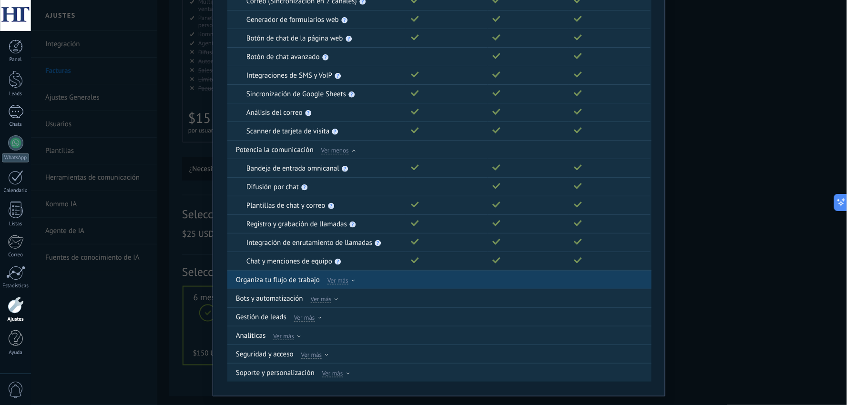
scroll to position [174, 0]
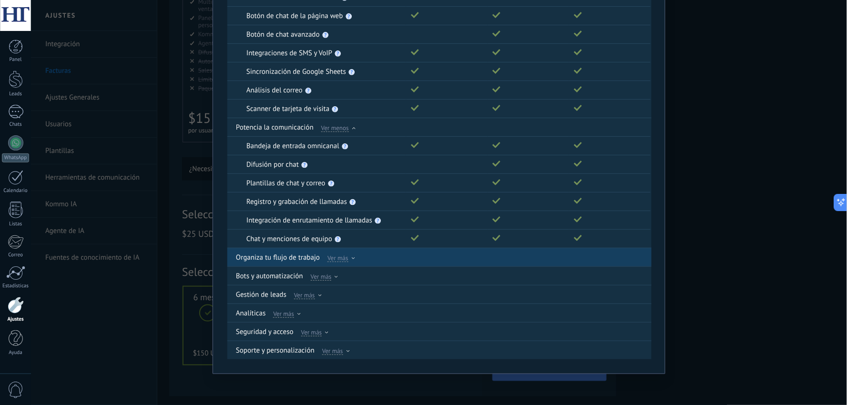
click at [337, 260] on span "Ver más" at bounding box center [337, 257] width 21 height 9
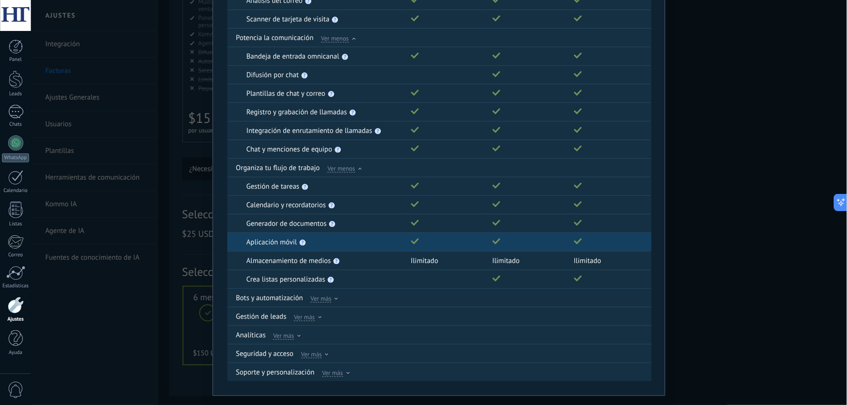
scroll to position [280, 0]
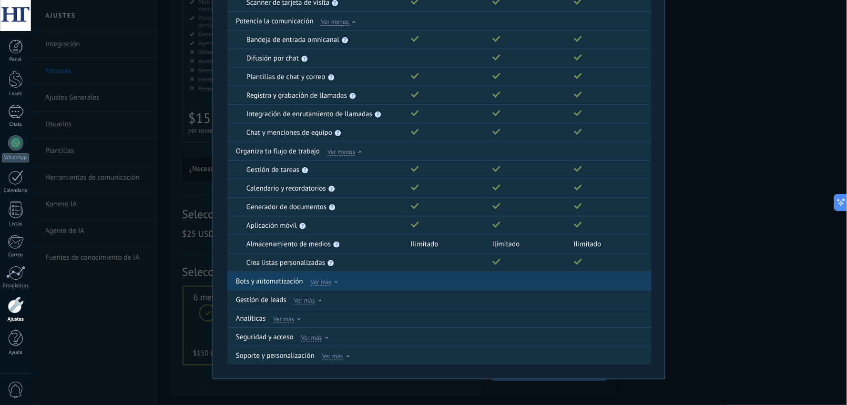
click at [320, 282] on span "Ver más" at bounding box center [321, 281] width 21 height 9
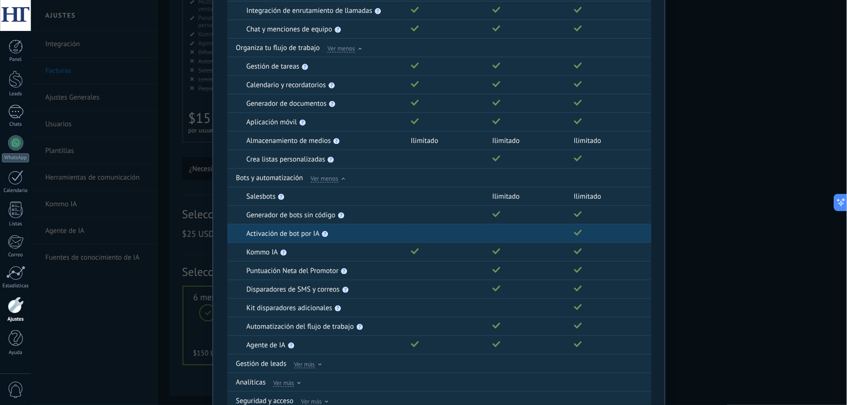
scroll to position [386, 0]
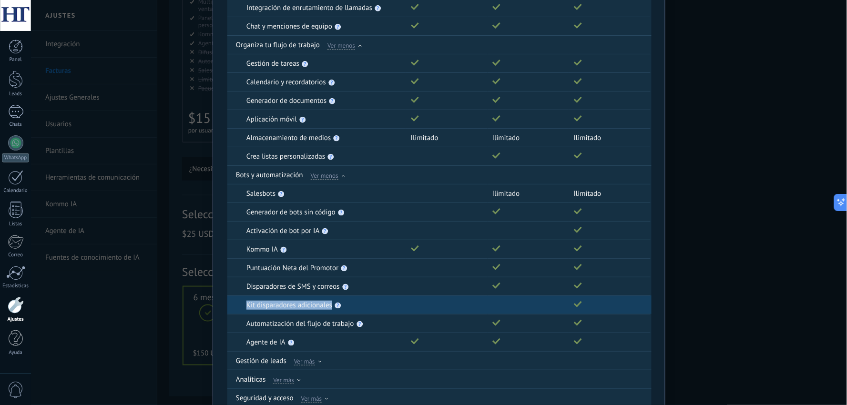
click at [342, 307] on div "Genera y captura leads Ver menos Apps de Mensajería Live chat Correo (Sincroniz…" at bounding box center [439, 63] width 424 height 725
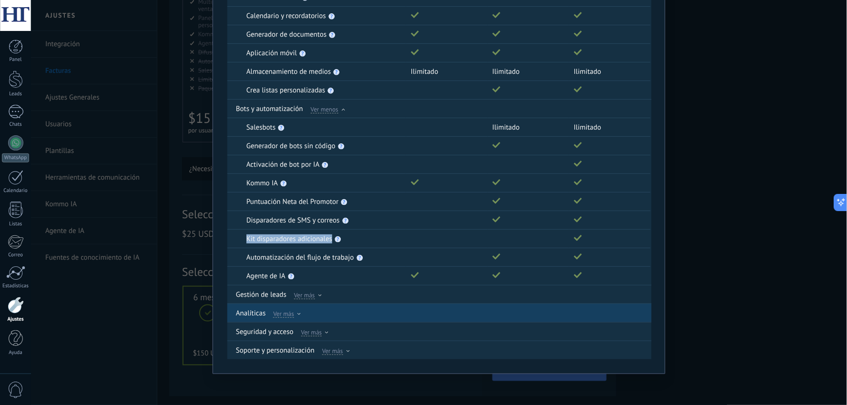
scroll to position [454, 0]
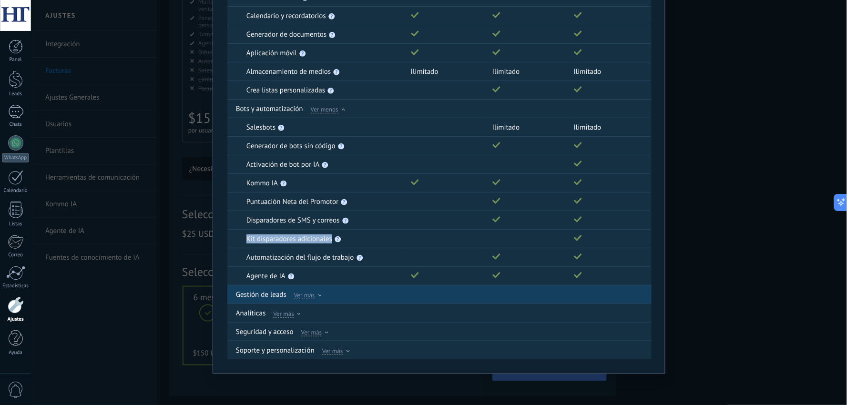
click at [302, 292] on span "Ver más" at bounding box center [304, 295] width 21 height 9
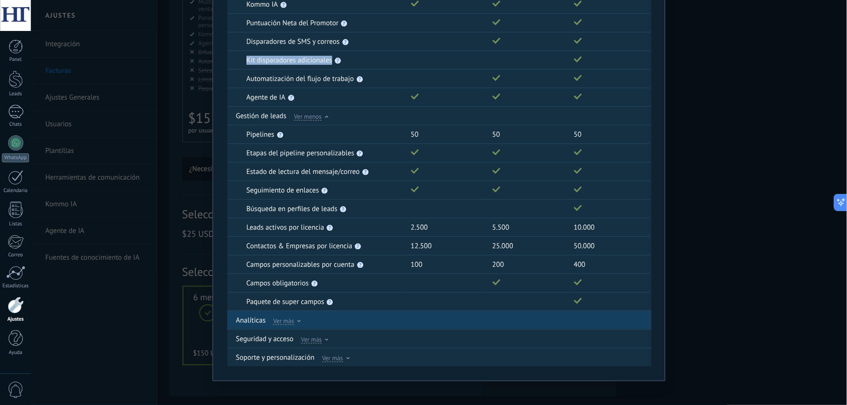
scroll to position [640, 0]
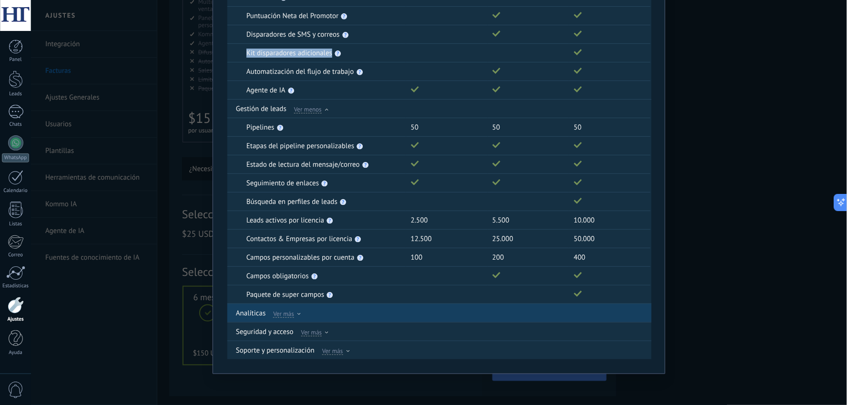
click at [286, 313] on span "Ver más" at bounding box center [283, 313] width 21 height 9
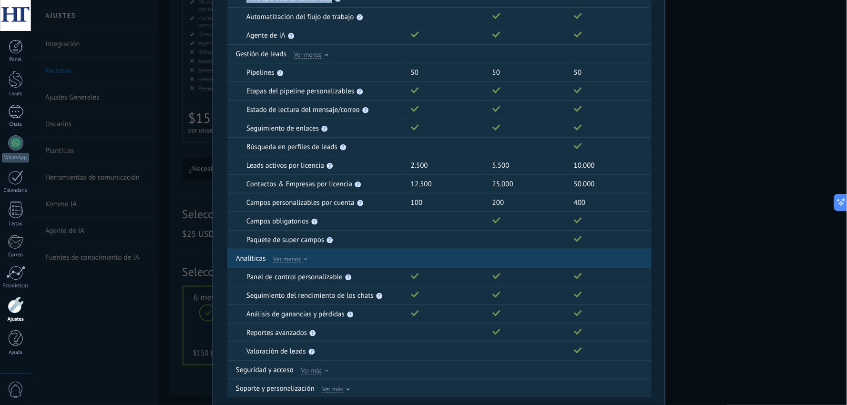
scroll to position [733, 0]
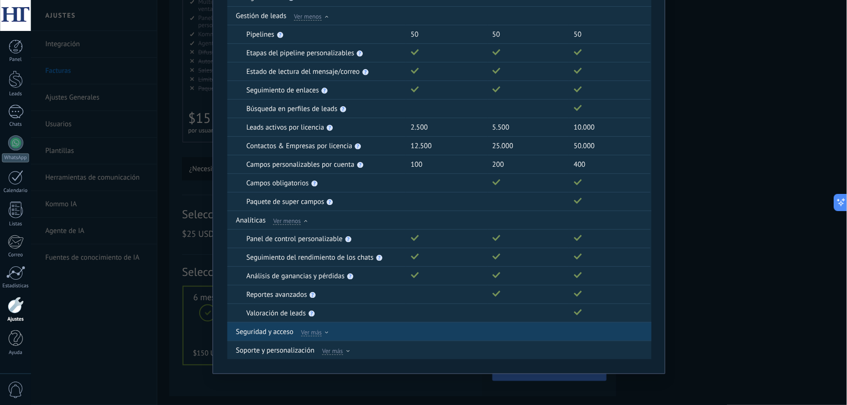
click at [307, 329] on span "Ver más" at bounding box center [311, 332] width 21 height 9
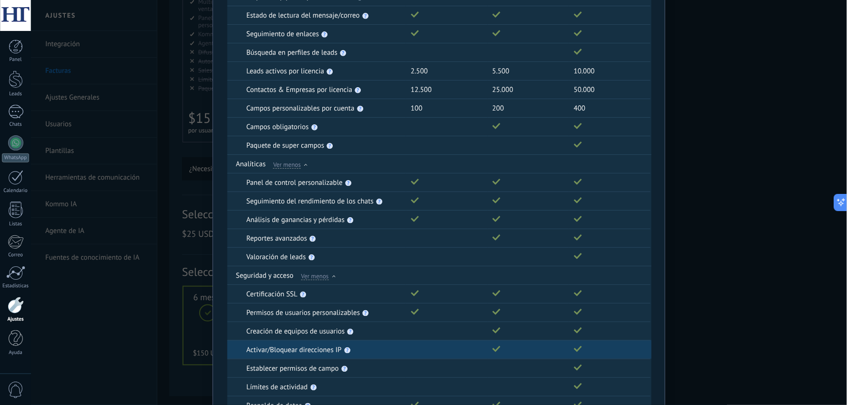
scroll to position [882, 0]
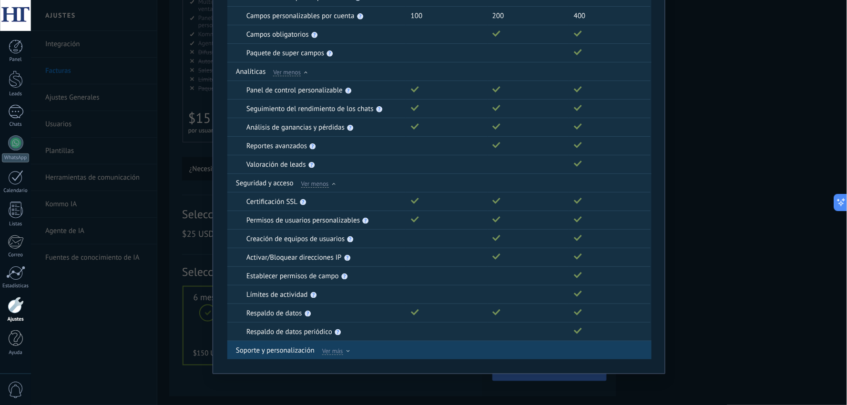
click at [331, 351] on span "Ver más" at bounding box center [332, 350] width 21 height 9
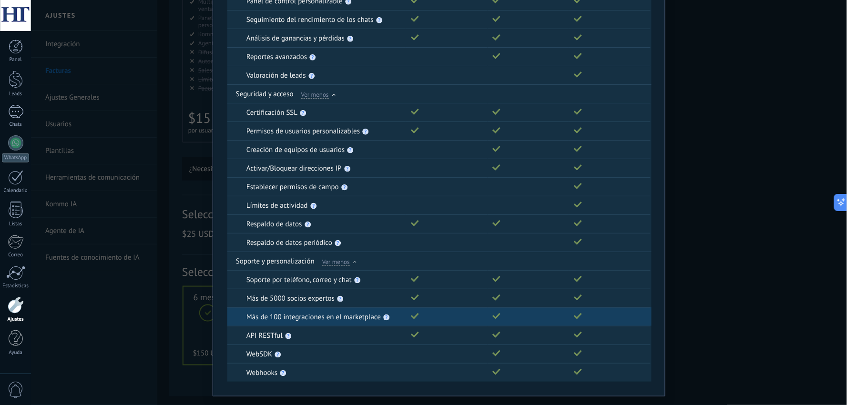
scroll to position [994, 0]
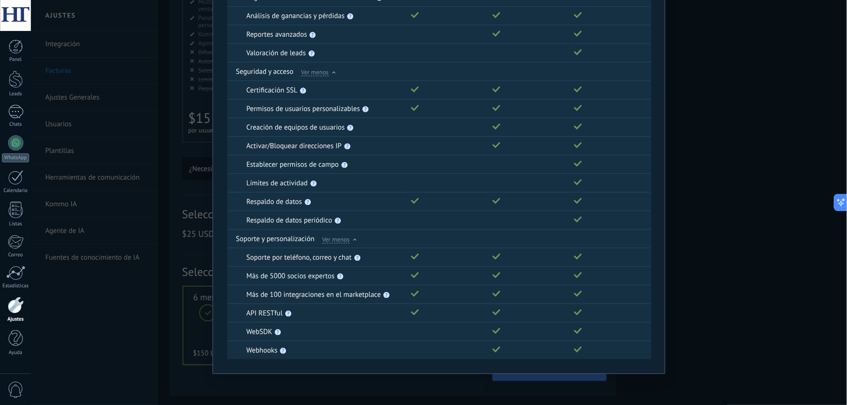
click at [144, 332] on div "Comparación completa de planes Funciones Básico Avanzado Empresarial Genera y c…" at bounding box center [439, 202] width 816 height 405
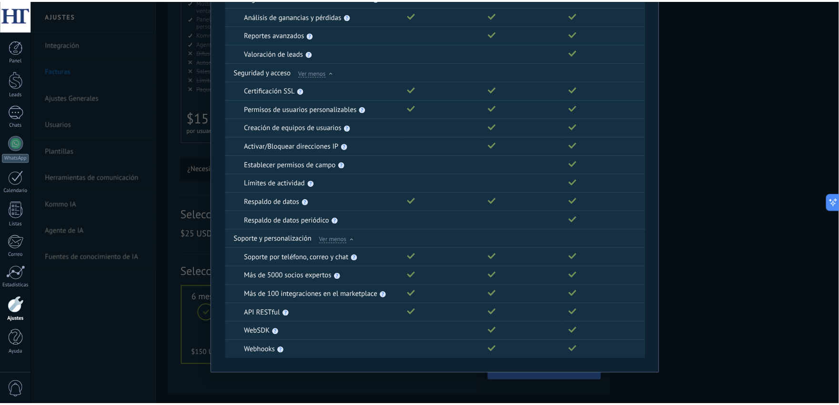
scroll to position [0, 0]
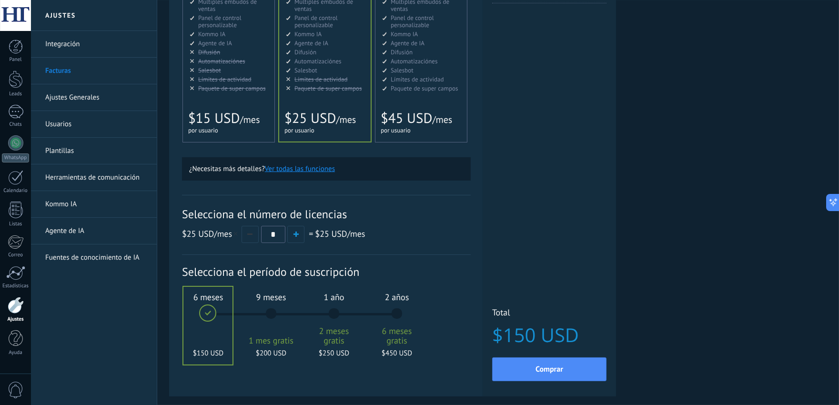
click at [95, 93] on link "Ajustes Generales" at bounding box center [96, 97] width 102 height 27
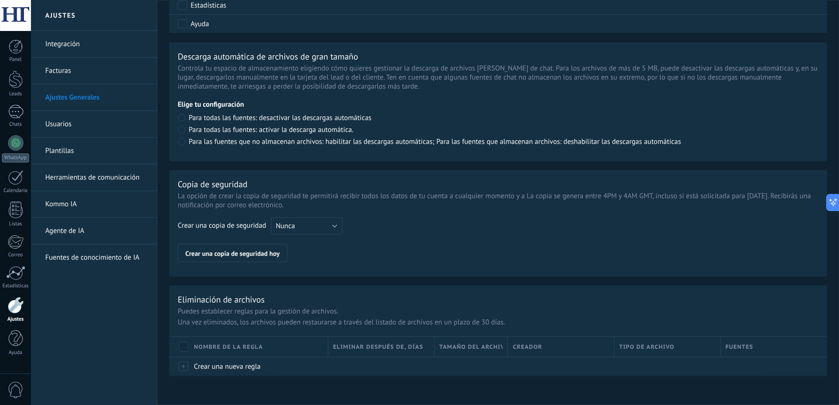
scroll to position [635, 0]
click at [64, 127] on link "Usuarios" at bounding box center [96, 124] width 102 height 27
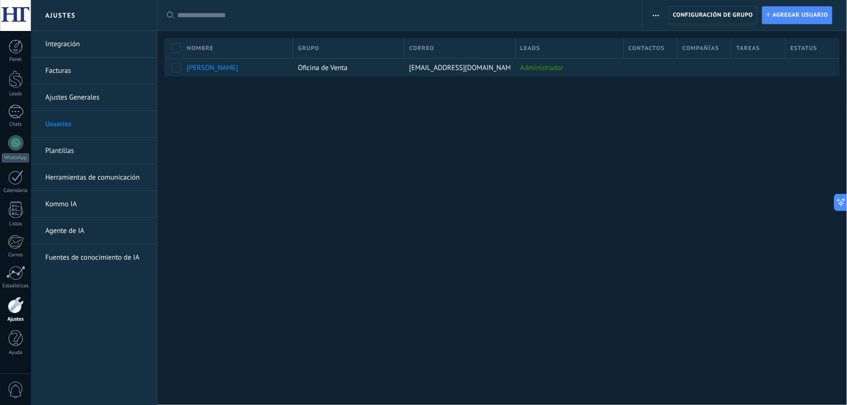
click at [70, 151] on link "Plantillas" at bounding box center [96, 151] width 102 height 27
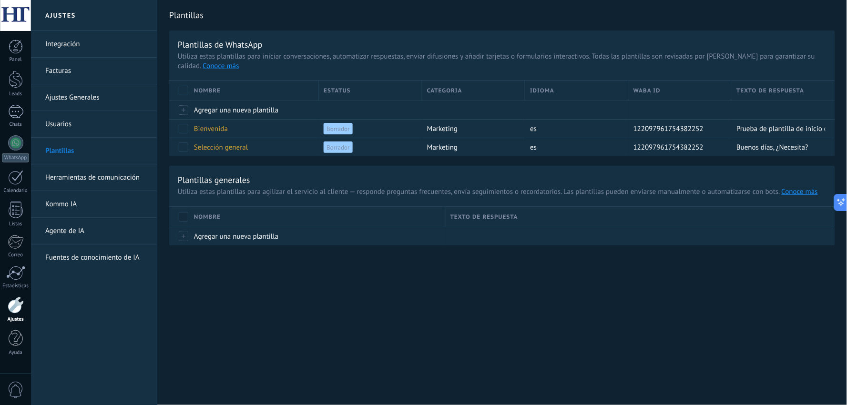
click at [83, 177] on link "Herramientas de comunicación" at bounding box center [96, 177] width 102 height 27
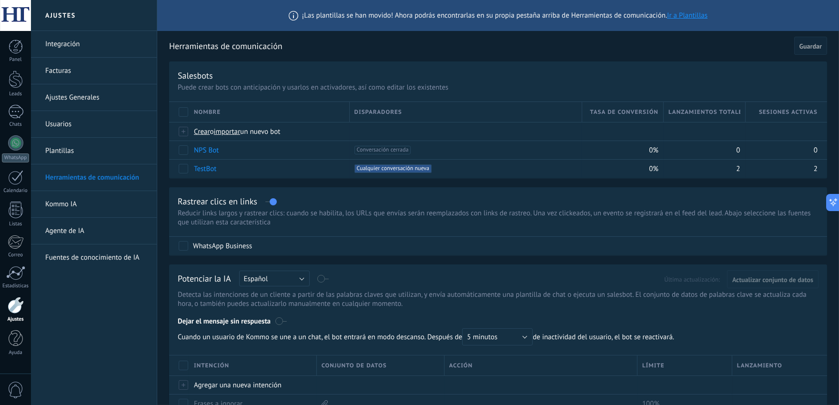
click at [64, 200] on link "Kommo IA" at bounding box center [96, 204] width 102 height 27
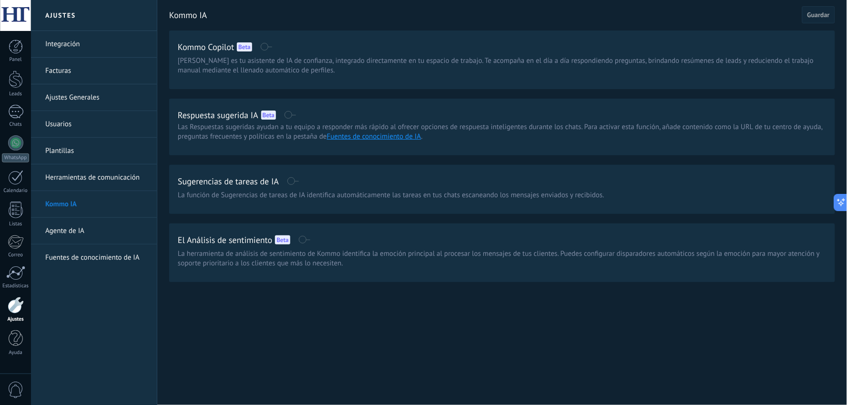
click at [69, 230] on link "Agente de IA" at bounding box center [96, 231] width 102 height 27
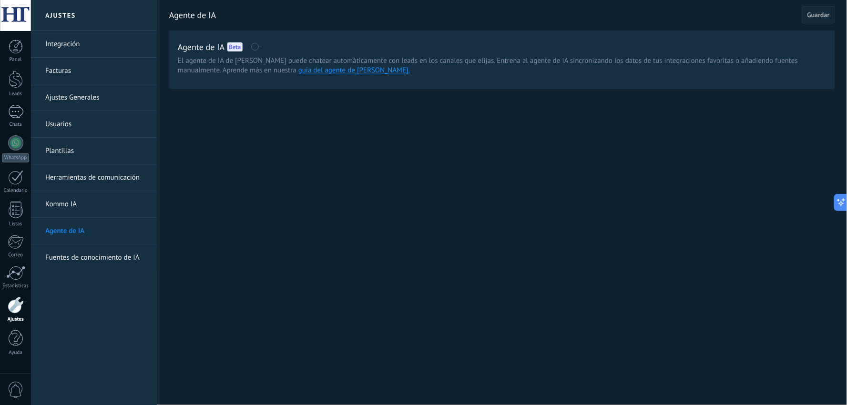
click at [55, 255] on link "Fuentes de conocimiento de IA" at bounding box center [96, 257] width 102 height 27
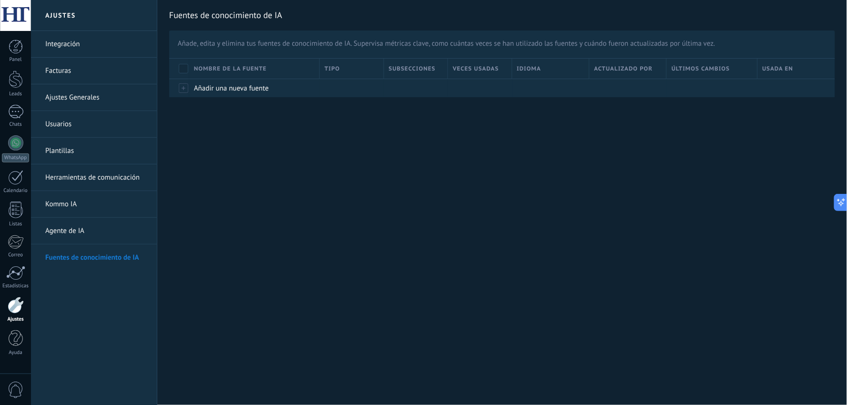
click at [62, 206] on link "Kommo IA" at bounding box center [96, 204] width 102 height 27
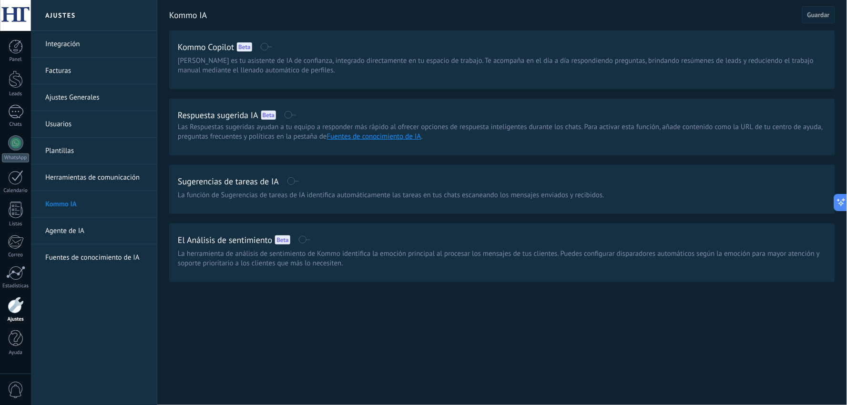
click at [293, 115] on span at bounding box center [290, 115] width 12 height 8
click at [292, 116] on span at bounding box center [290, 115] width 12 height 8
click at [22, 45] on div at bounding box center [16, 47] width 14 height 14
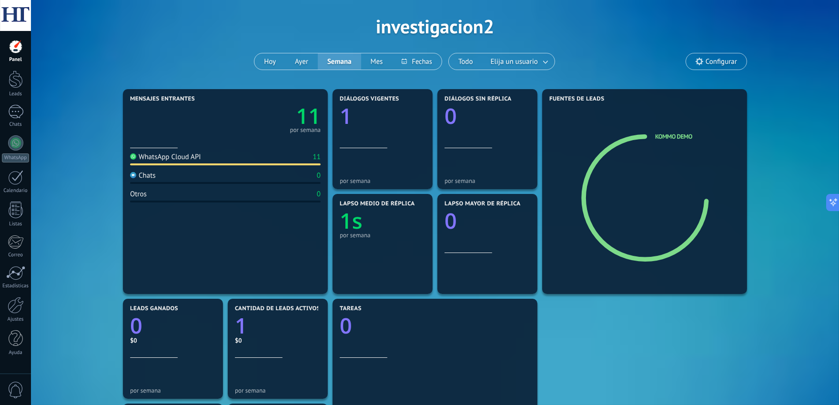
scroll to position [53, 0]
